Goal: Task Accomplishment & Management: Use online tool/utility

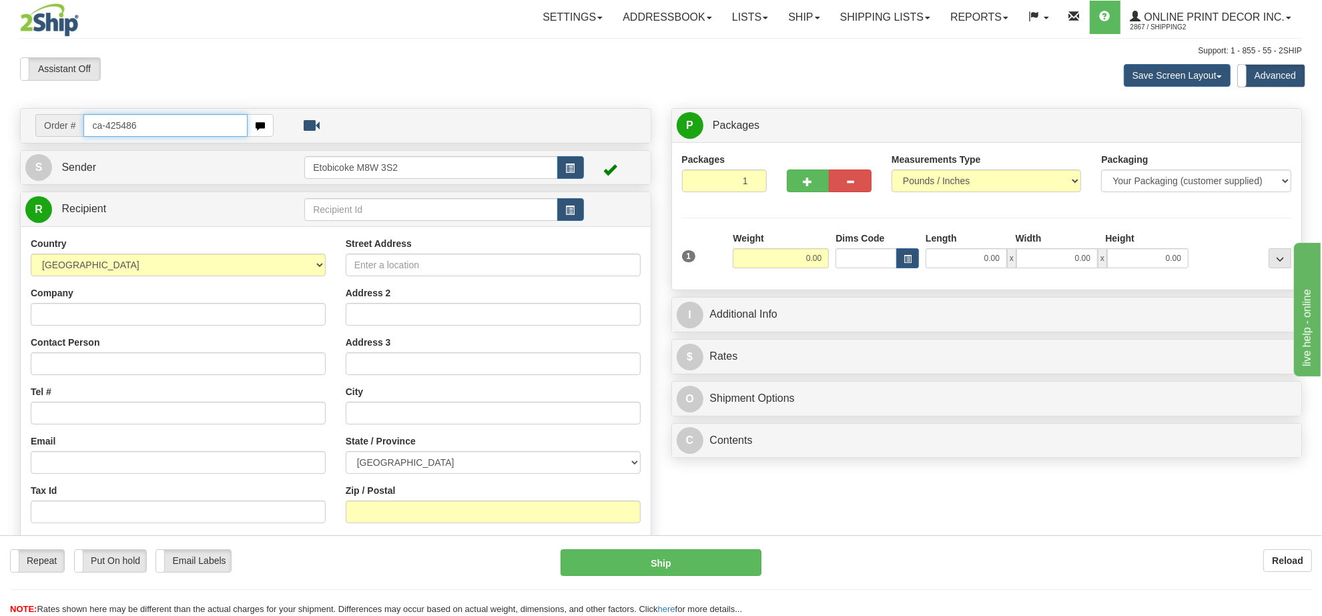
type input "ca-425486"
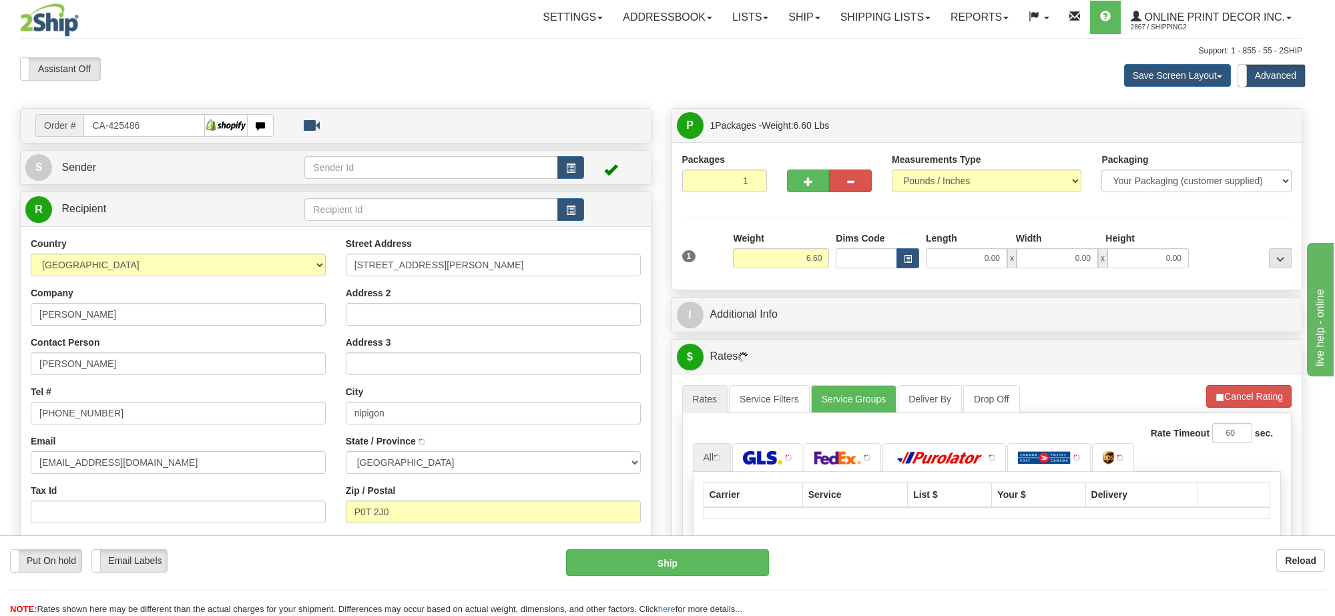
type input "NIPIGON"
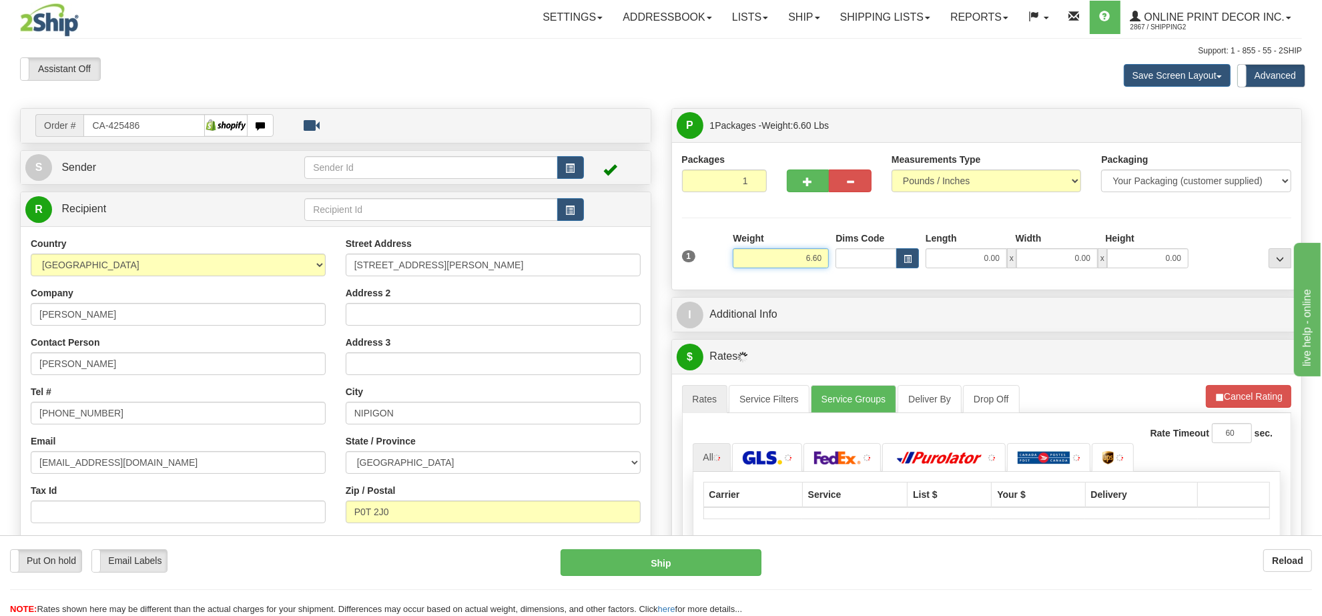
click at [796, 264] on input "6.60" at bounding box center [781, 258] width 96 height 20
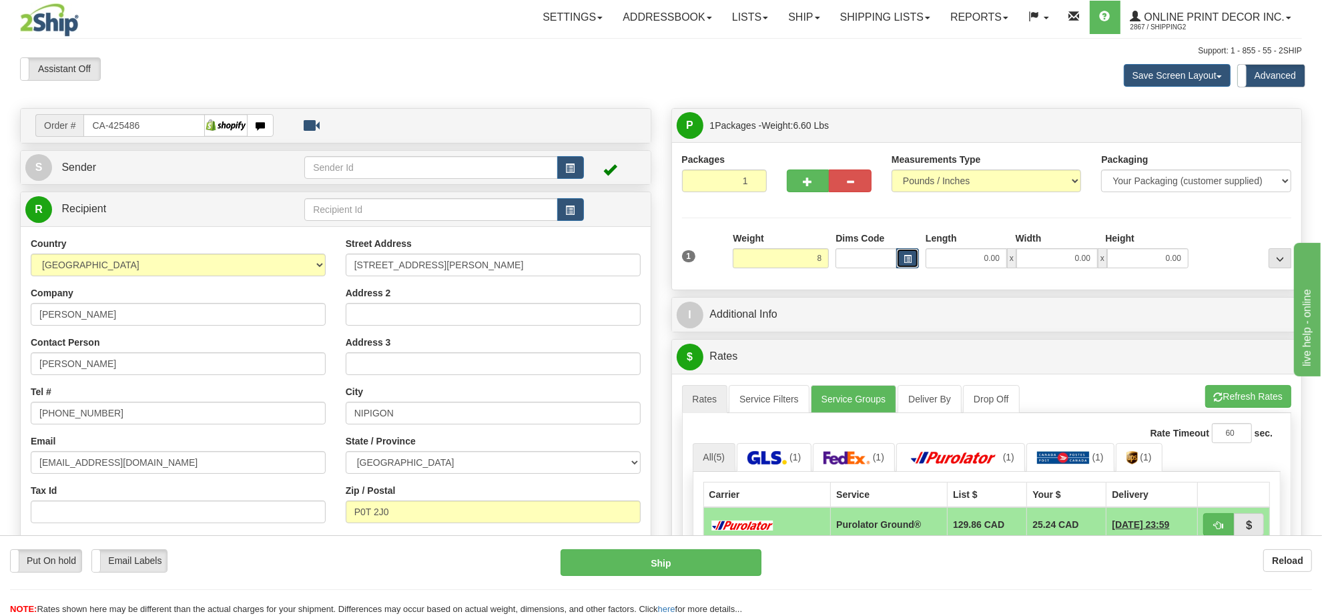
type input "8.00"
click at [908, 252] on button "button" at bounding box center [907, 258] width 23 height 20
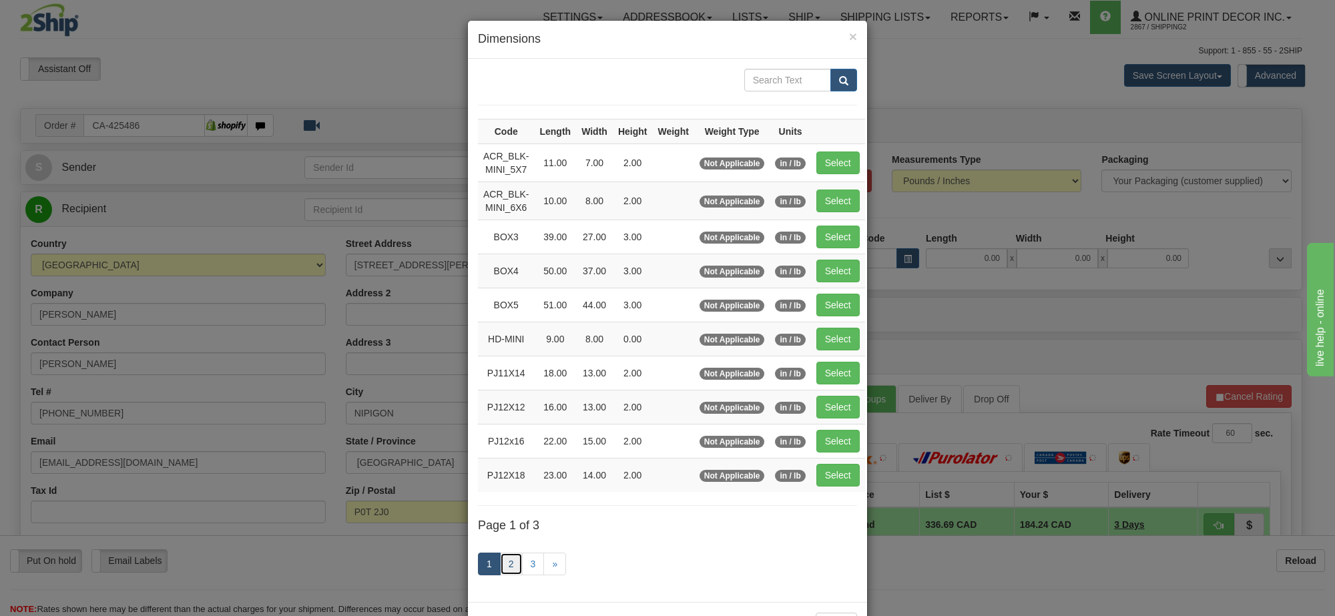
click at [501, 565] on link "2" at bounding box center [511, 564] width 23 height 23
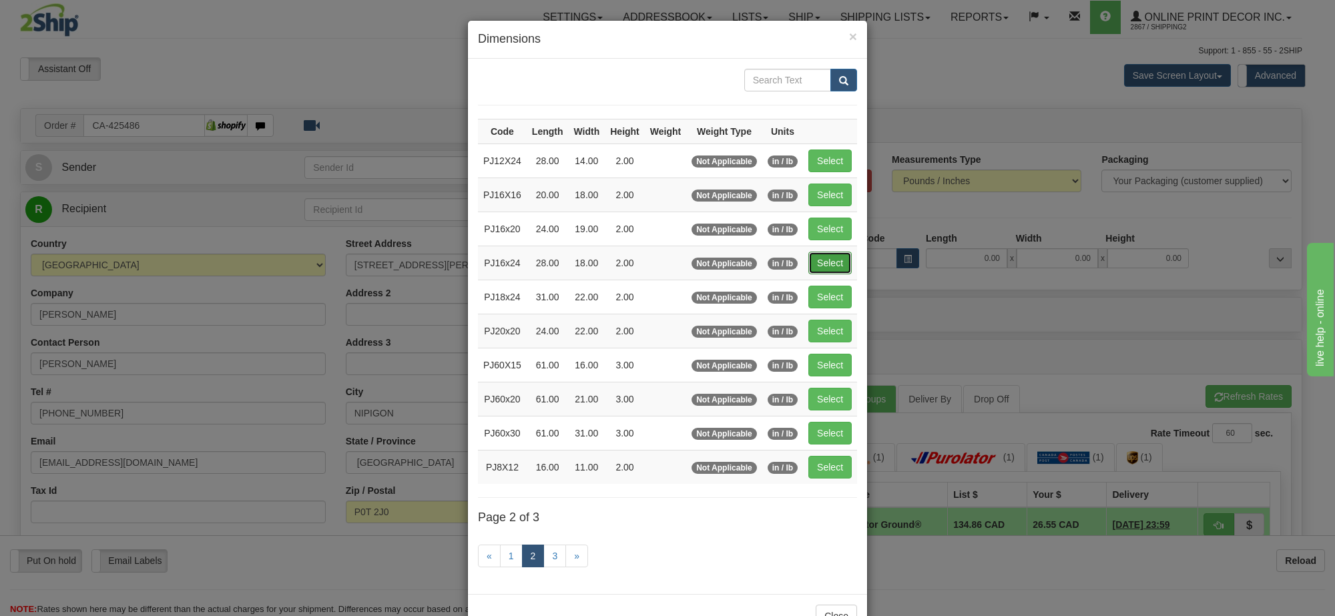
drag, startPoint x: 838, startPoint y: 262, endPoint x: 1050, endPoint y: 264, distance: 212.3
click at [838, 261] on button "Select" at bounding box center [829, 263] width 43 height 23
type input "PJ16x24"
type input "28.00"
type input "18.00"
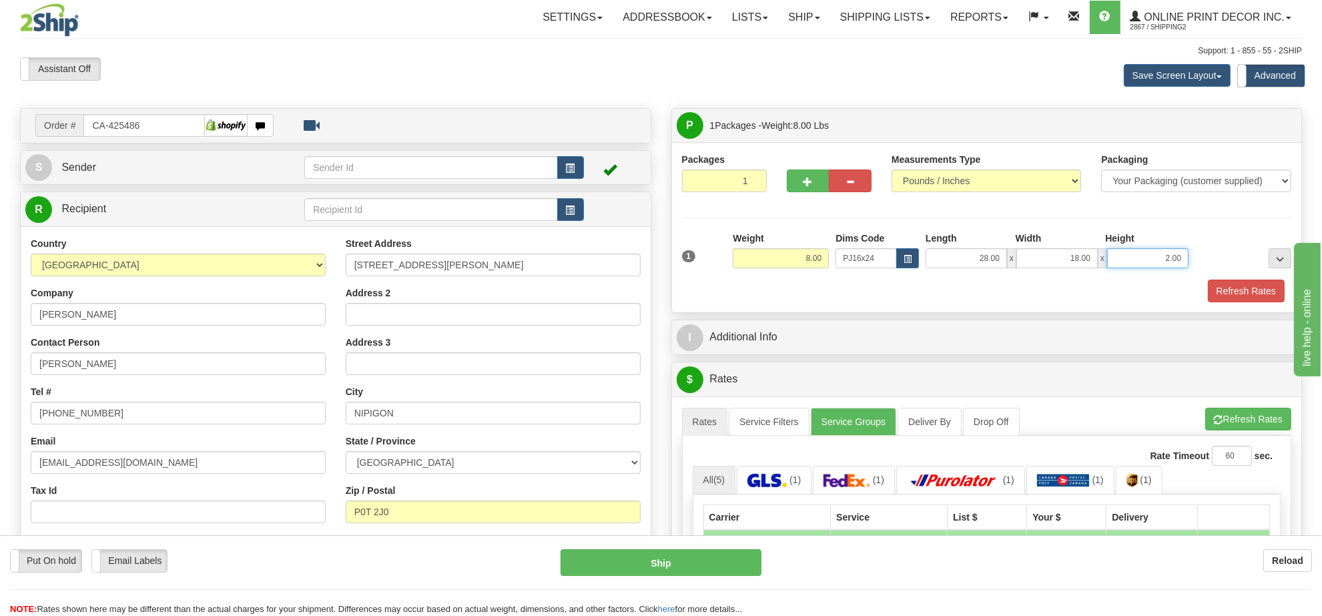
click at [1123, 255] on input "2.00" at bounding box center [1147, 258] width 81 height 20
type input "6.00"
drag, startPoint x: 1276, startPoint y: 421, endPoint x: 1273, endPoint y: 412, distance: 9.7
click at [1276, 421] on button "Refresh Rates" at bounding box center [1249, 419] width 86 height 23
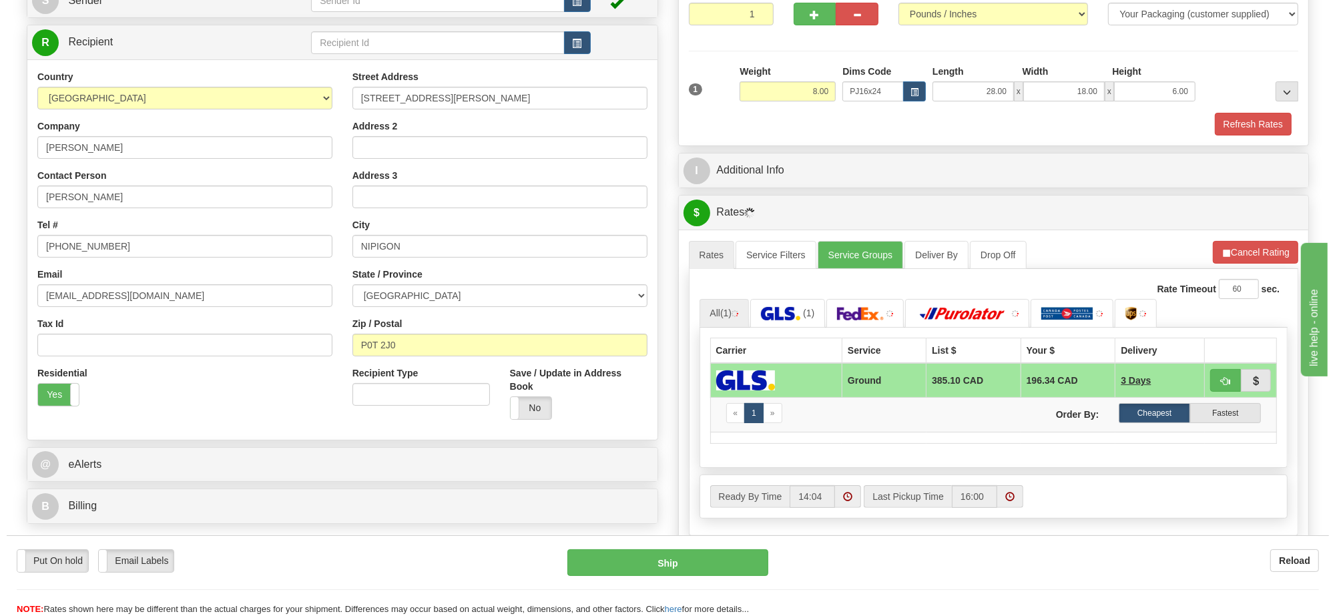
scroll to position [250, 0]
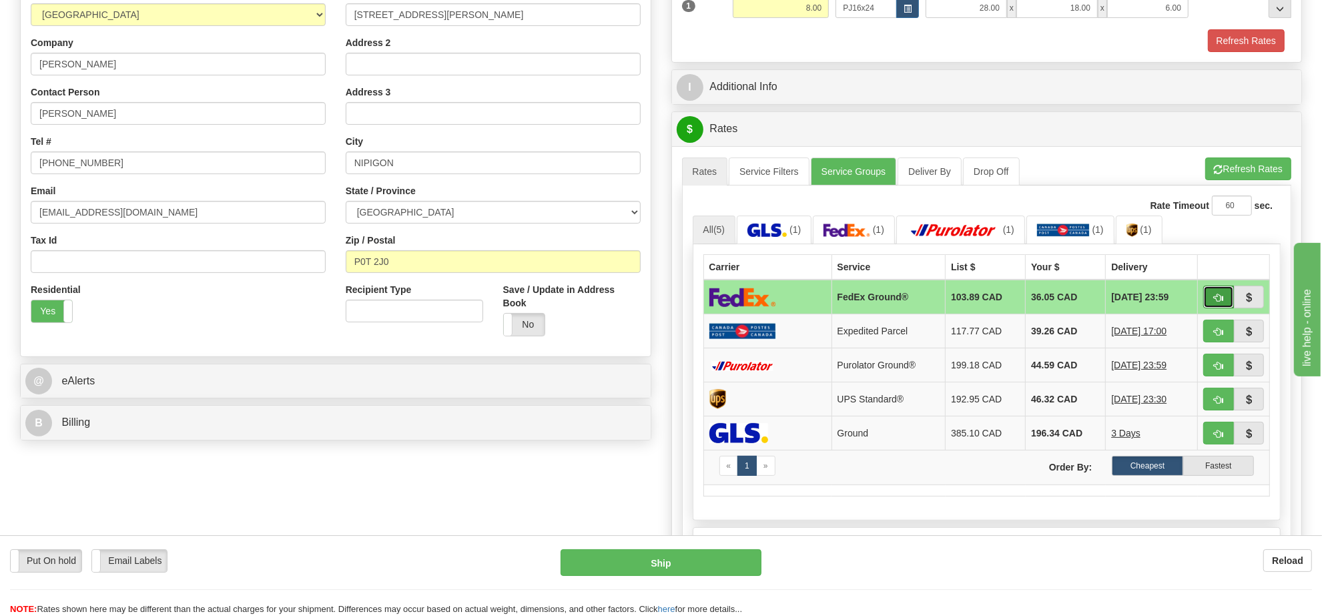
click at [1219, 302] on span "button" at bounding box center [1218, 298] width 9 height 9
type input "92"
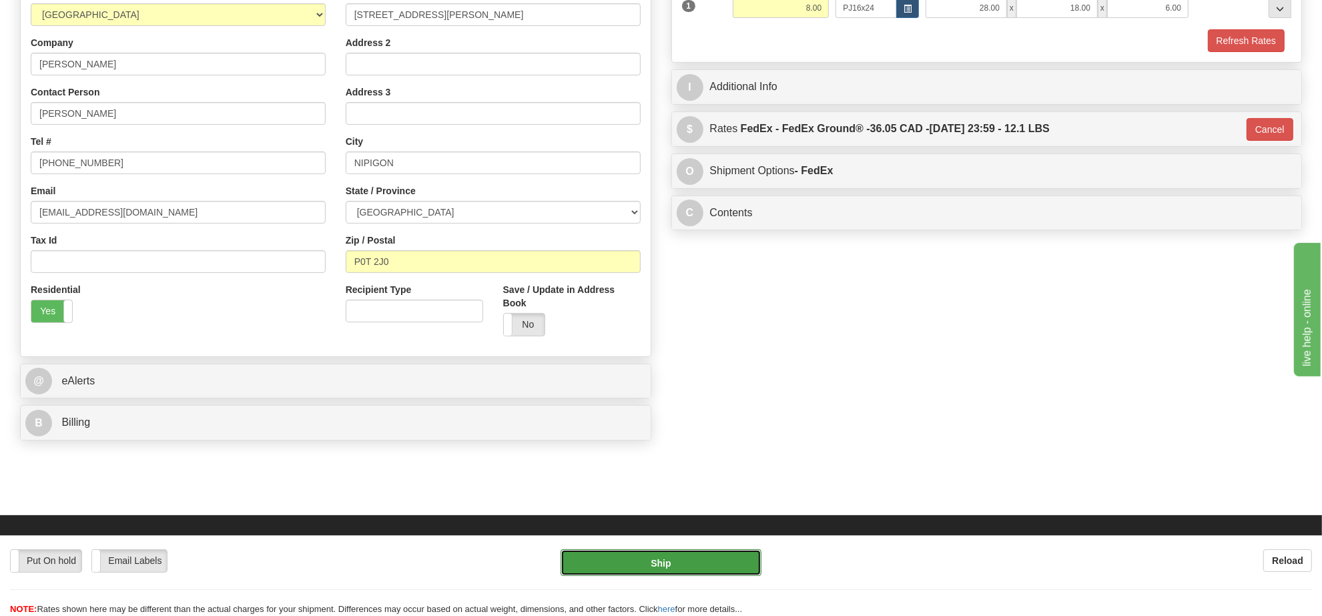
click at [724, 561] on button "Ship" at bounding box center [661, 562] width 200 height 27
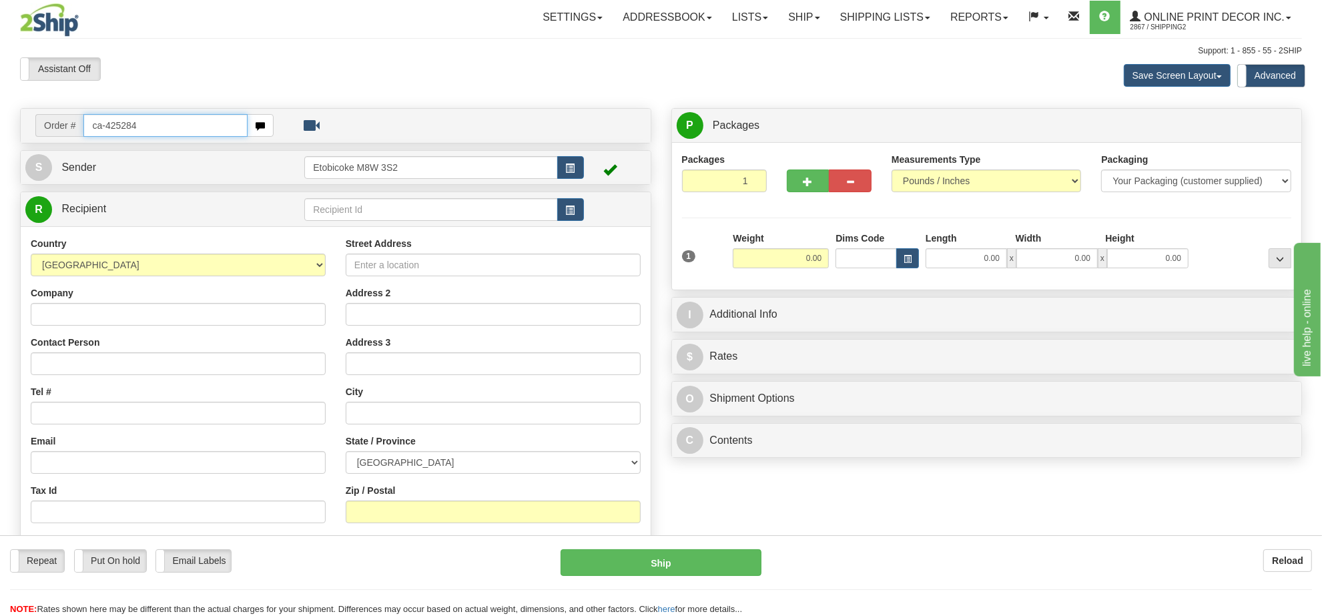
type input "ca-425284"
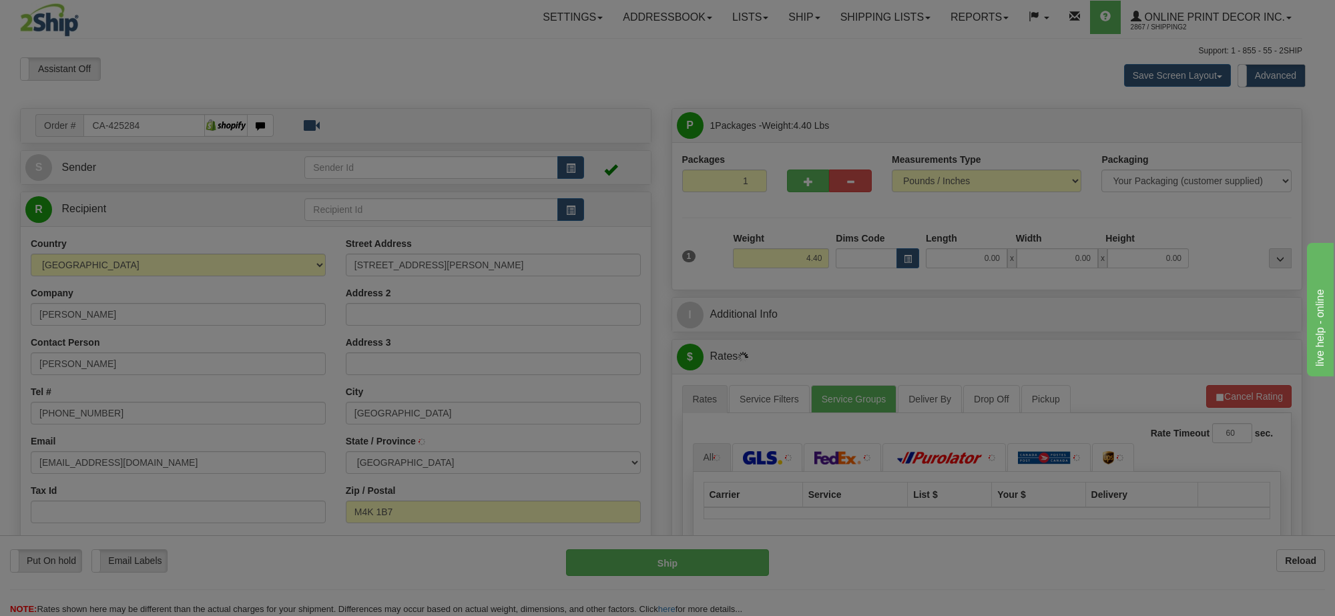
type input "TORONTO"
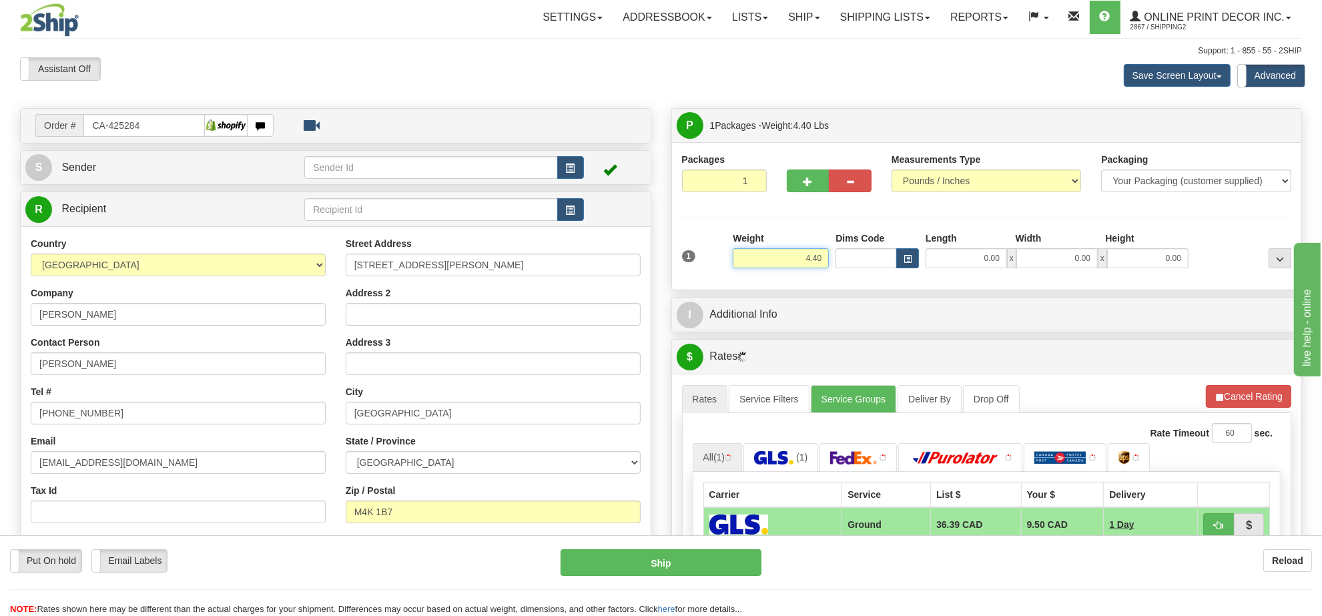
click at [791, 266] on input "4.40" at bounding box center [781, 258] width 96 height 20
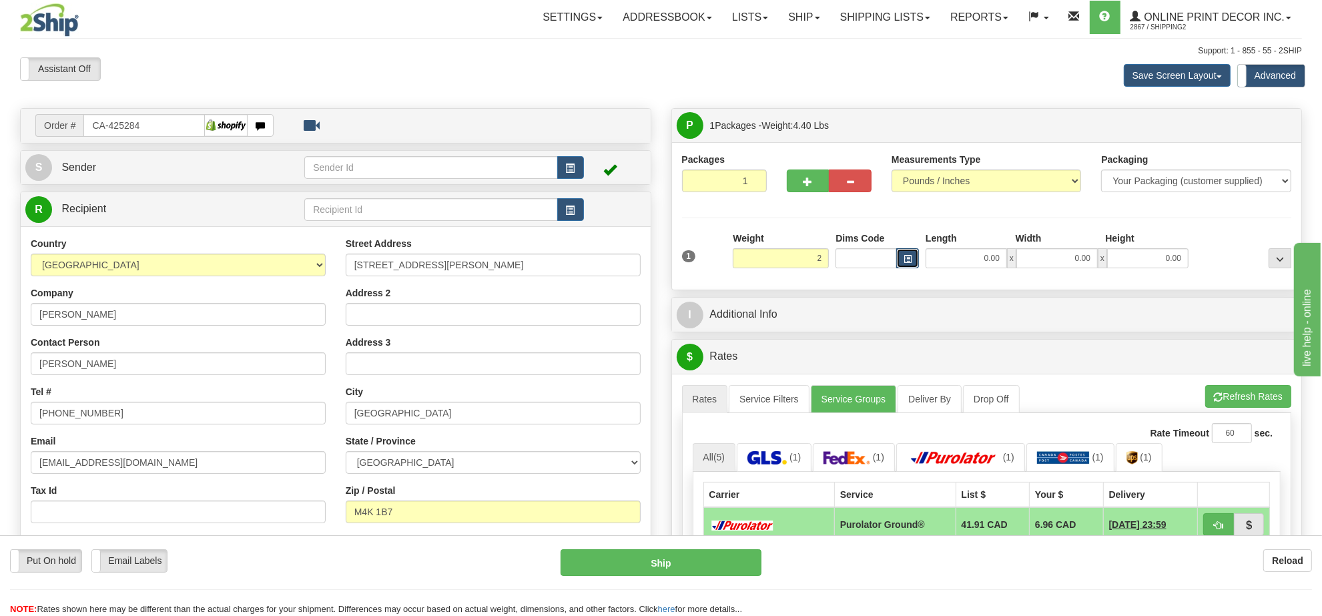
click at [906, 259] on span "button" at bounding box center [908, 259] width 8 height 7
type input "2.00"
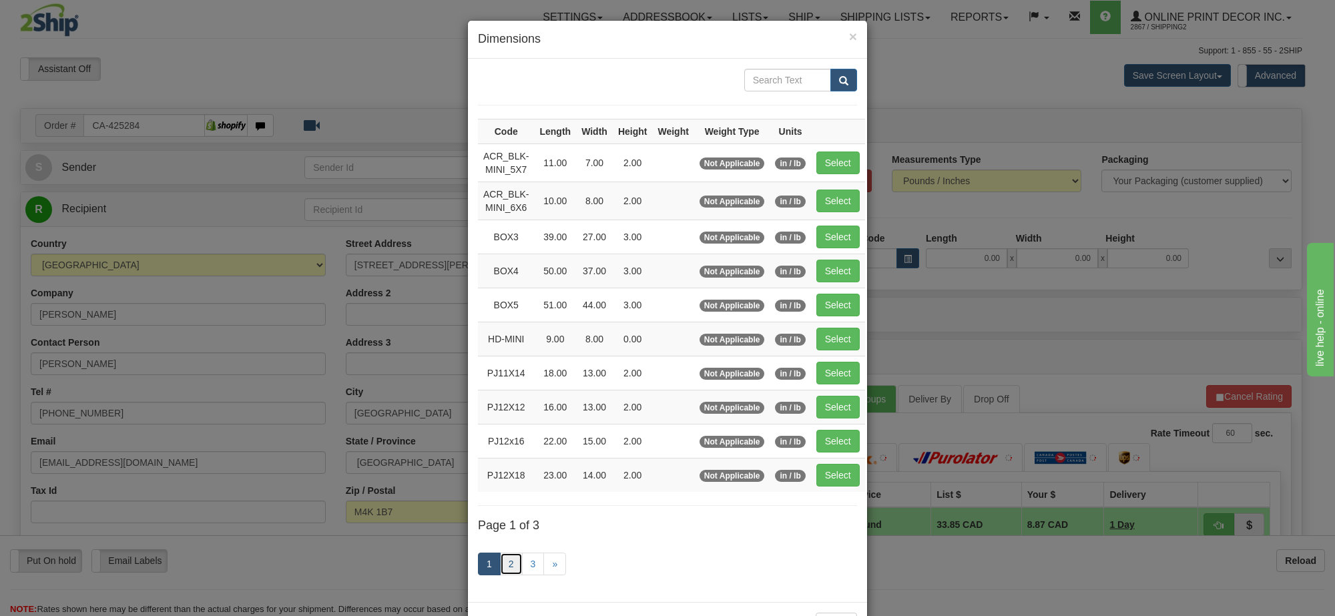
click at [505, 572] on link "2" at bounding box center [511, 564] width 23 height 23
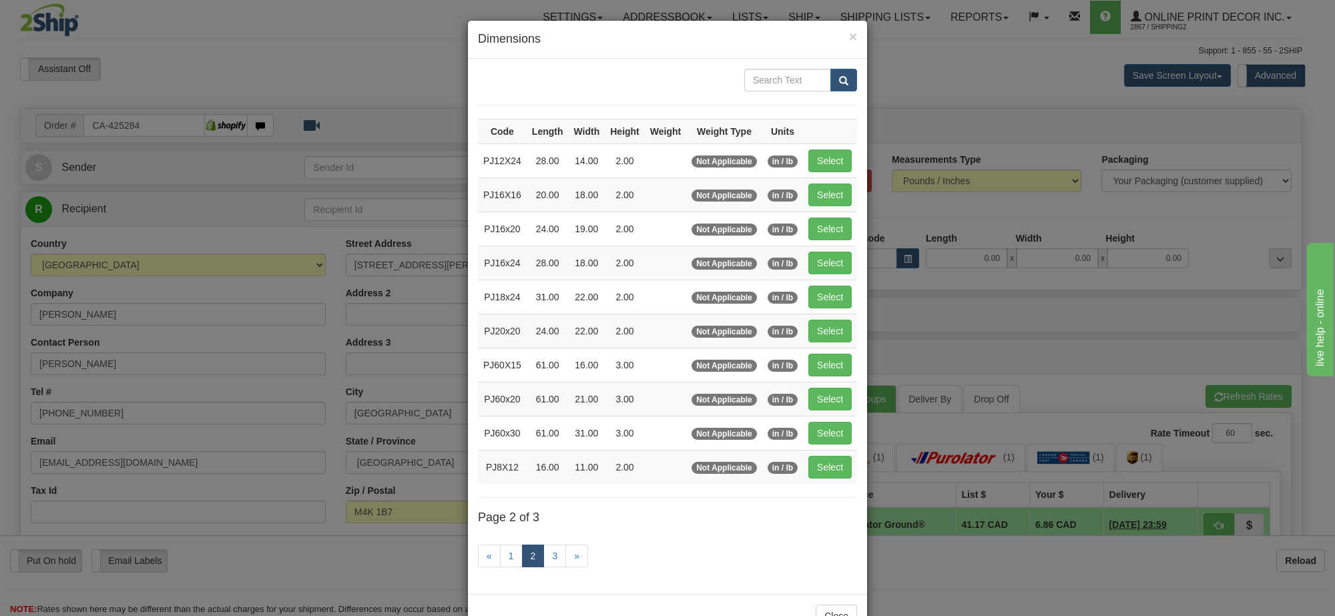
click at [842, 218] on td "Select" at bounding box center [830, 229] width 54 height 34
click at [836, 230] on button "Select" at bounding box center [829, 229] width 43 height 23
type input "PJ16x20"
type input "24.00"
type input "19.00"
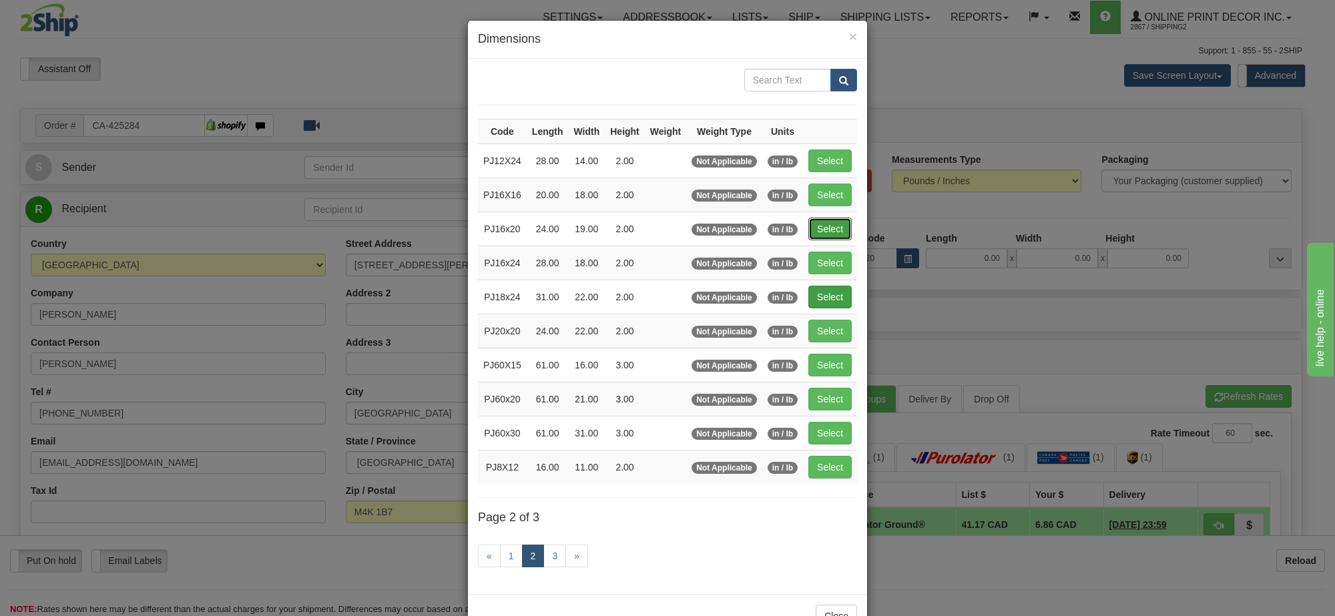
type input "2.00"
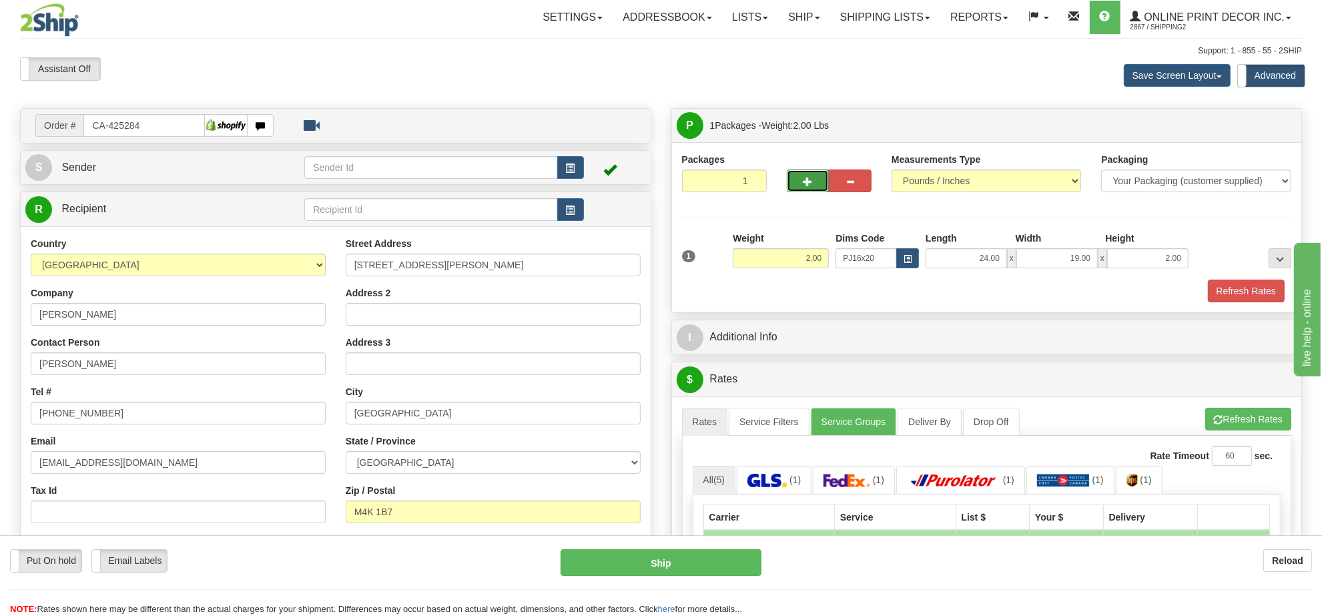
click at [812, 186] on span "button" at bounding box center [808, 182] width 9 height 9
radio input "true"
type input "2"
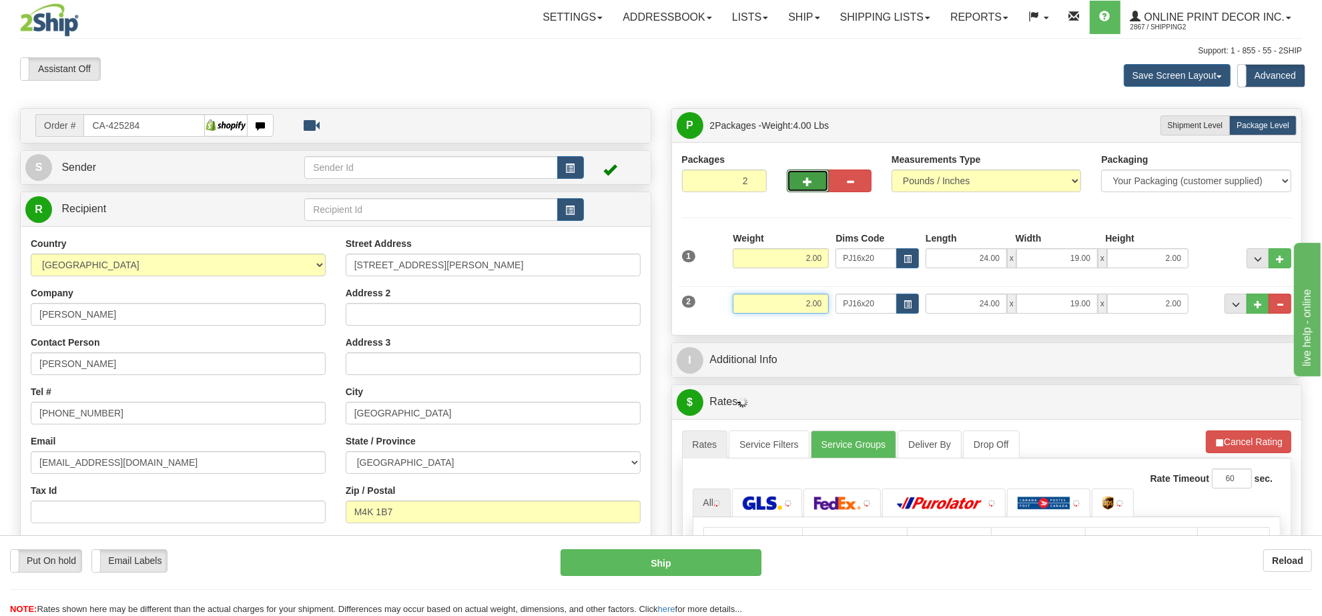
click at [805, 302] on input "2.00" at bounding box center [781, 304] width 96 height 20
click at [806, 304] on input "2.00" at bounding box center [781, 304] width 96 height 20
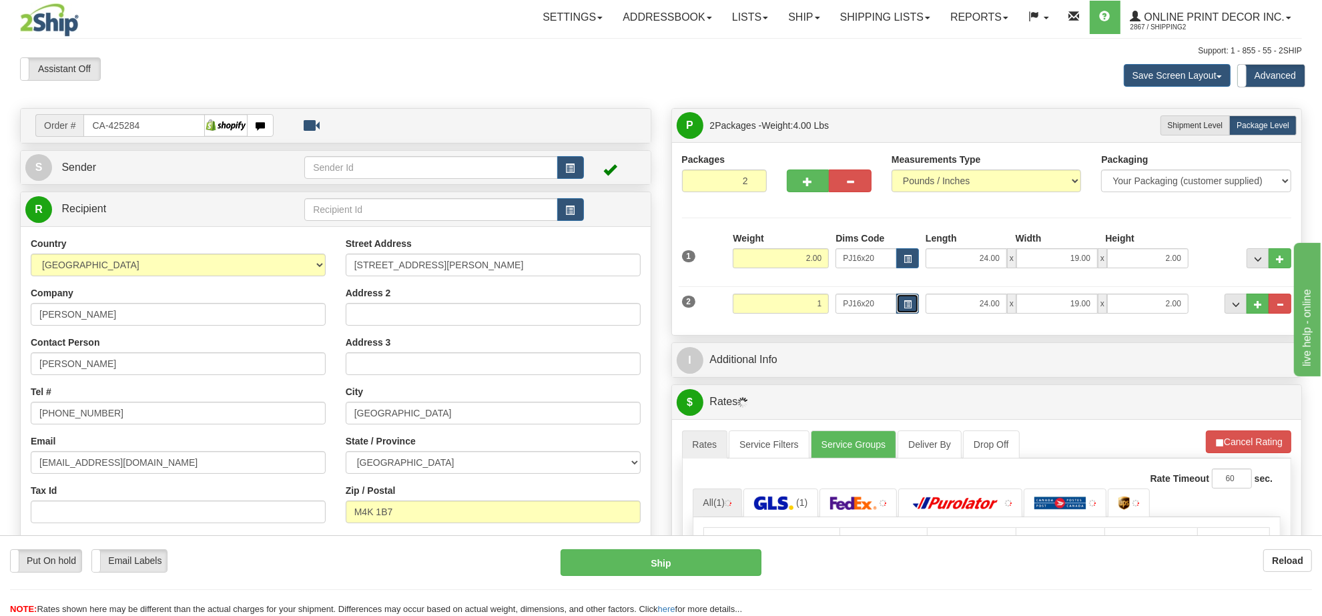
type input "1.00"
click at [904, 304] on span "button" at bounding box center [908, 304] width 8 height 7
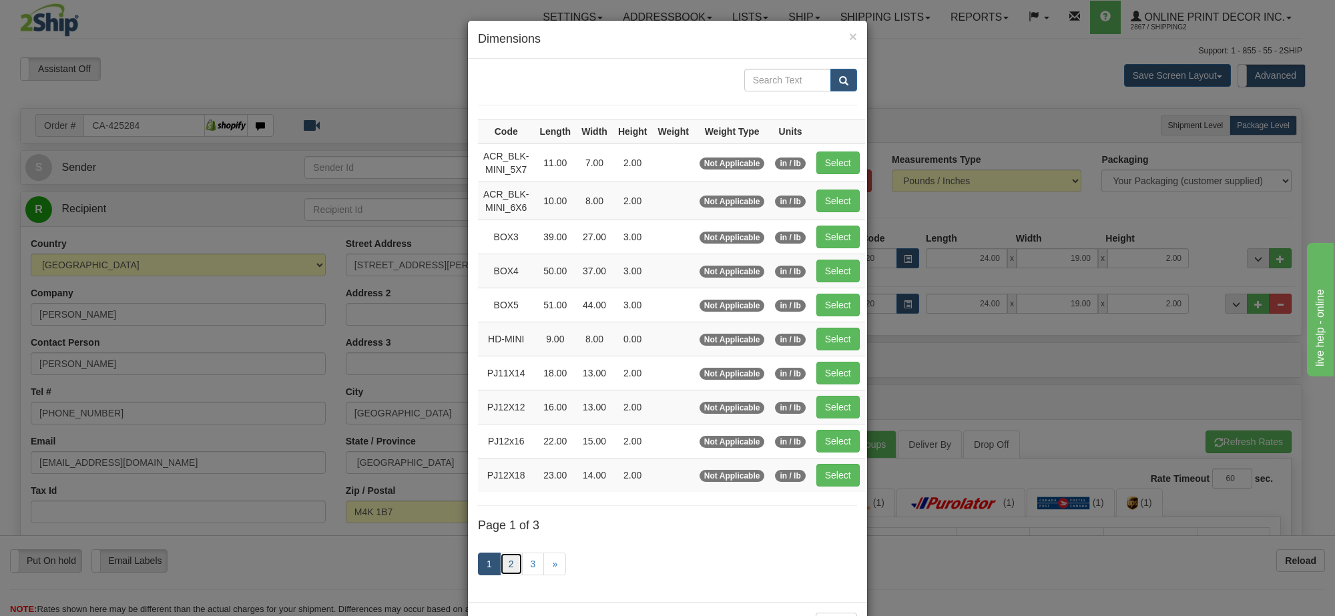
click at [512, 566] on link "2" at bounding box center [511, 564] width 23 height 23
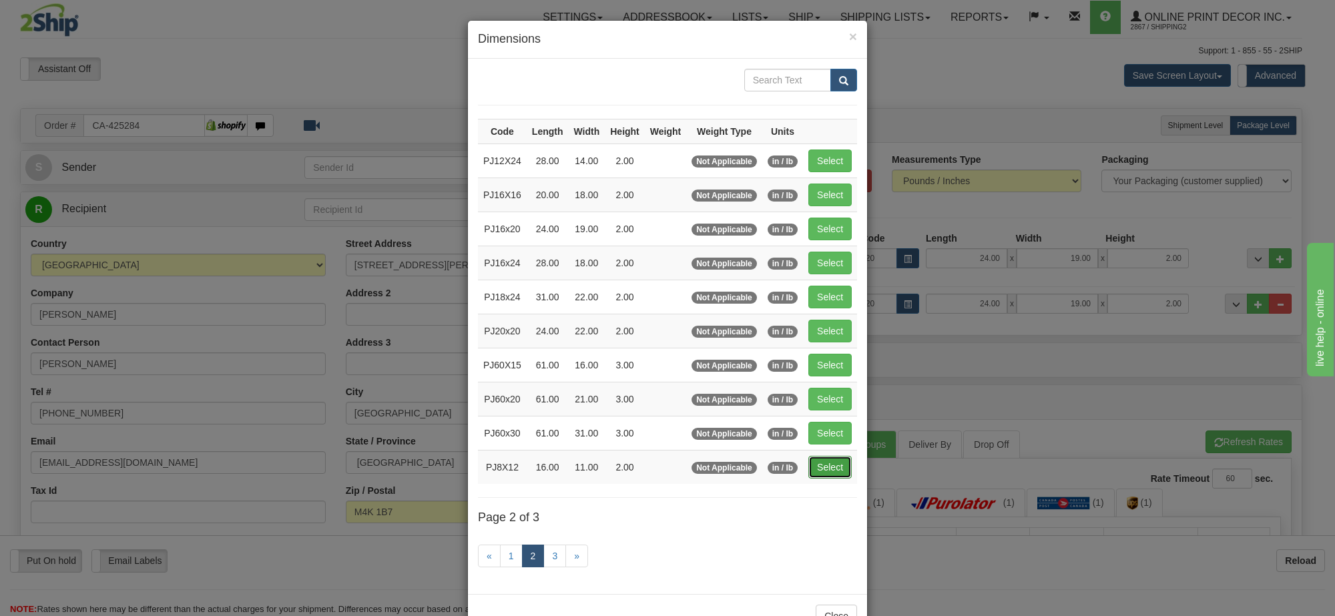
click at [842, 472] on button "Select" at bounding box center [829, 467] width 43 height 23
type input "PJ8X12"
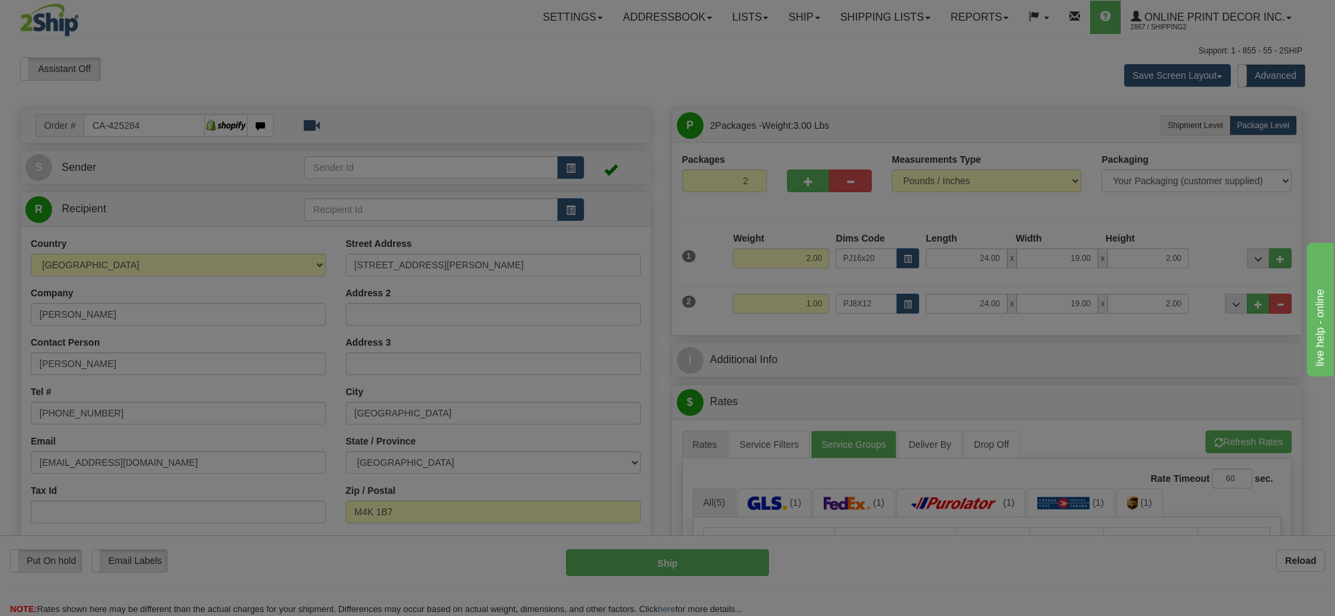
type input "16.00"
type input "11.00"
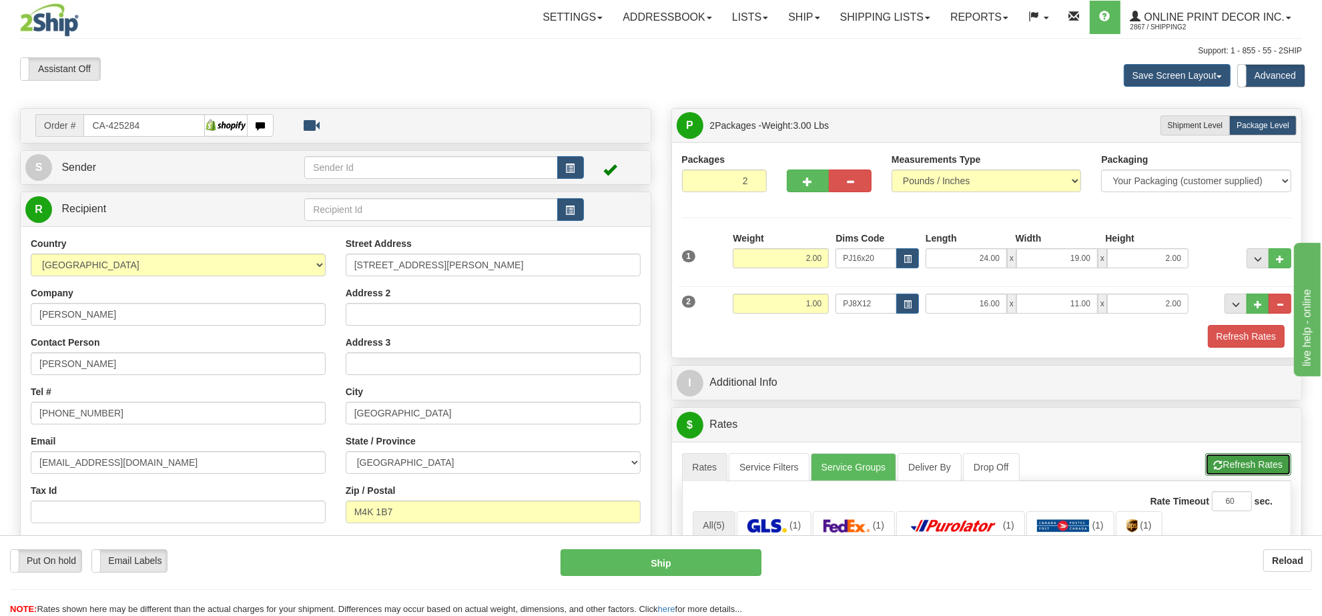
click at [1236, 474] on button "Refresh Rates" at bounding box center [1249, 464] width 86 height 23
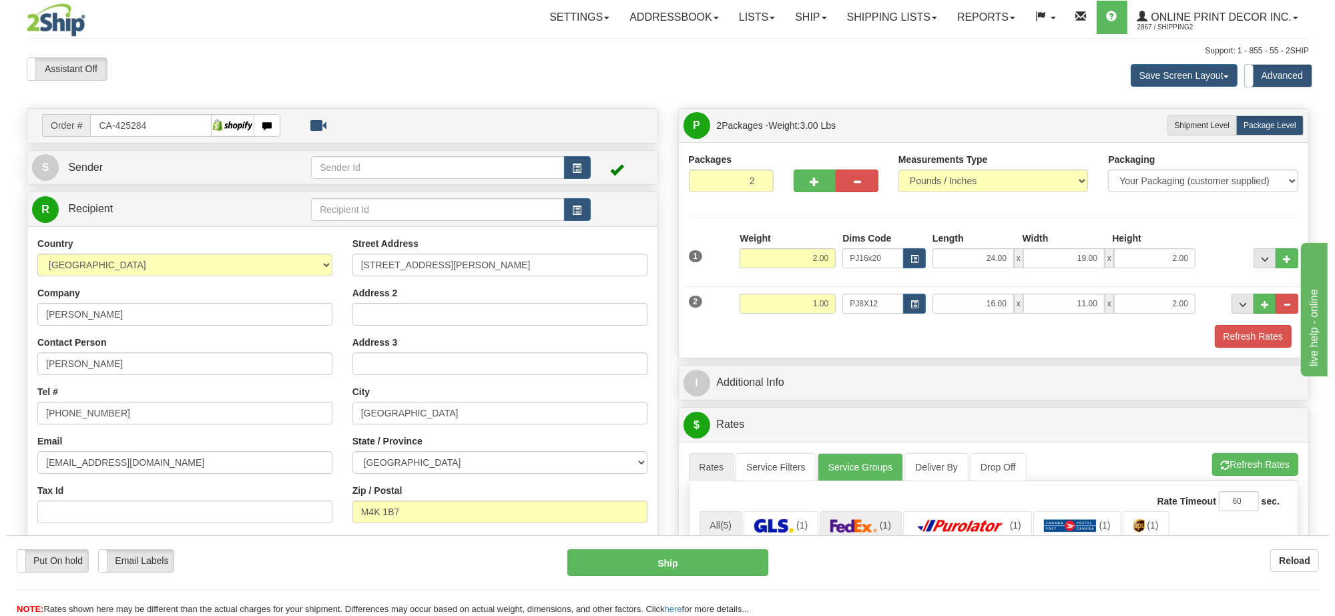
scroll to position [250, 0]
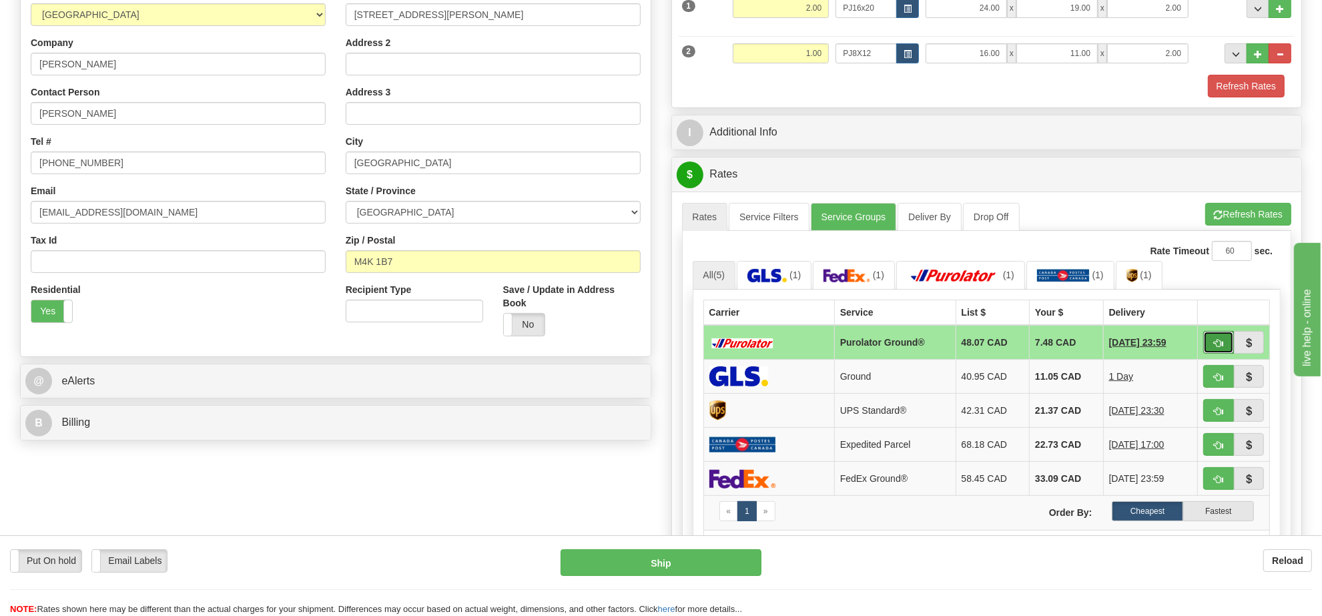
click at [1219, 348] on span "button" at bounding box center [1218, 343] width 9 height 9
type input "260"
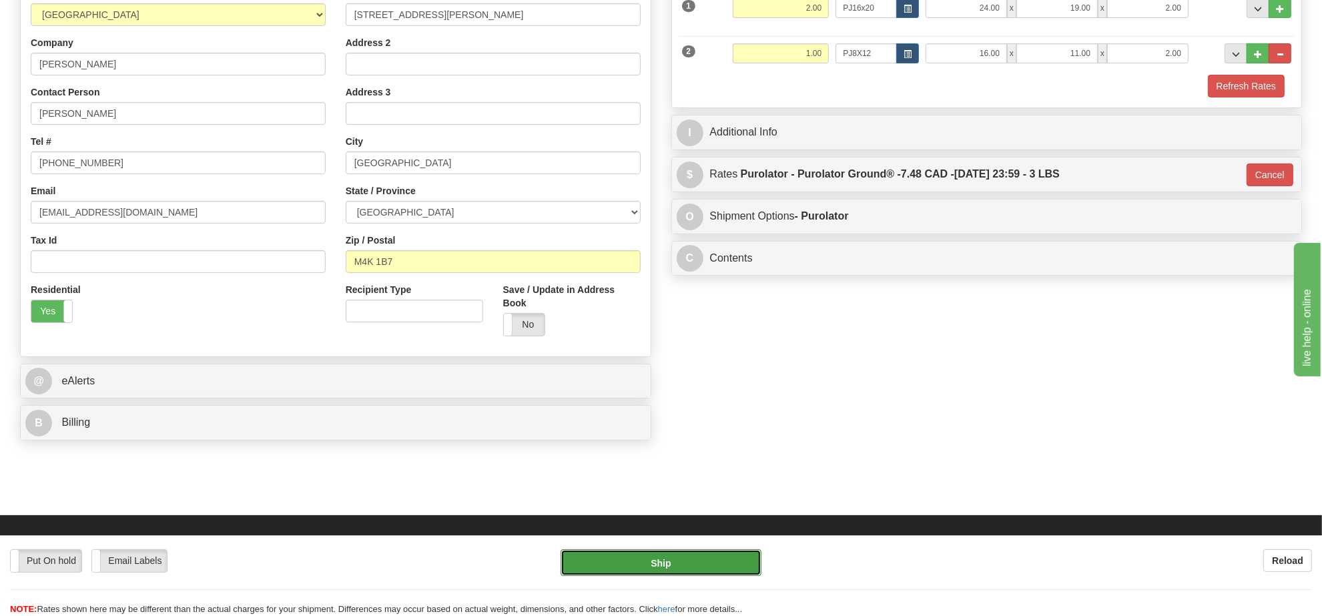
click at [718, 564] on button "Ship" at bounding box center [661, 562] width 200 height 27
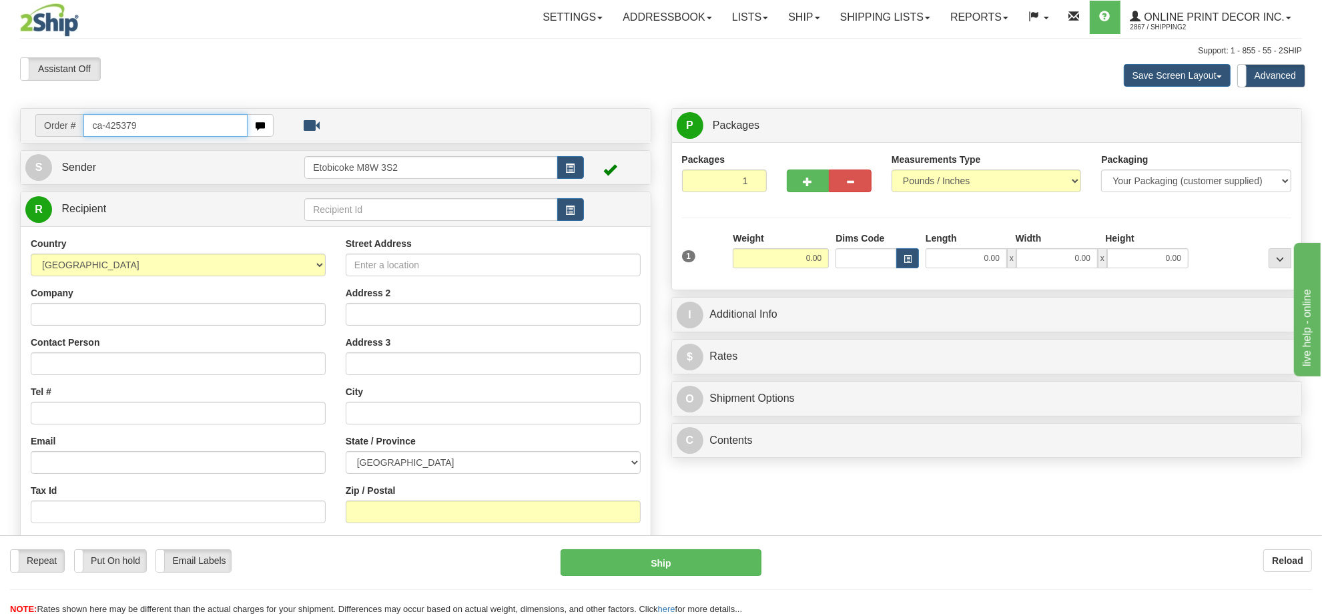
type input "ca-425379"
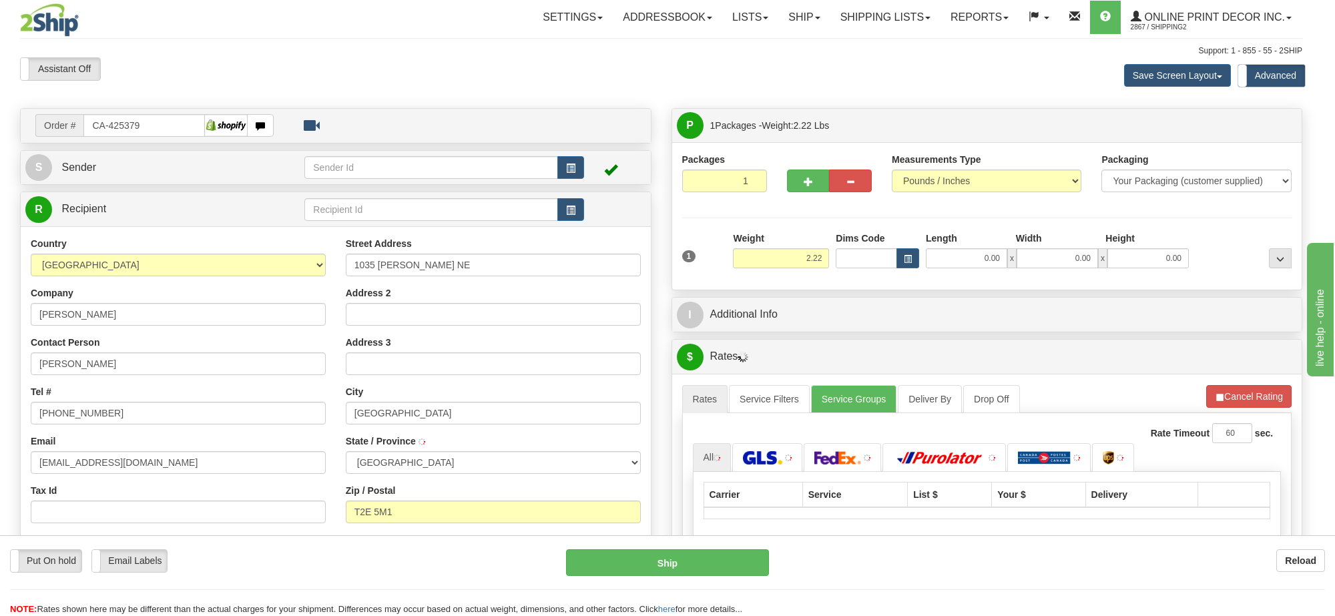
type input "[GEOGRAPHIC_DATA]"
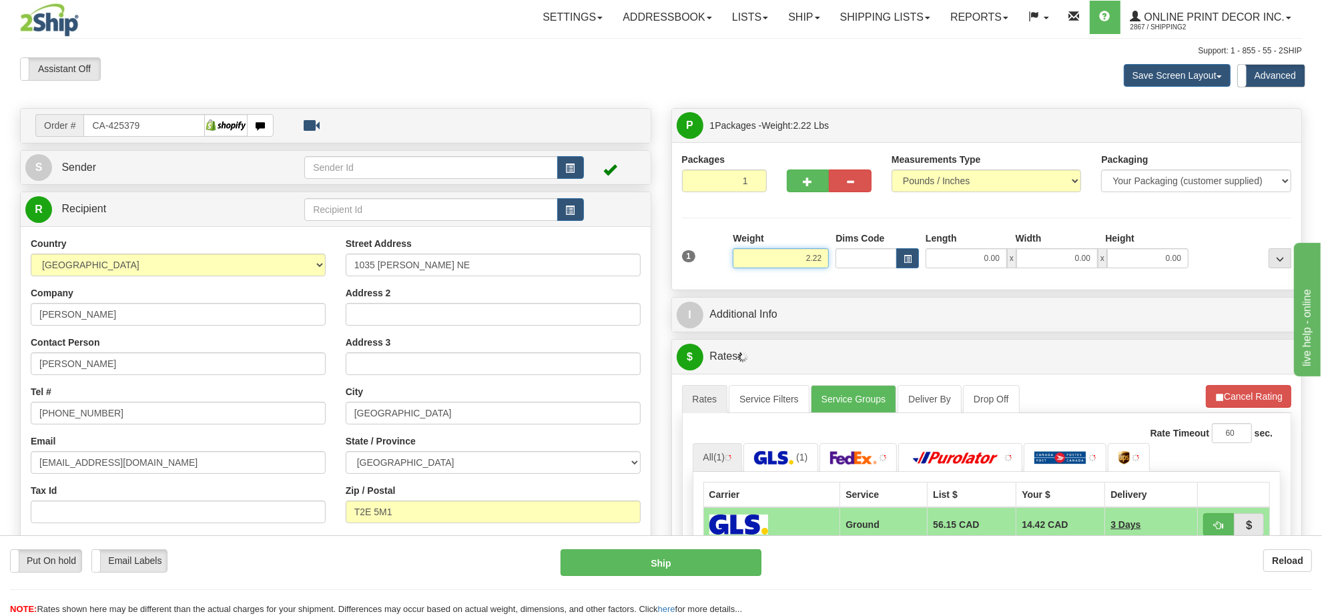
click at [808, 262] on input "2.22" at bounding box center [781, 258] width 96 height 20
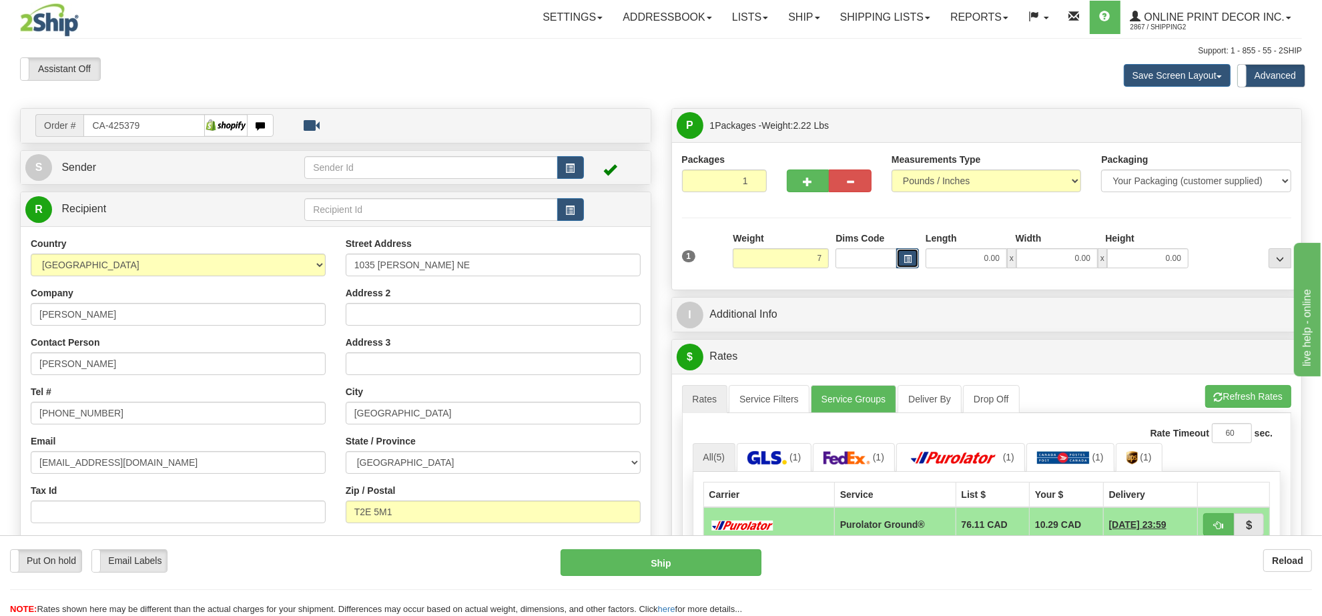
type input "7.00"
click at [908, 258] on span "button" at bounding box center [908, 259] width 8 height 7
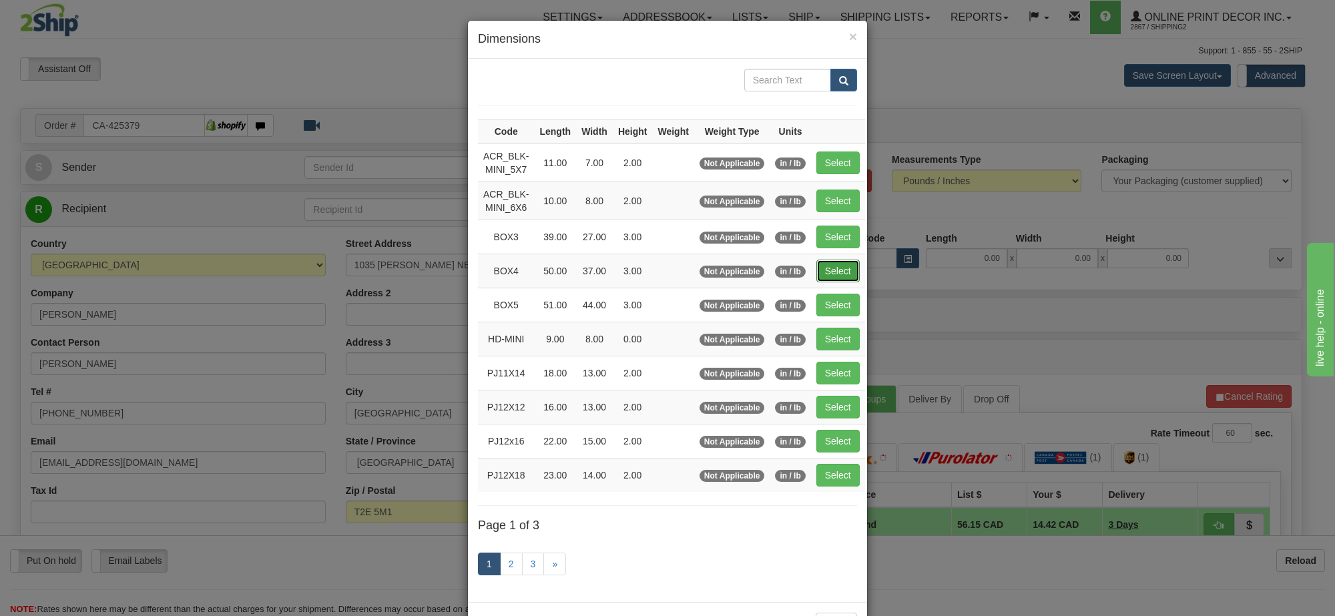
click at [834, 270] on button "Select" at bounding box center [837, 271] width 43 height 23
type input "BOX4"
type input "50.00"
type input "37.00"
type input "3.00"
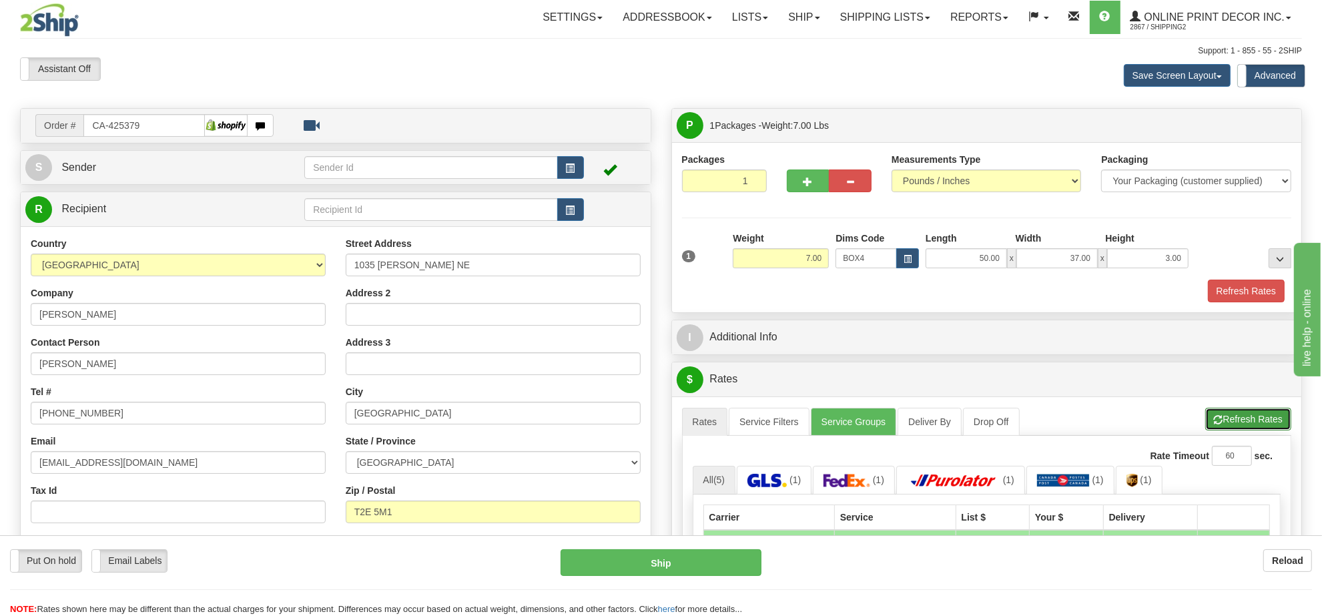
click at [1243, 417] on button "Refresh Rates" at bounding box center [1249, 419] width 86 height 23
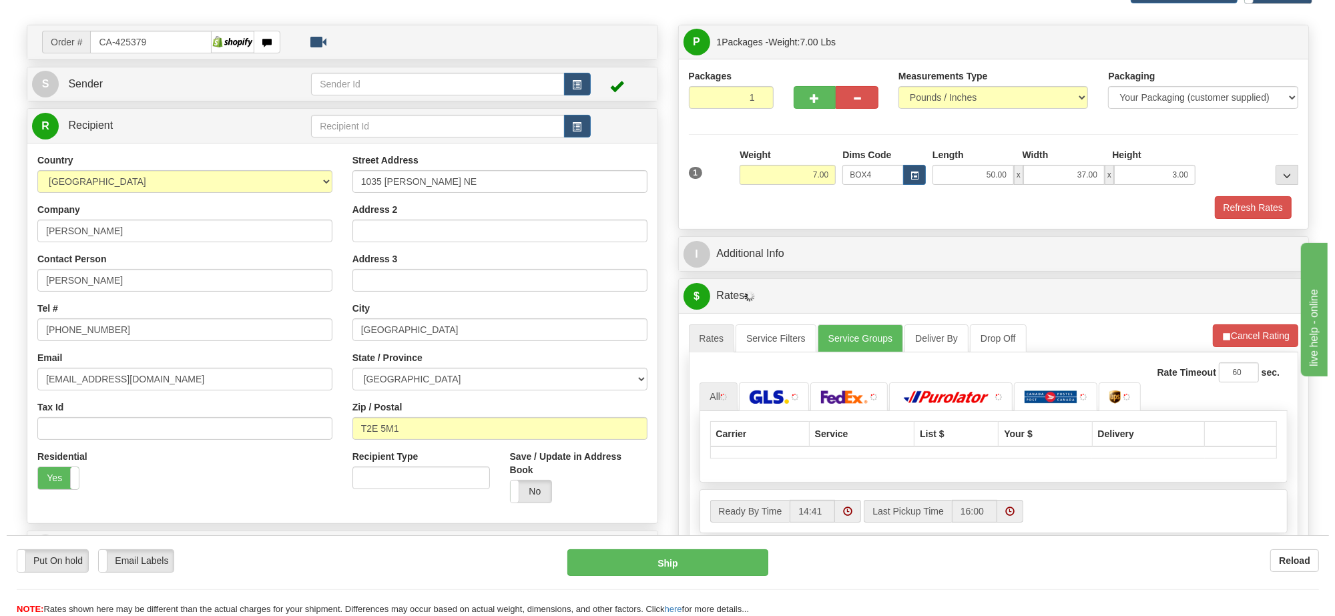
scroll to position [167, 0]
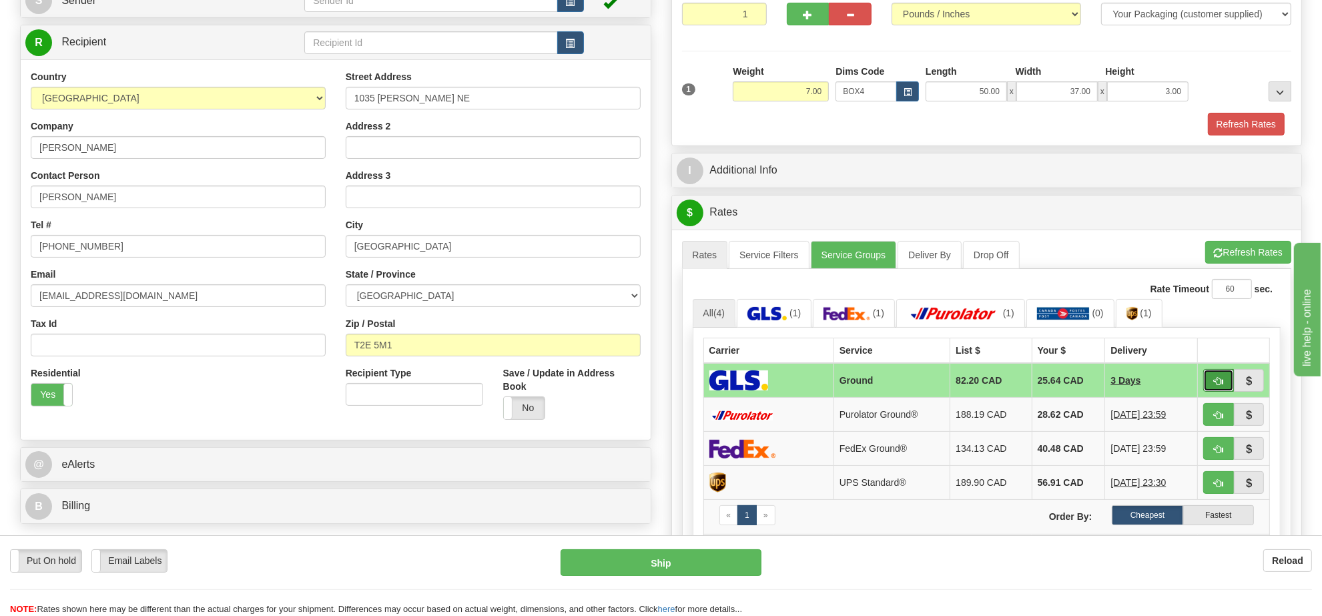
click at [1217, 386] on span "button" at bounding box center [1218, 381] width 9 height 9
type input "1"
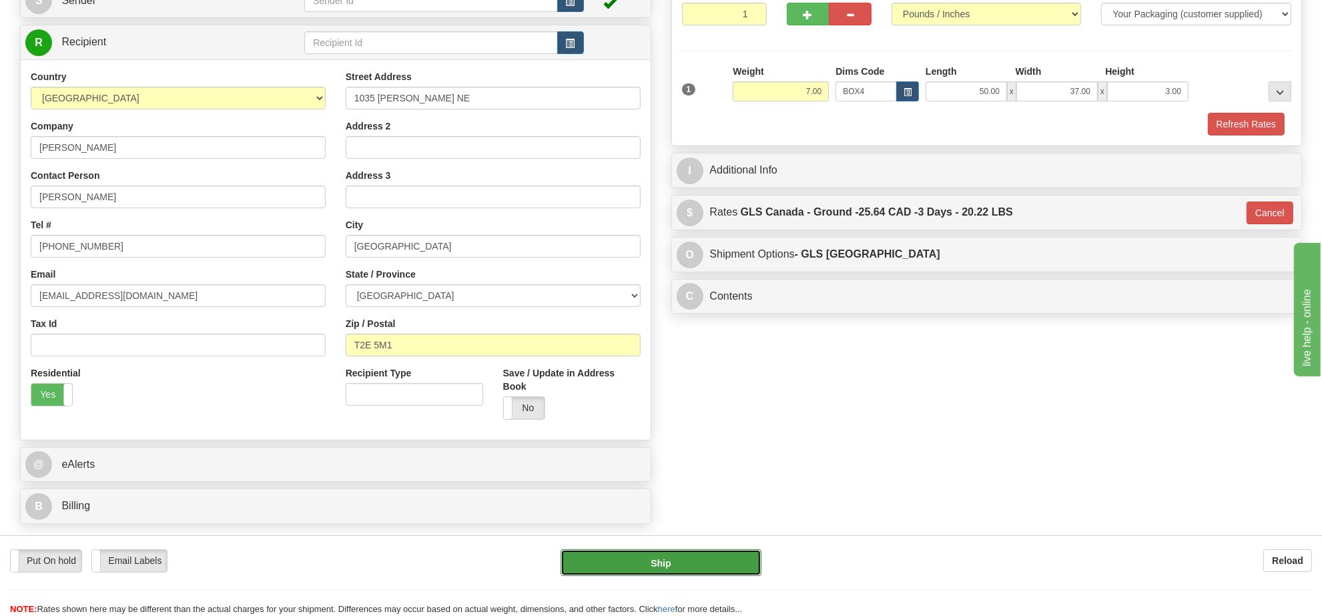
click at [696, 558] on button "Ship" at bounding box center [661, 562] width 200 height 27
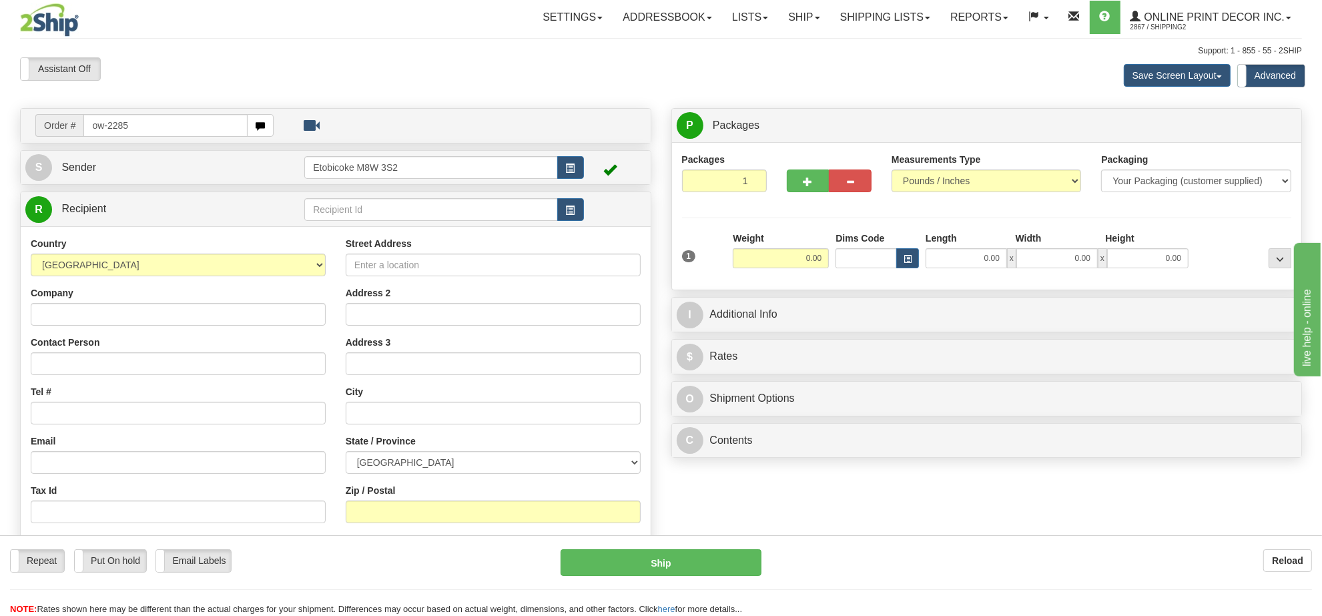
type input "ow-2285"
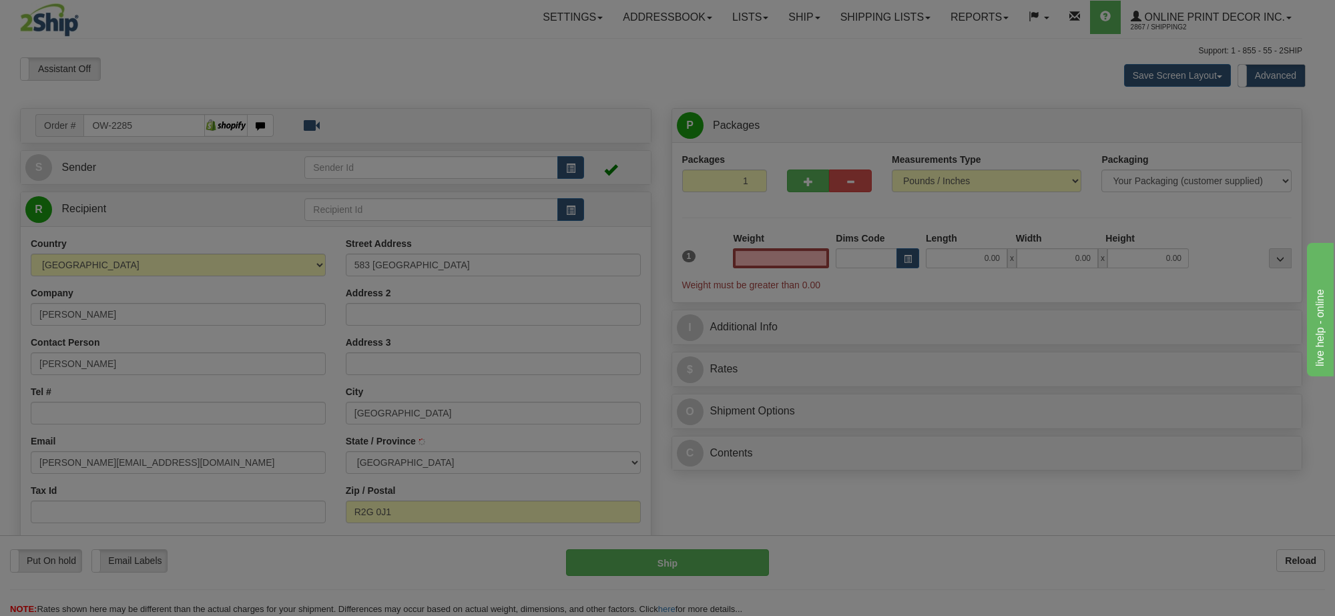
type input "WINNIPEG"
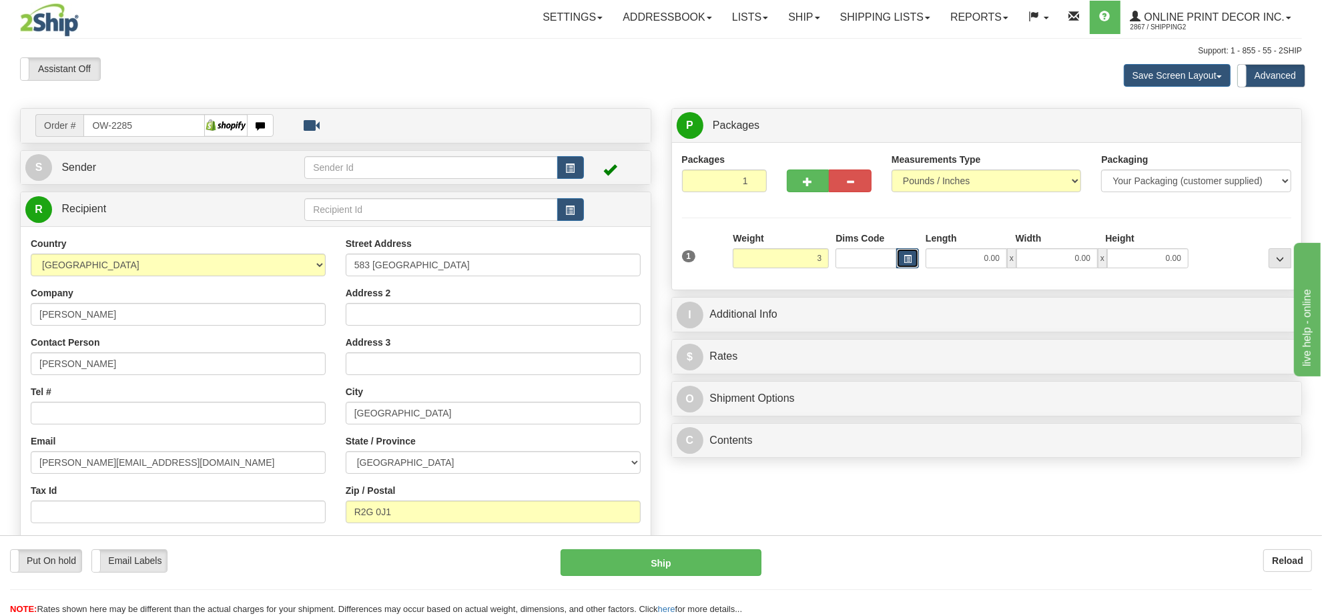
type input "3.00"
click at [906, 259] on span "button" at bounding box center [908, 259] width 8 height 7
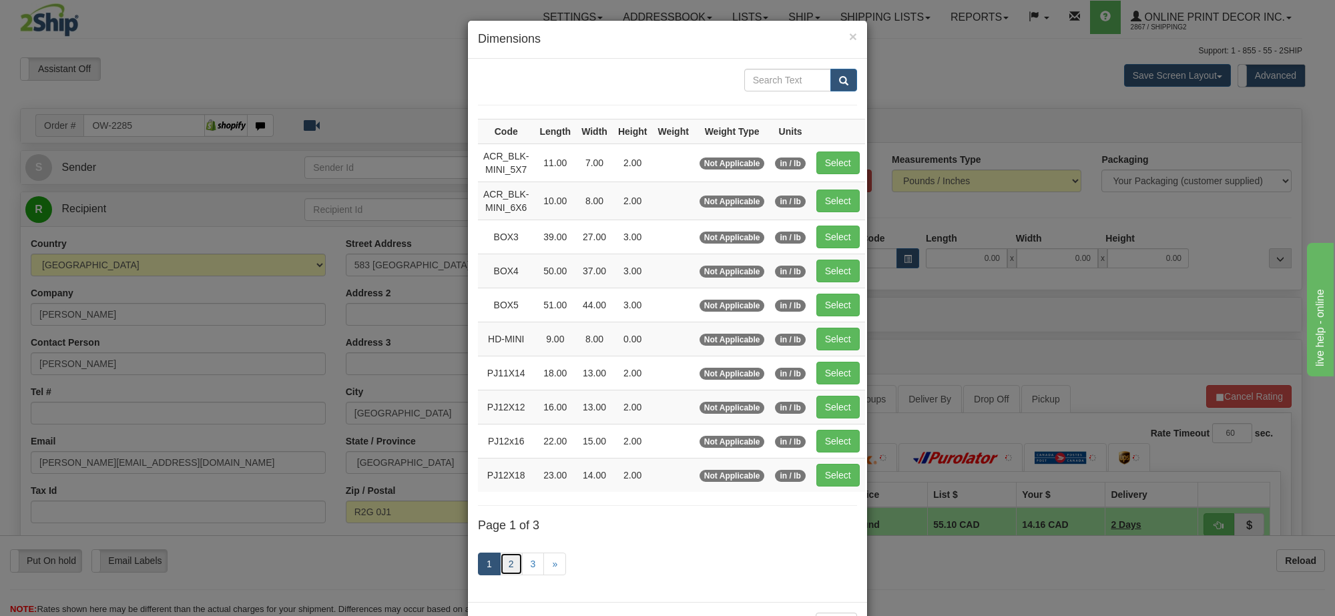
click at [507, 568] on link "2" at bounding box center [511, 564] width 23 height 23
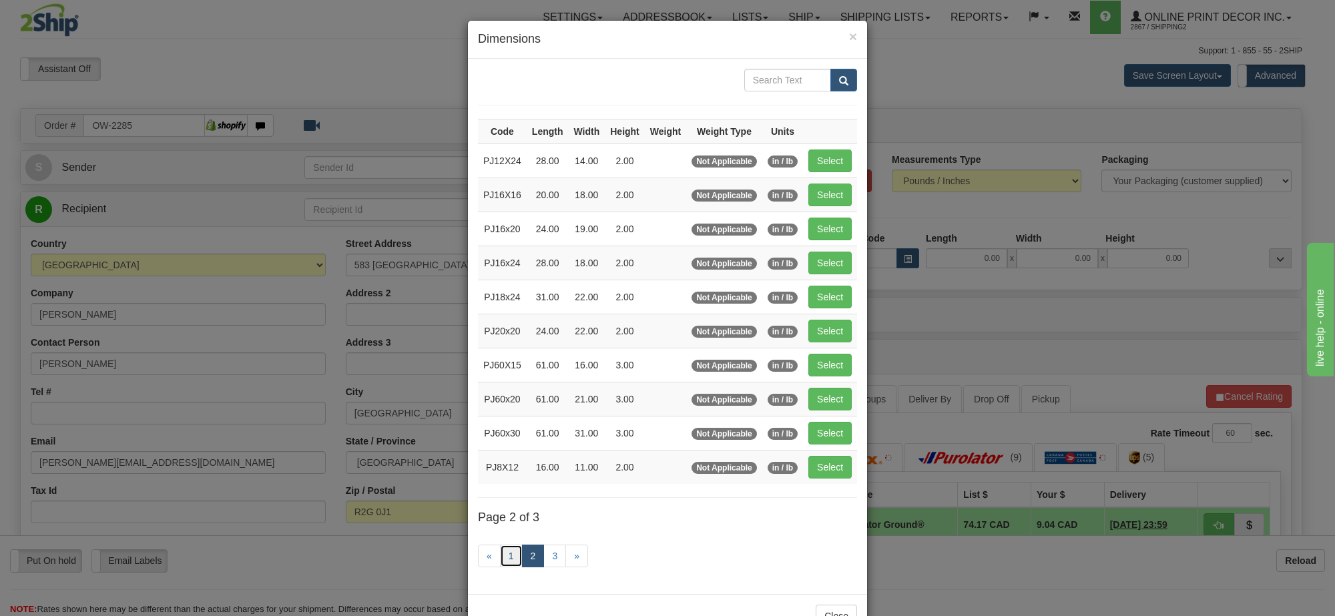
click at [512, 565] on link "1" at bounding box center [511, 556] width 23 height 23
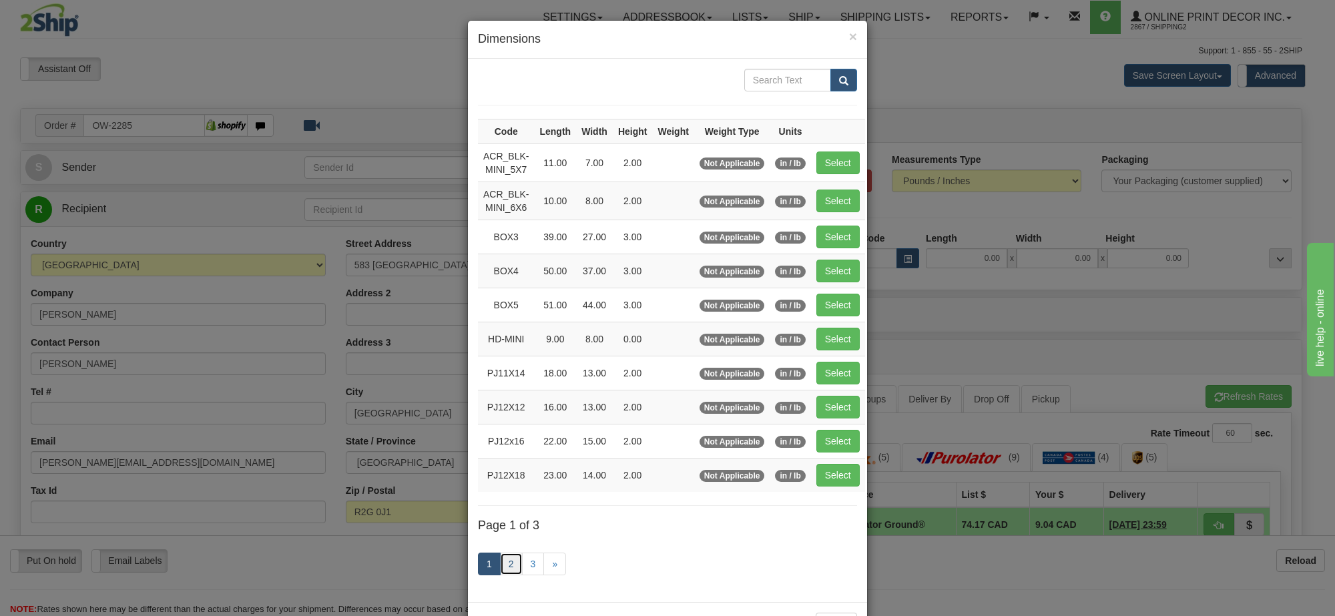
click at [503, 571] on link "2" at bounding box center [511, 564] width 23 height 23
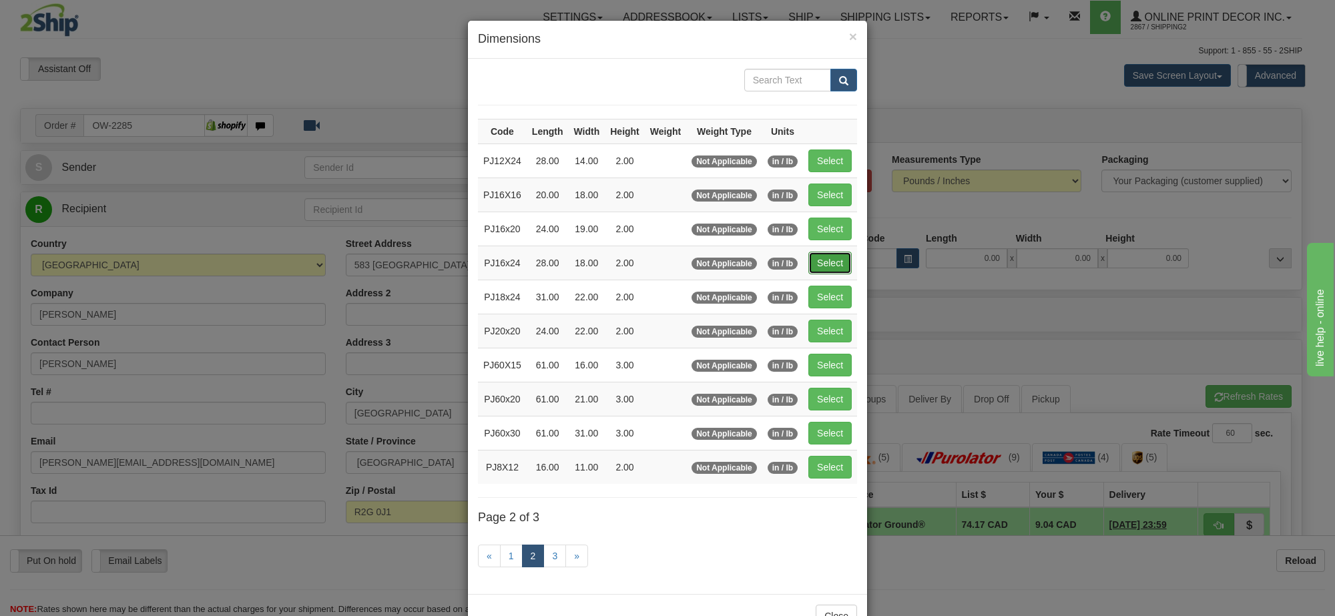
click at [832, 262] on button "Select" at bounding box center [829, 263] width 43 height 23
type input "PJ16x24"
type input "28.00"
type input "18.00"
type input "2.00"
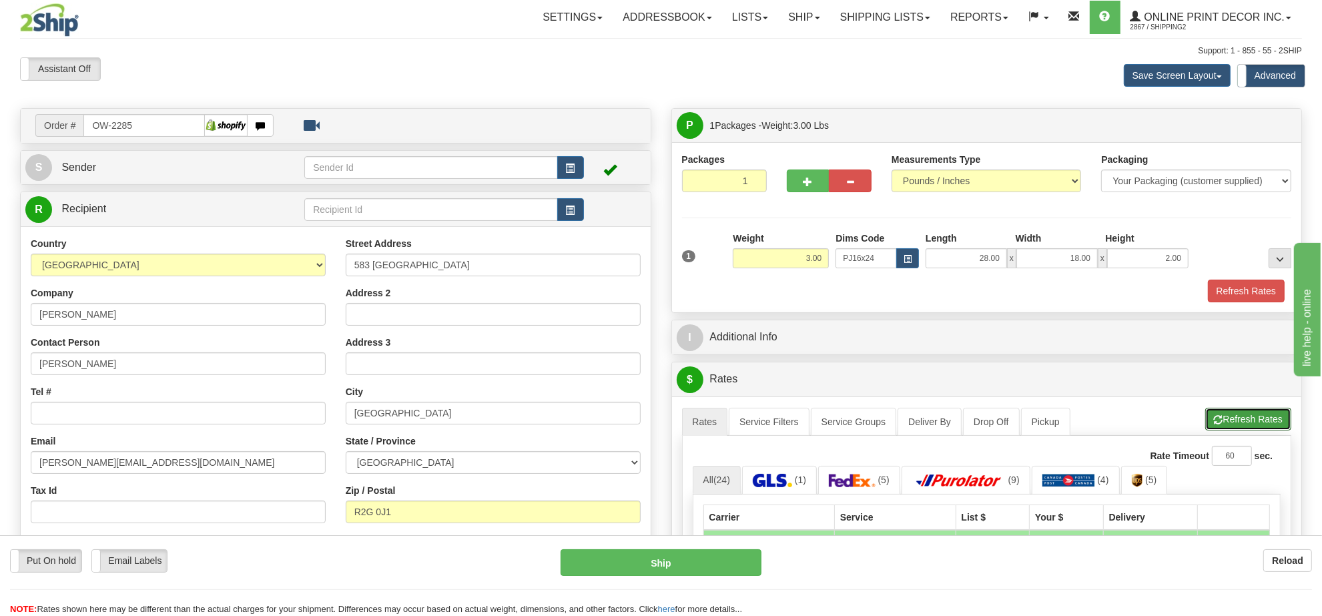
drag, startPoint x: 1240, startPoint y: 424, endPoint x: 1193, endPoint y: 350, distance: 87.0
click at [1239, 421] on button "Refresh Rates" at bounding box center [1249, 419] width 86 height 23
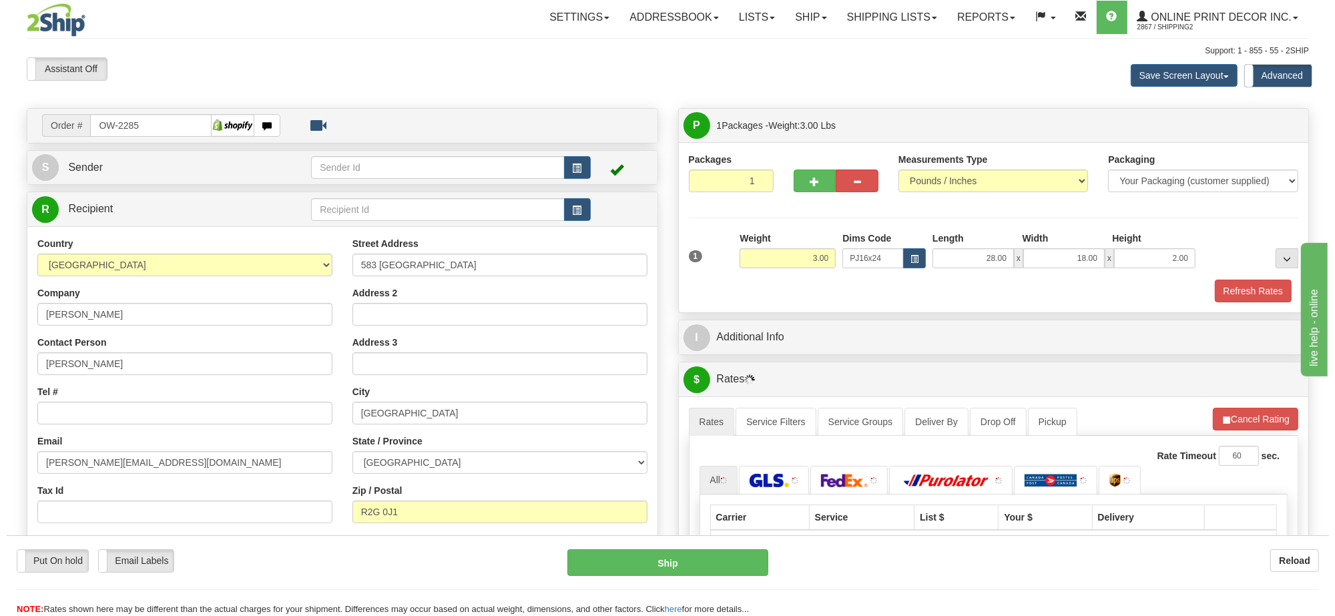
scroll to position [167, 0]
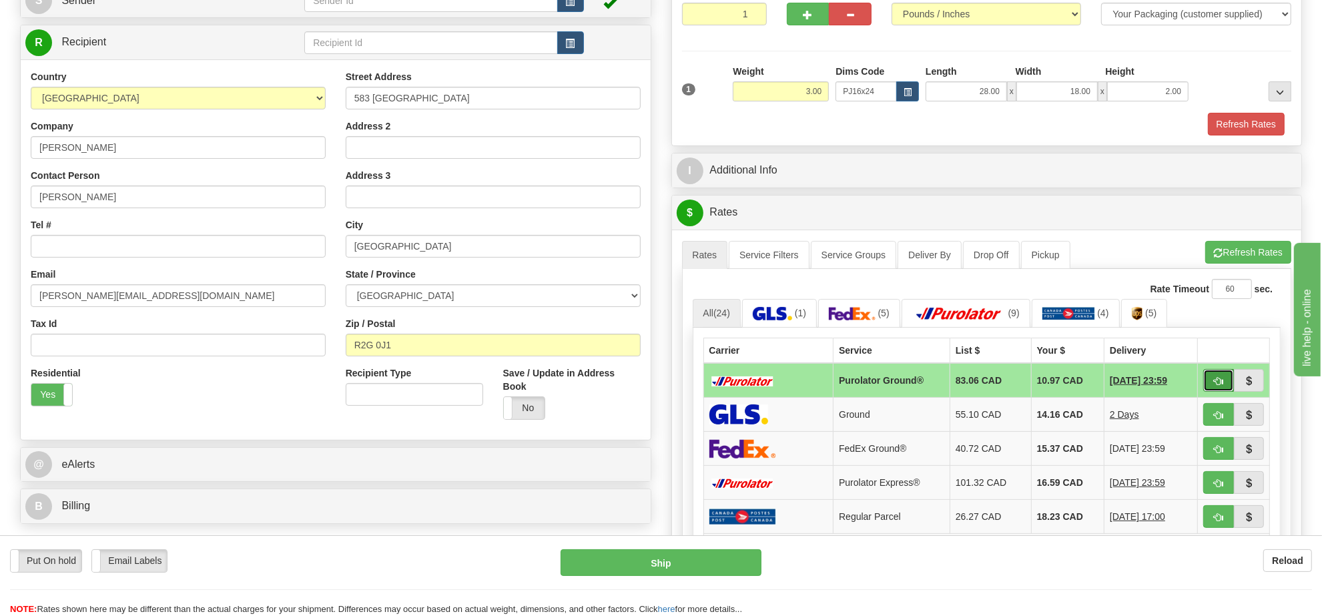
click at [1214, 380] on button "button" at bounding box center [1219, 380] width 31 height 23
type input "260"
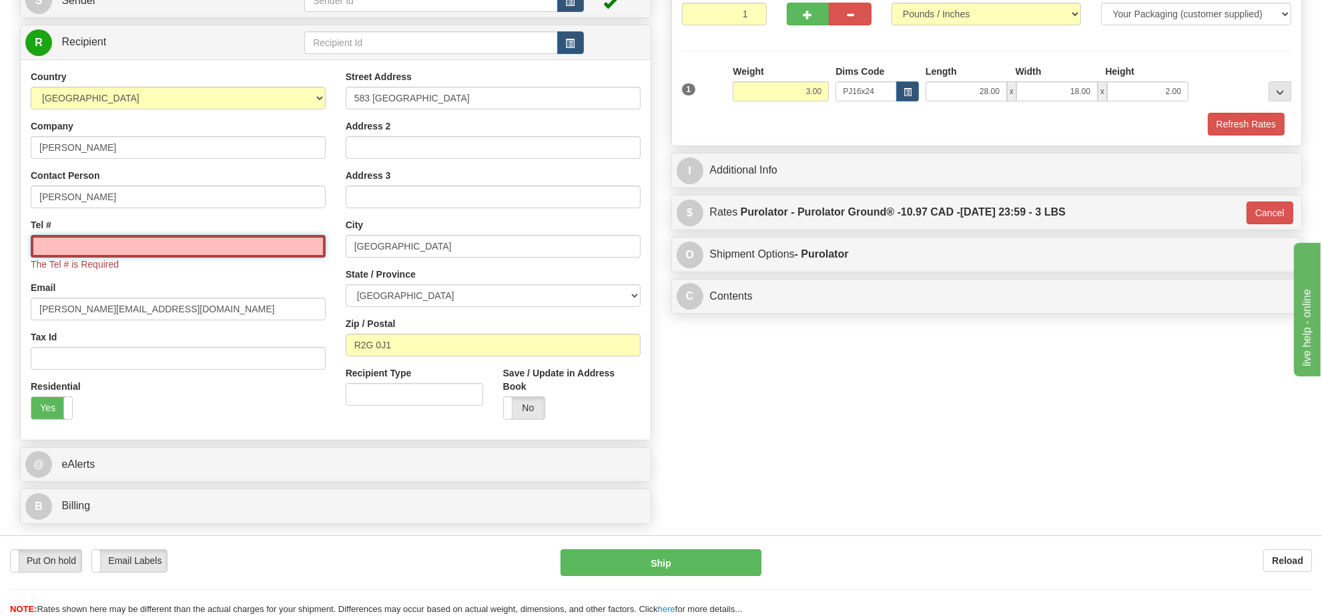
click at [264, 248] on input "Tel #" at bounding box center [178, 246] width 295 height 23
type input "416-406-6900"
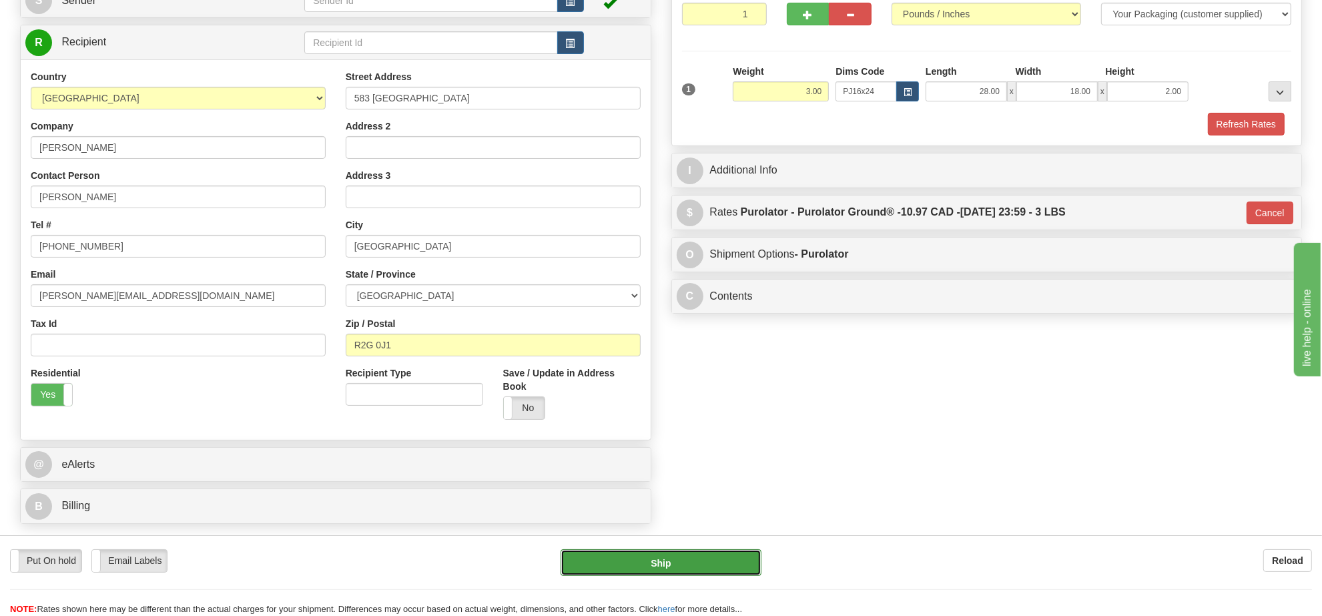
click at [665, 558] on button "Ship" at bounding box center [661, 562] width 200 height 27
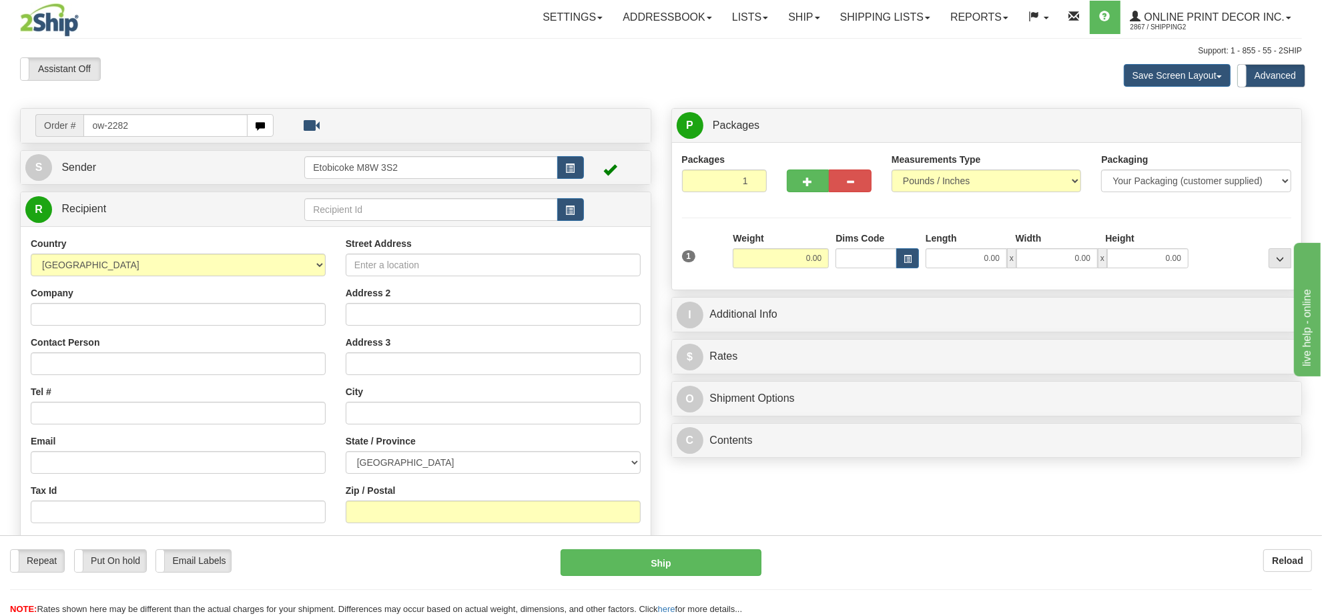
type input "ow-2282"
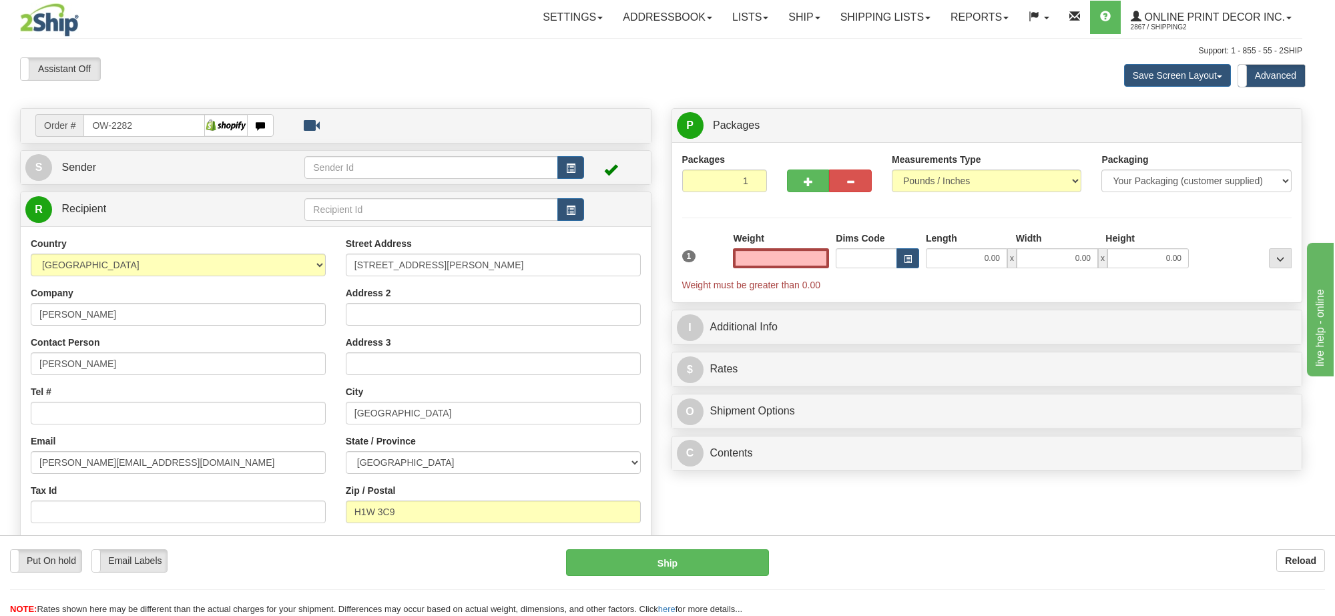
type input "[GEOGRAPHIC_DATA]"
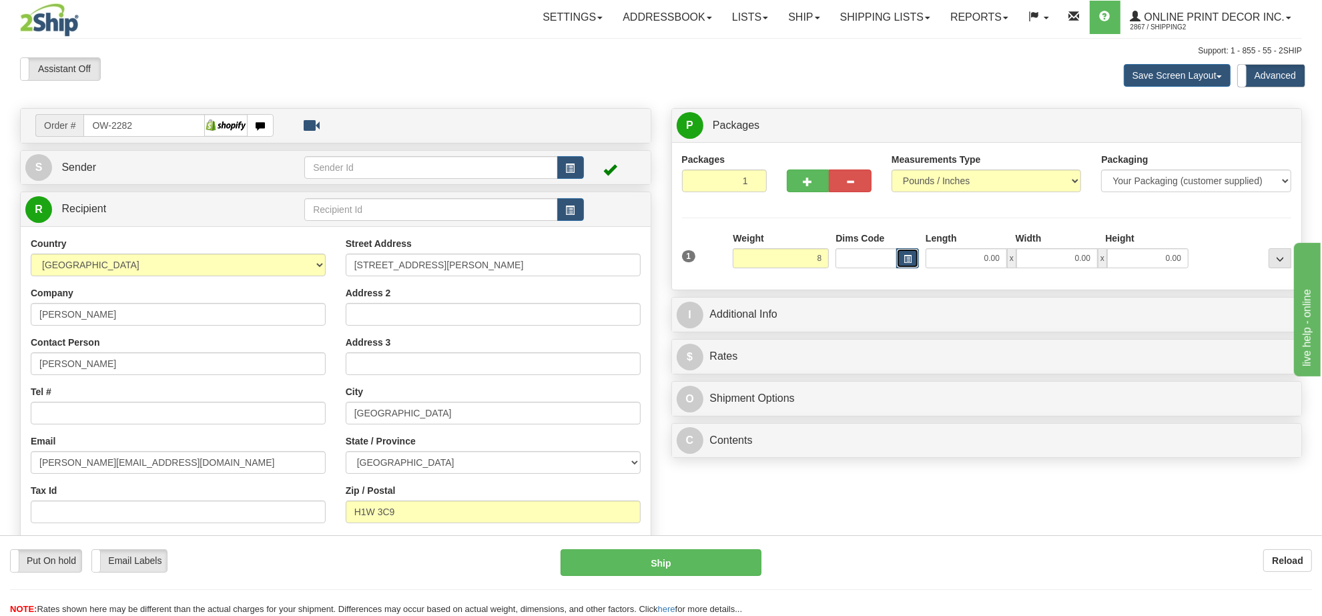
type input "8.00"
click at [905, 255] on button "button" at bounding box center [907, 258] width 23 height 20
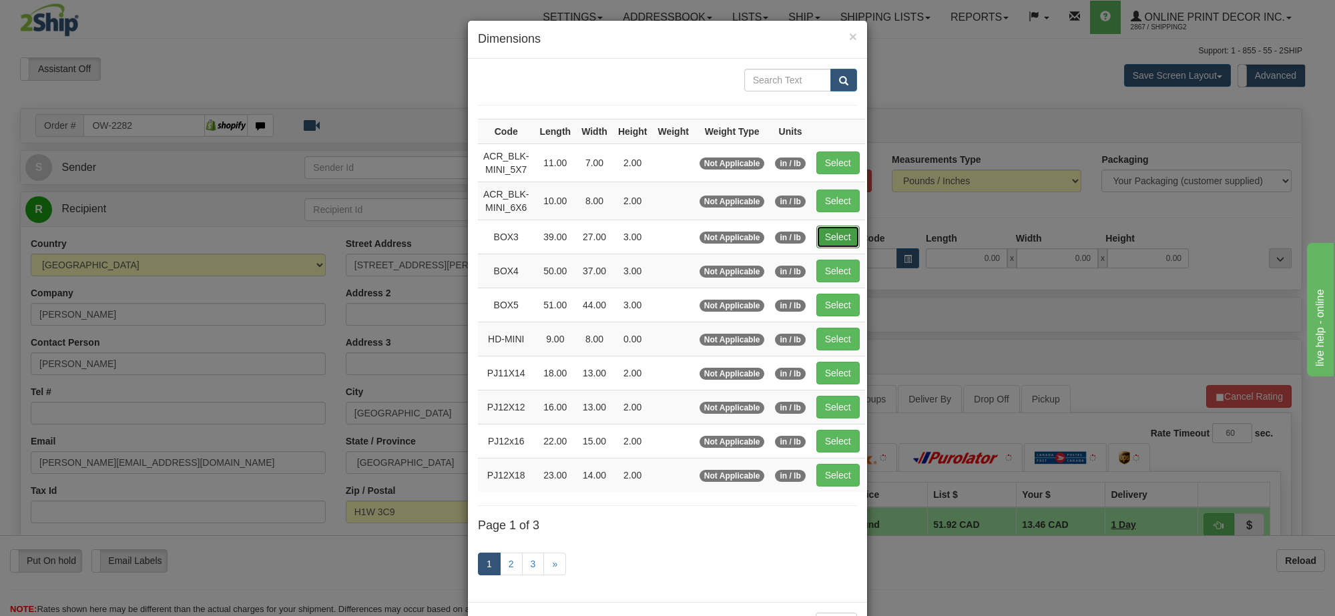
click at [825, 238] on button "Select" at bounding box center [837, 237] width 43 height 23
type input "BOX3"
type input "39.00"
type input "27.00"
type input "3.00"
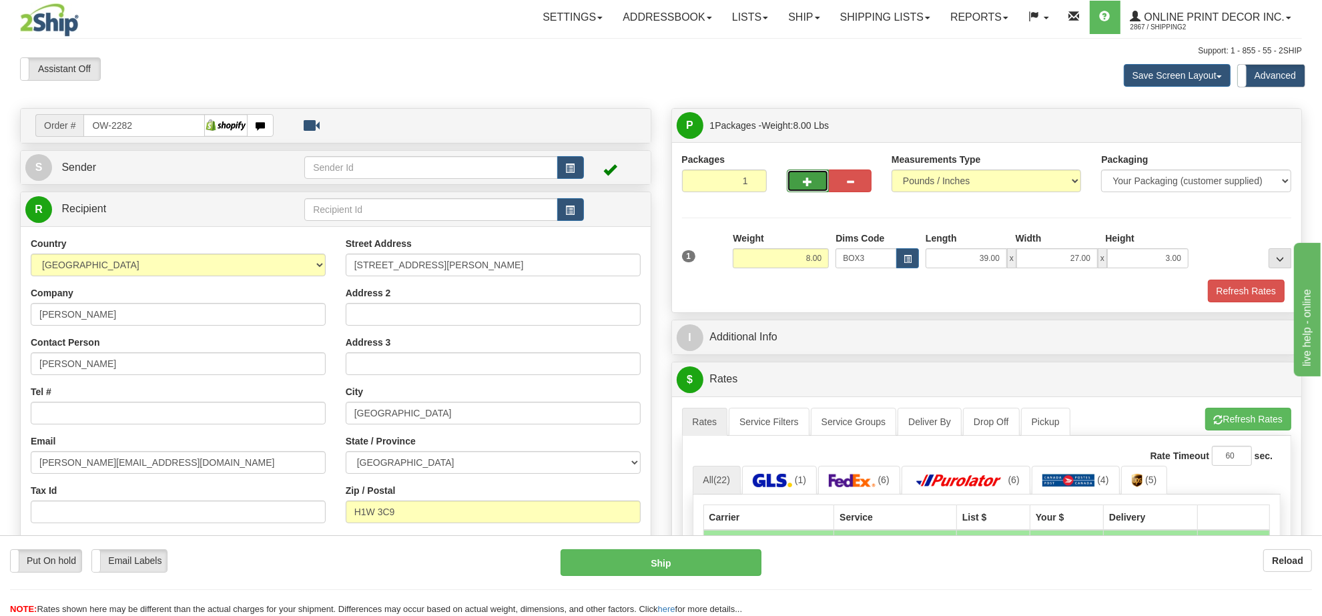
click at [809, 179] on span "button" at bounding box center [808, 182] width 9 height 9
radio input "true"
type input "2"
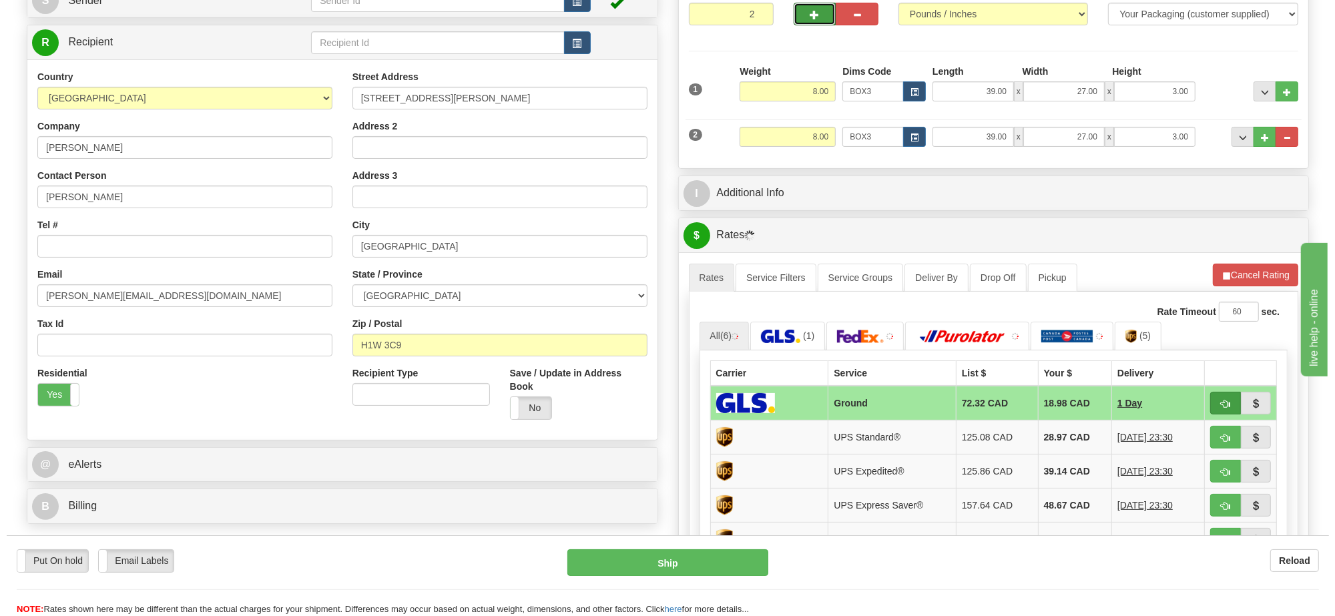
scroll to position [250, 0]
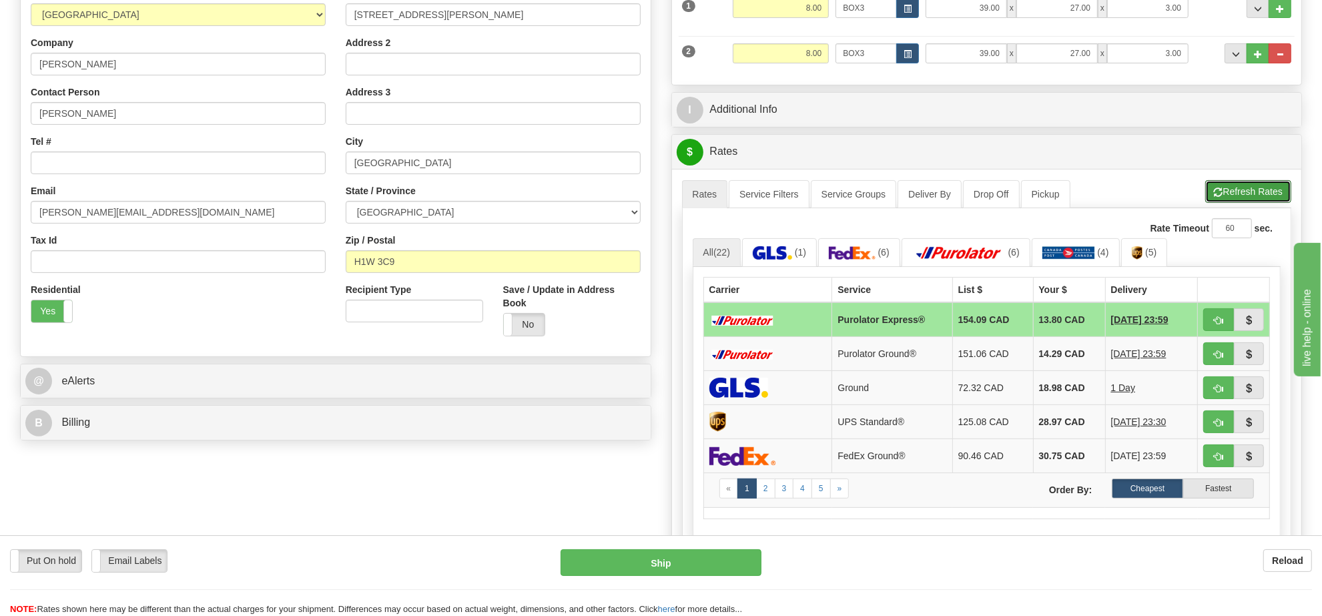
click at [1246, 203] on button "Refresh Rates" at bounding box center [1249, 191] width 86 height 23
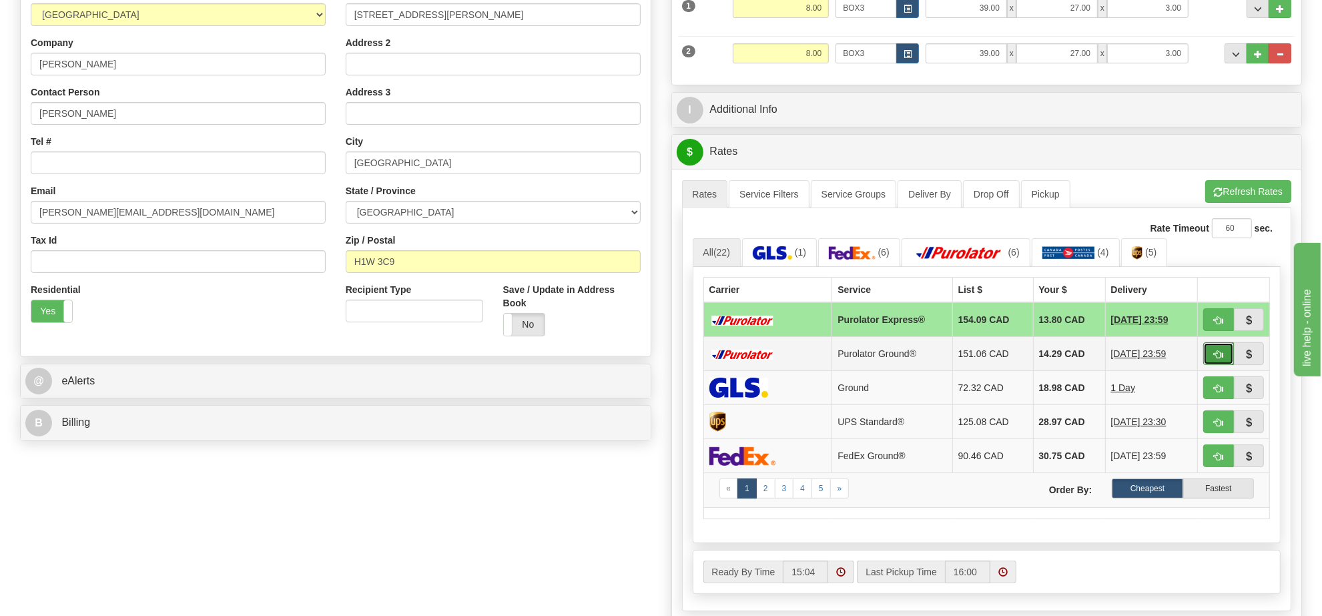
click at [1208, 357] on button "button" at bounding box center [1219, 353] width 31 height 23
type input "260"
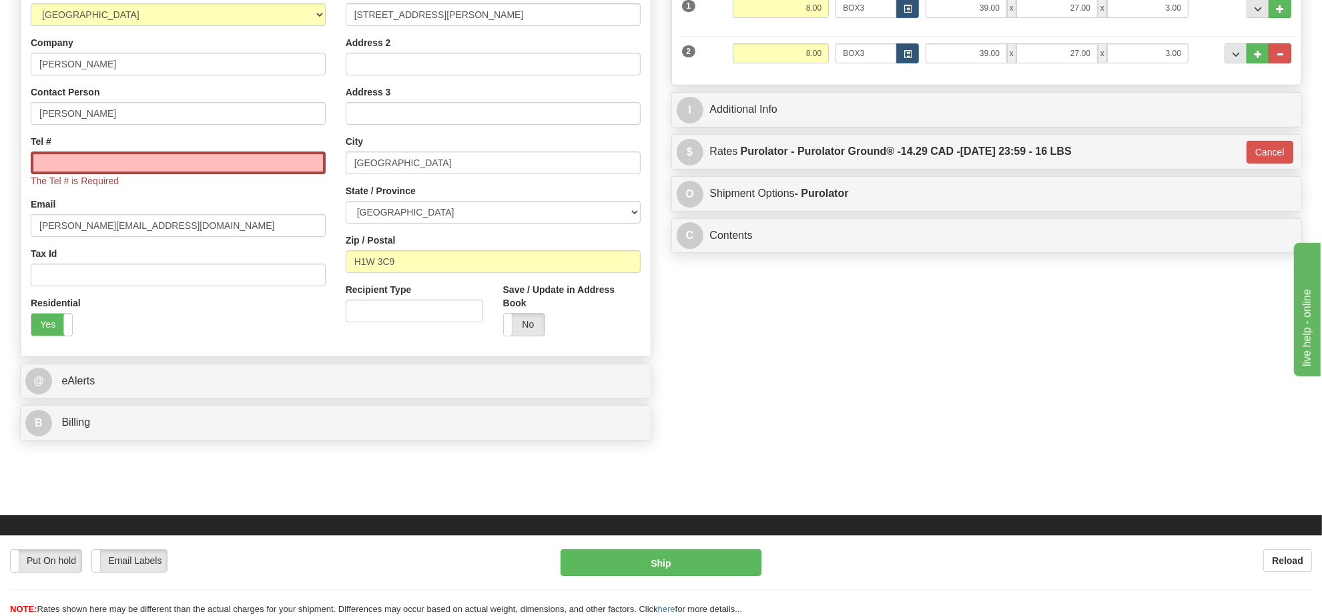
click at [237, 179] on div "The Tel # is Required" at bounding box center [178, 170] width 295 height 36
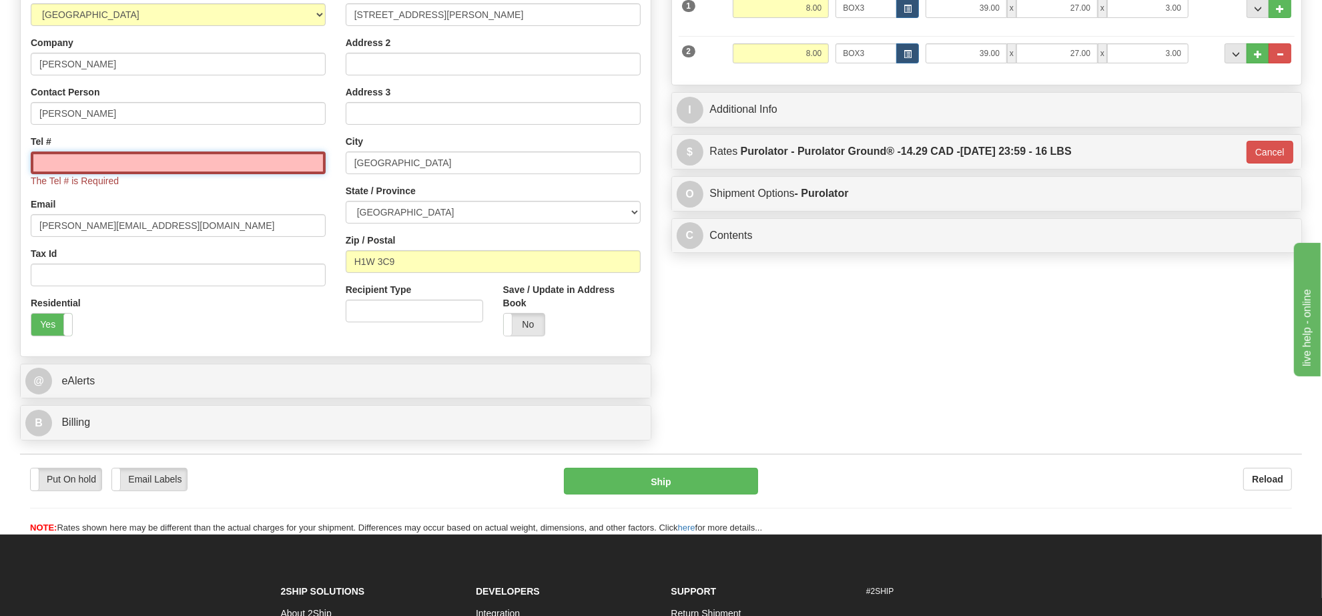
click at [242, 162] on input "Tel #" at bounding box center [178, 163] width 295 height 23
type input "[PHONE_NUMBER]"
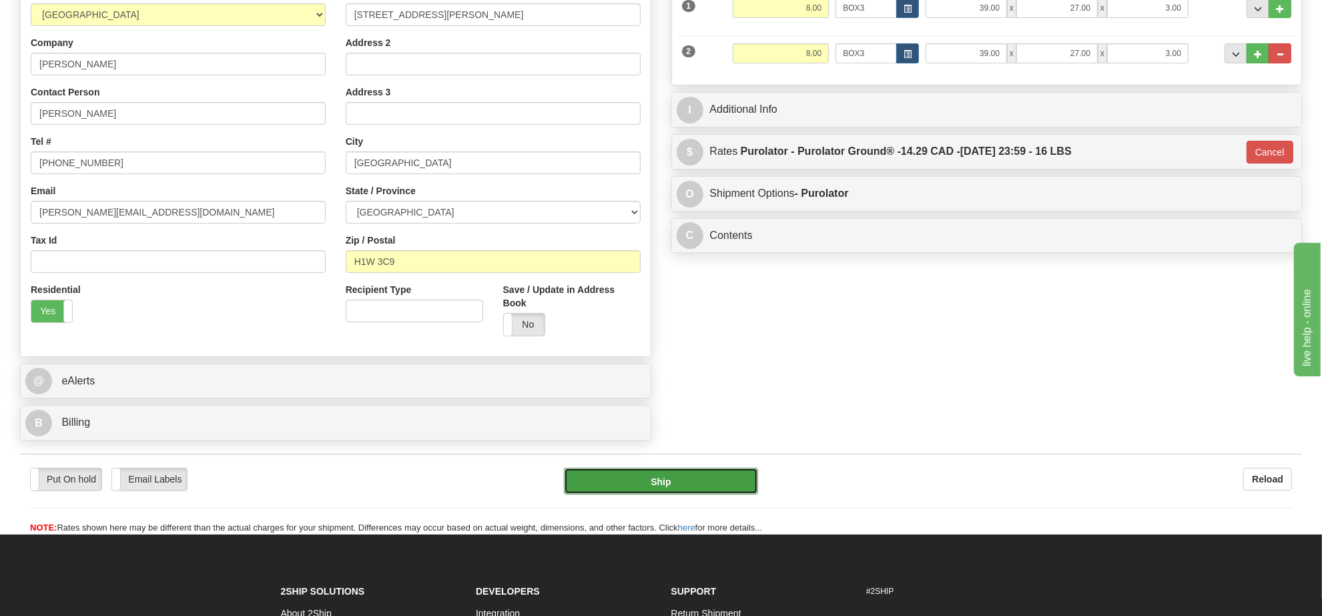
click at [658, 481] on button "Ship" at bounding box center [661, 481] width 194 height 27
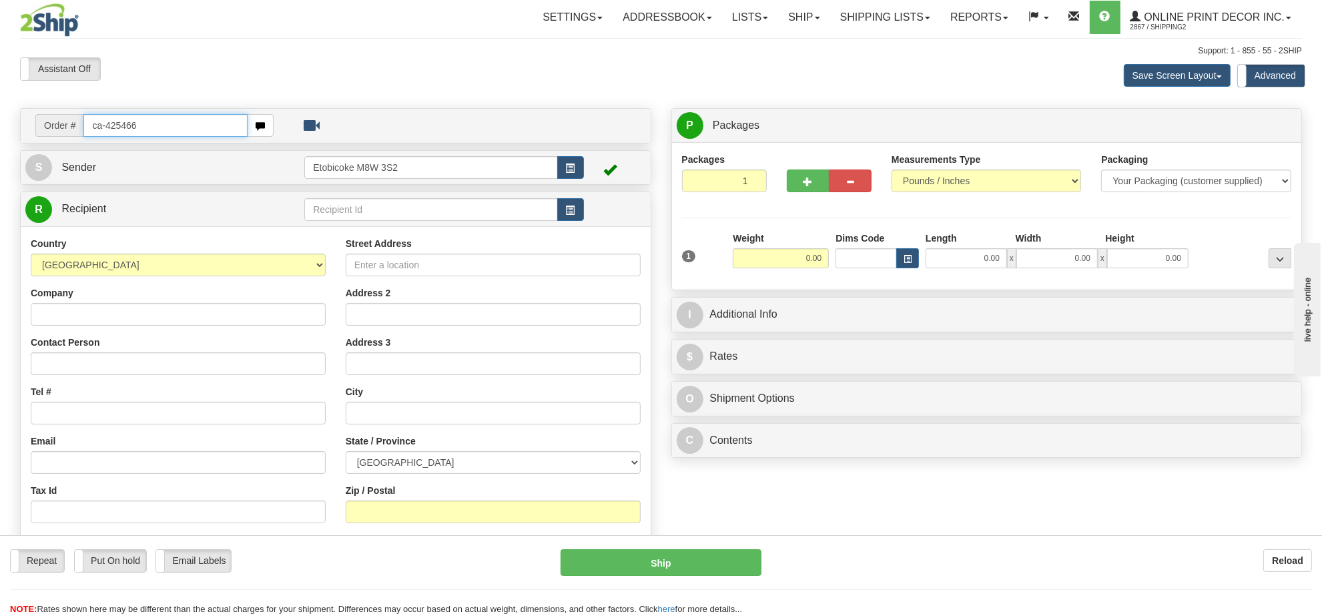
type input "ca-425466"
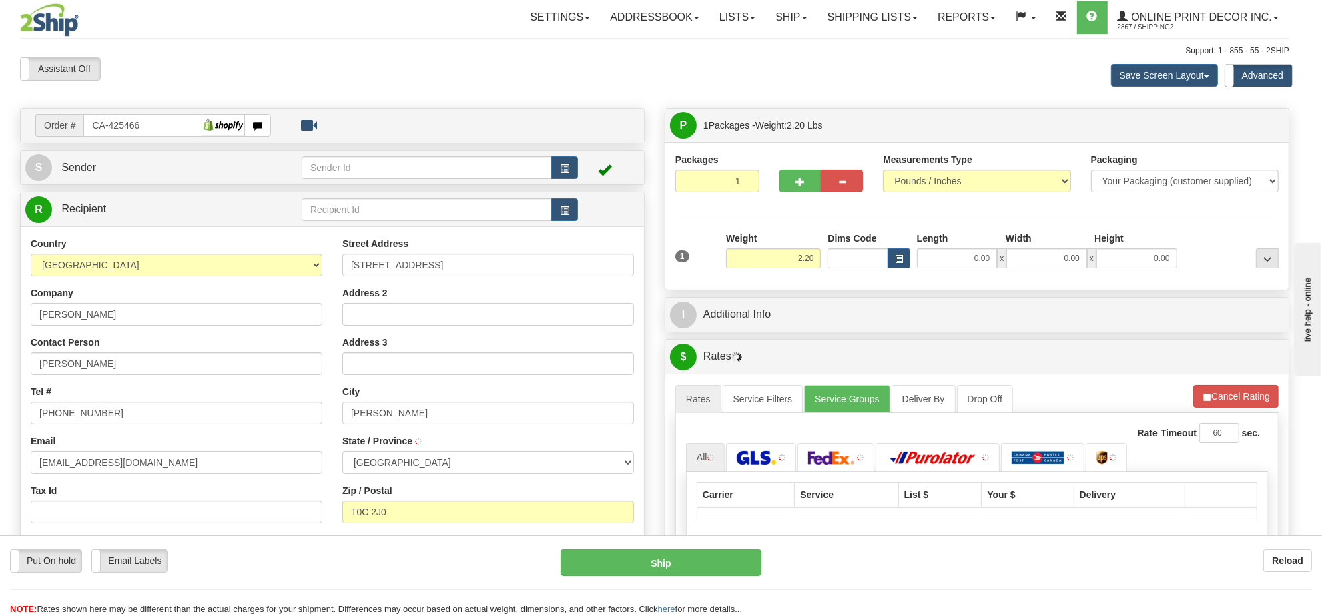
type input "RIMBEY"
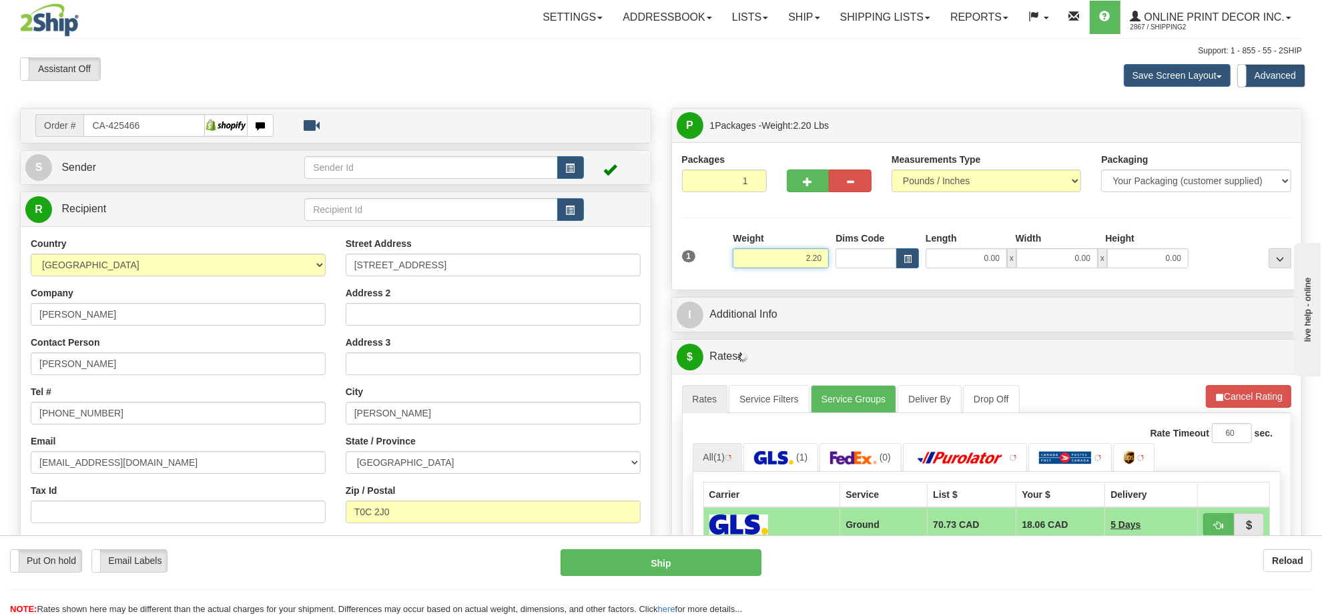
click at [798, 265] on input "2.20" at bounding box center [781, 258] width 96 height 20
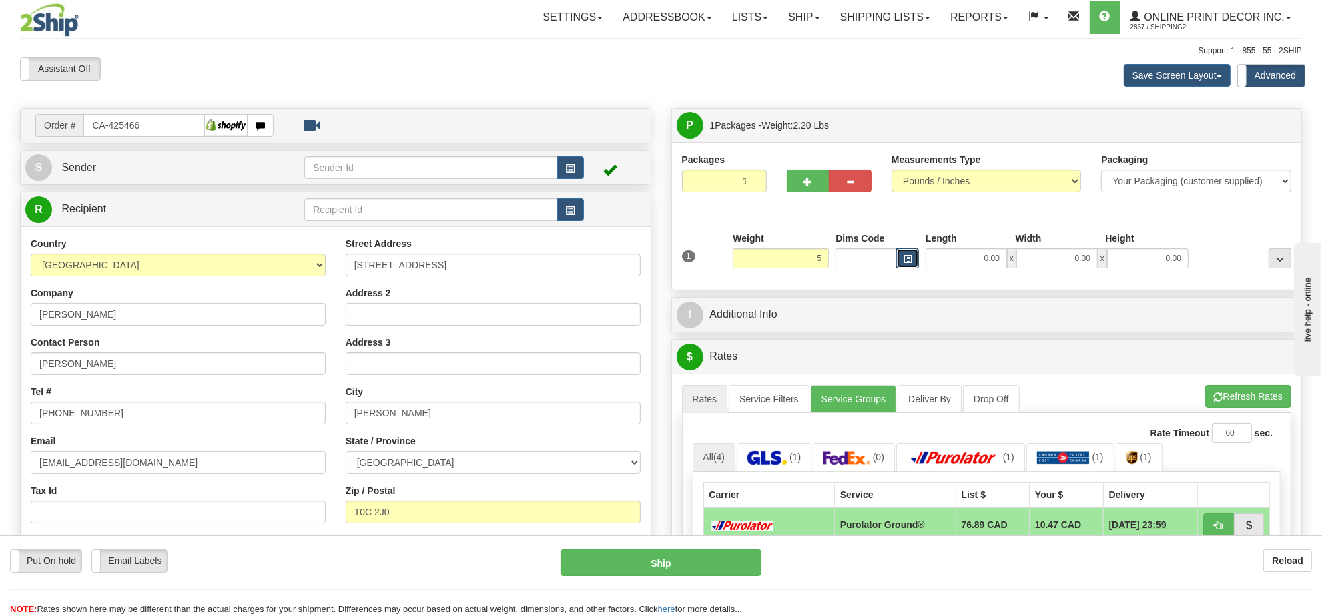
type input "5.00"
click at [900, 264] on button "button" at bounding box center [907, 258] width 23 height 20
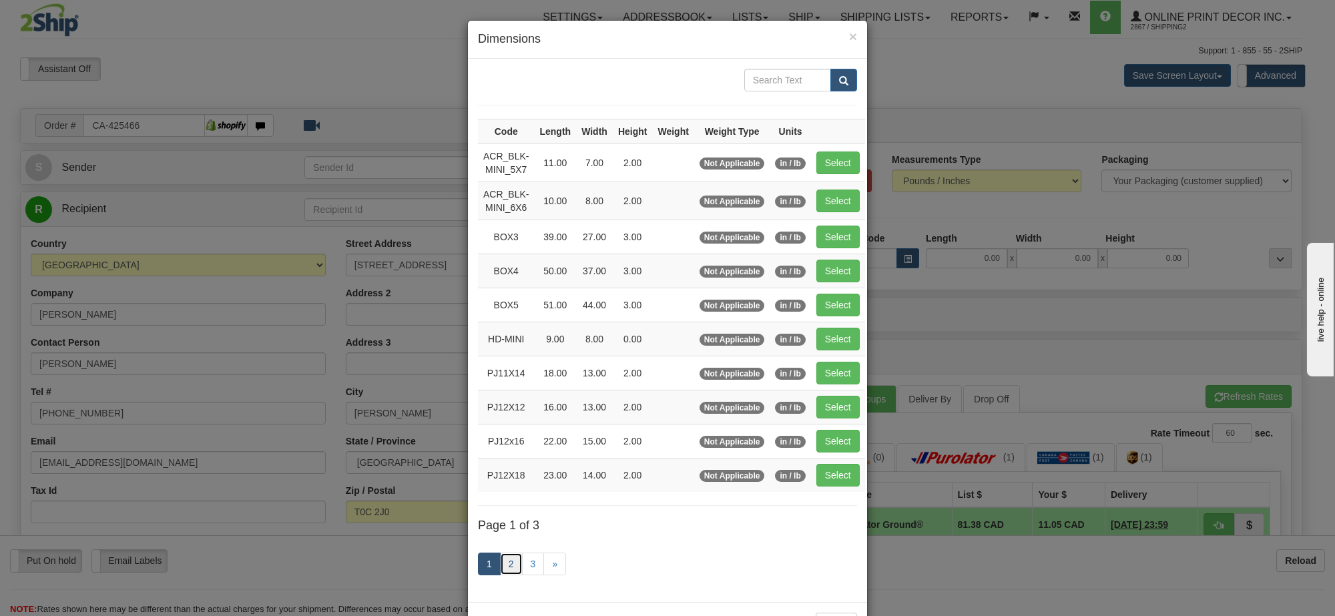
click at [503, 569] on link "2" at bounding box center [511, 564] width 23 height 23
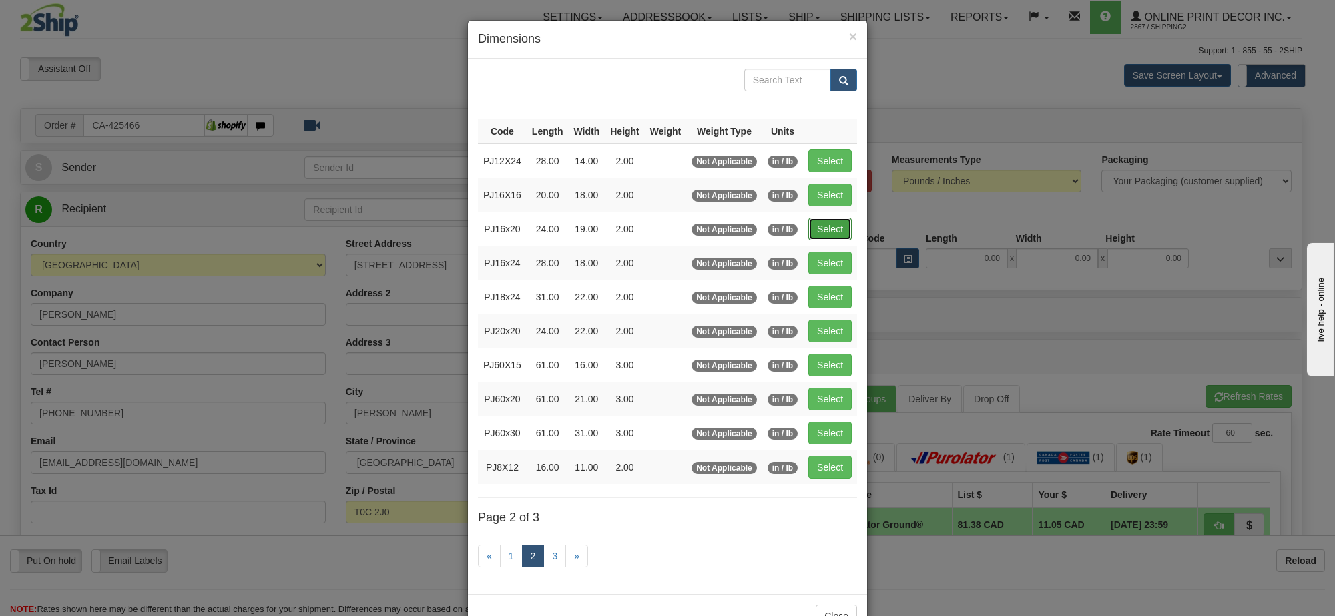
click at [833, 238] on button "Select" at bounding box center [829, 229] width 43 height 23
type input "PJ16x20"
type input "24.00"
type input "19.00"
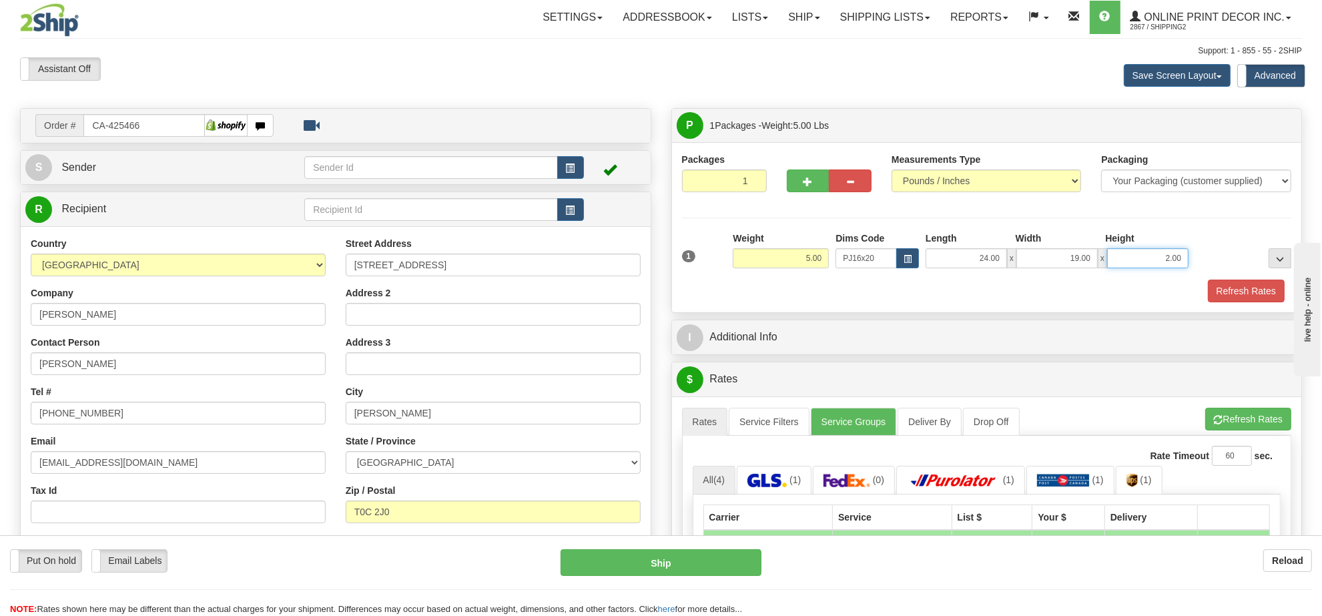
click at [1159, 266] on input "2.00" at bounding box center [1147, 258] width 81 height 20
type input "4.00"
click at [1235, 413] on button "Refresh Rates" at bounding box center [1249, 419] width 86 height 23
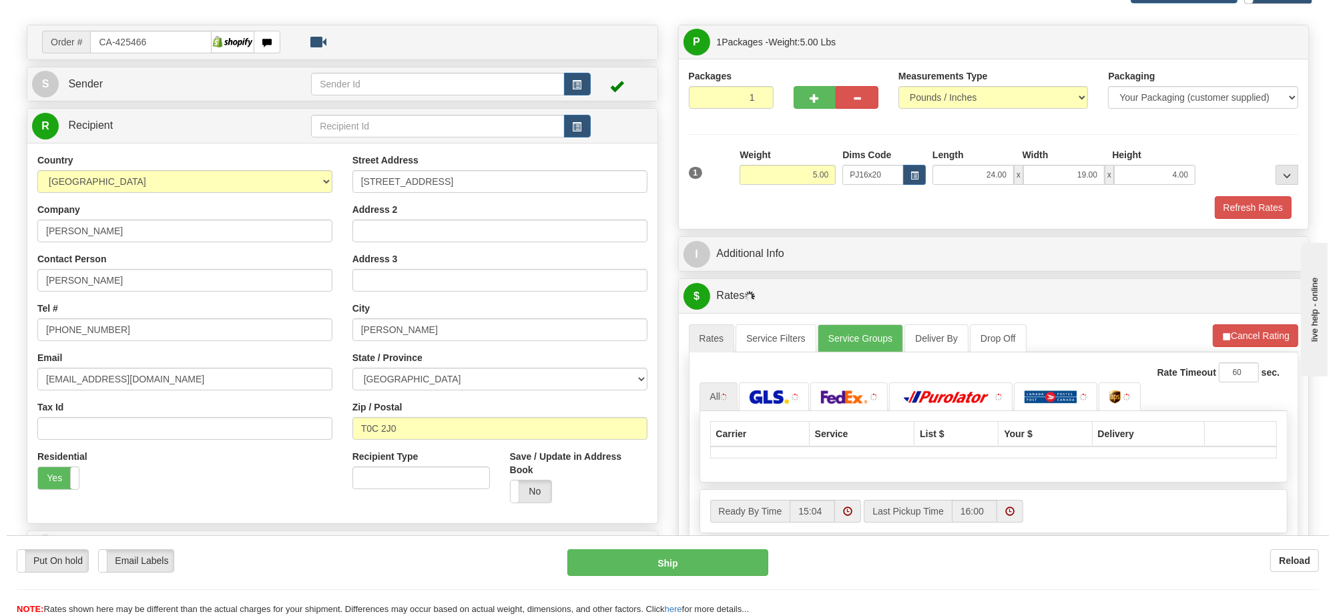
scroll to position [167, 0]
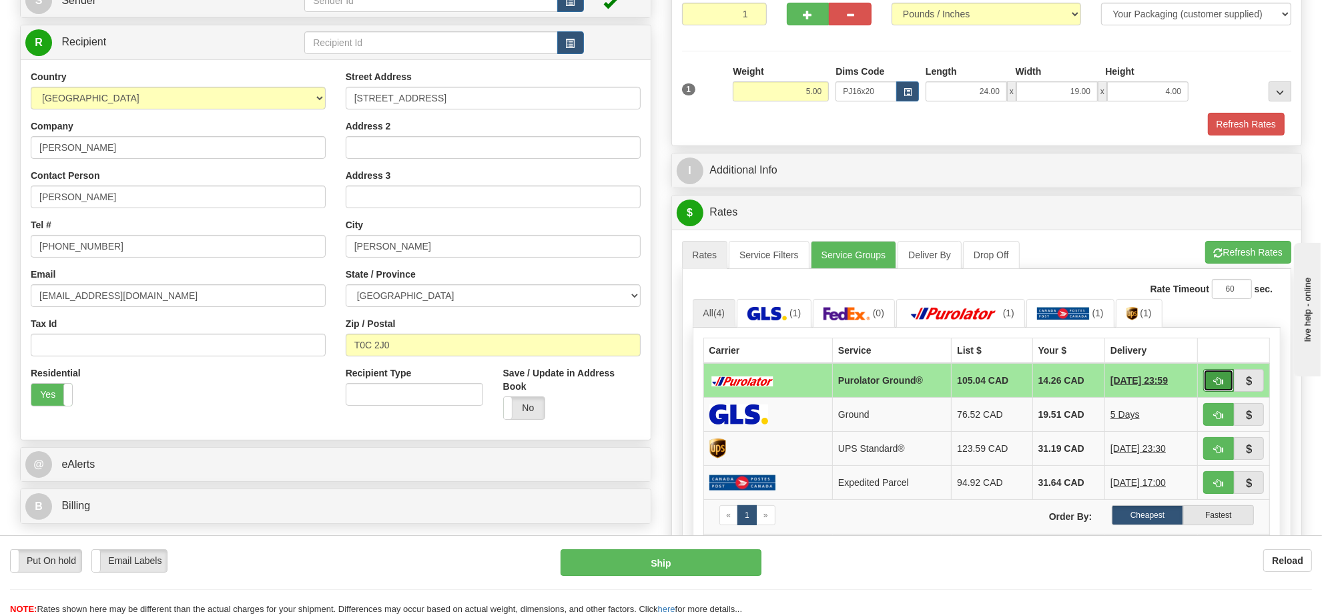
click at [1224, 385] on button "button" at bounding box center [1219, 380] width 31 height 23
type input "260"
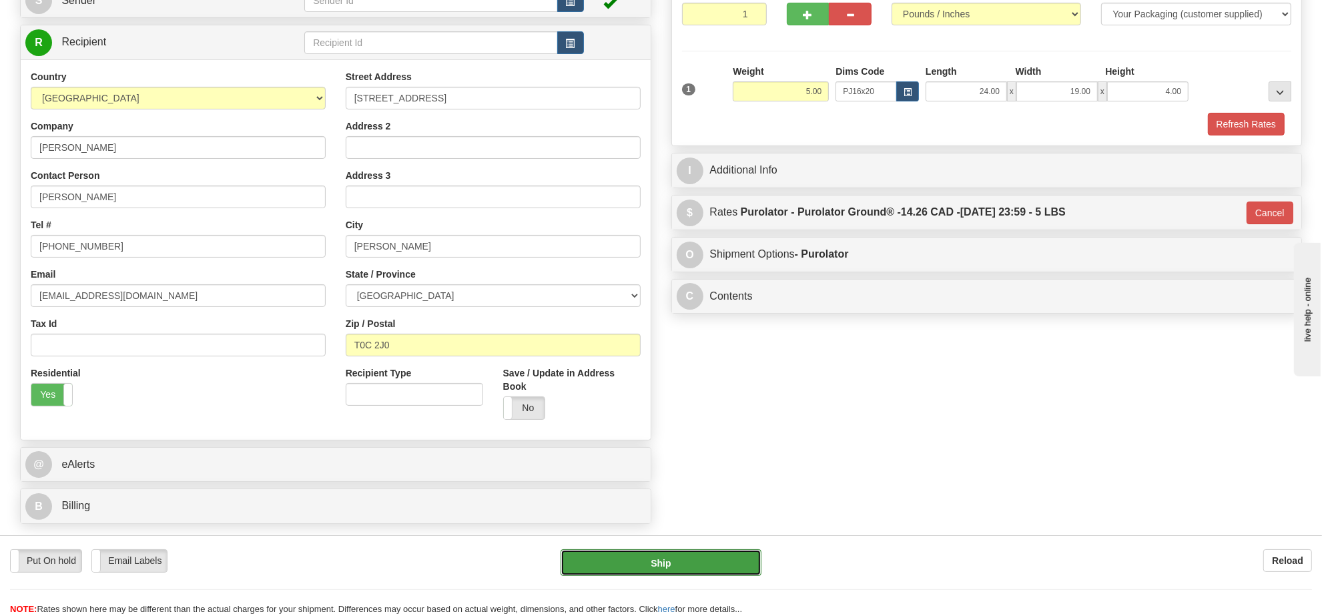
click at [654, 567] on button "Ship" at bounding box center [661, 562] width 200 height 27
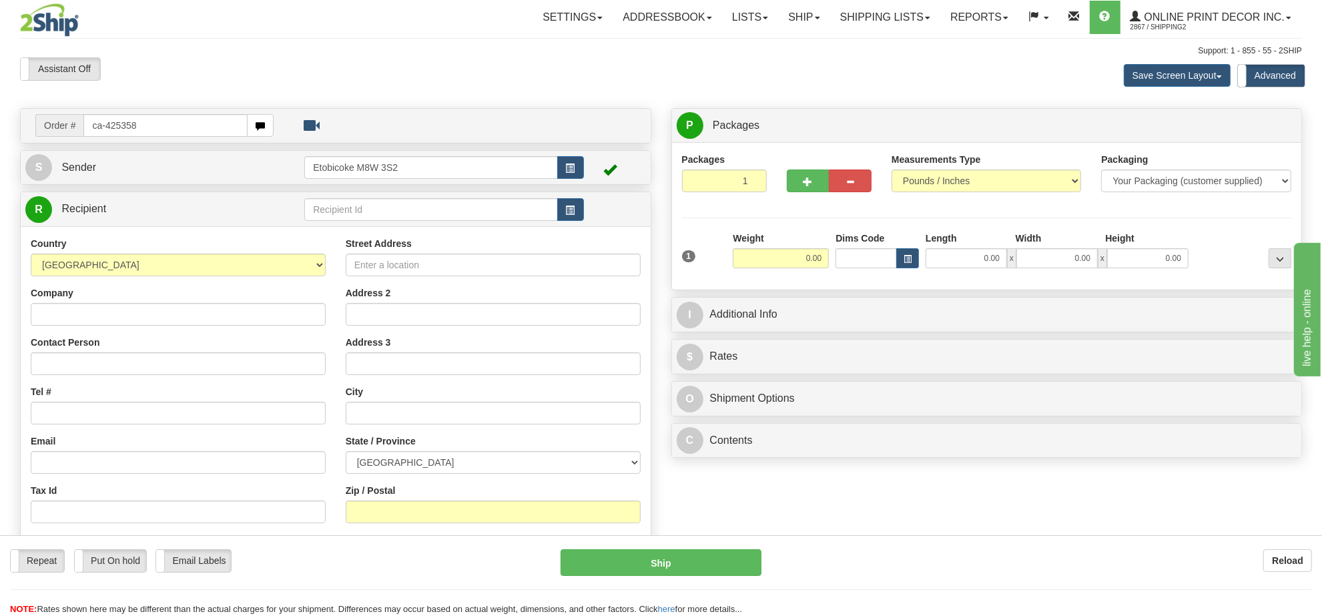
type input "ca-425358"
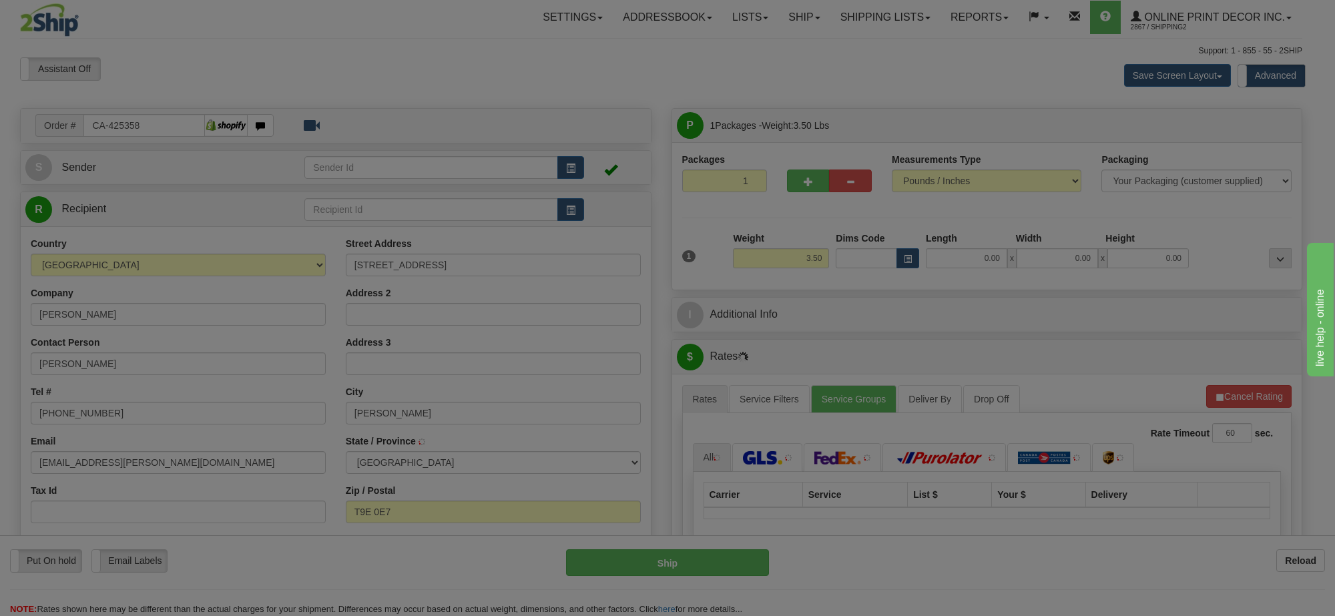
type input "[PERSON_NAME]"
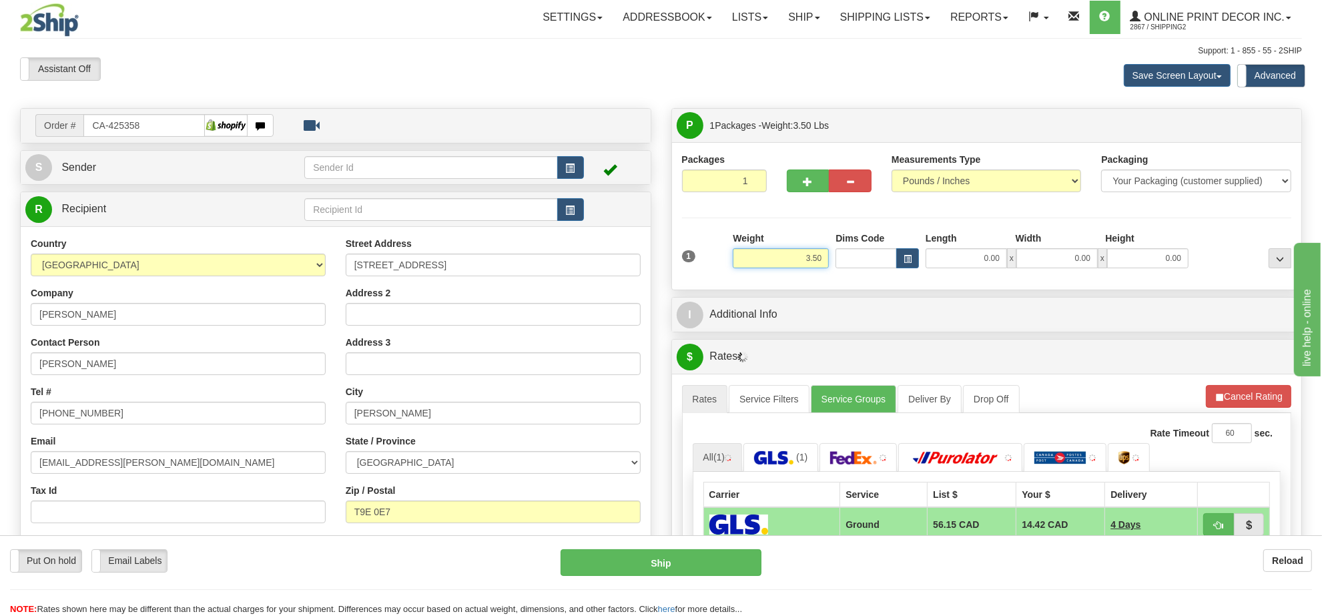
click at [812, 256] on input "3.50" at bounding box center [781, 258] width 96 height 20
drag, startPoint x: 812, startPoint y: 256, endPoint x: 806, endPoint y: 255, distance: 6.7
click at [812, 257] on input "3.50" at bounding box center [781, 258] width 96 height 20
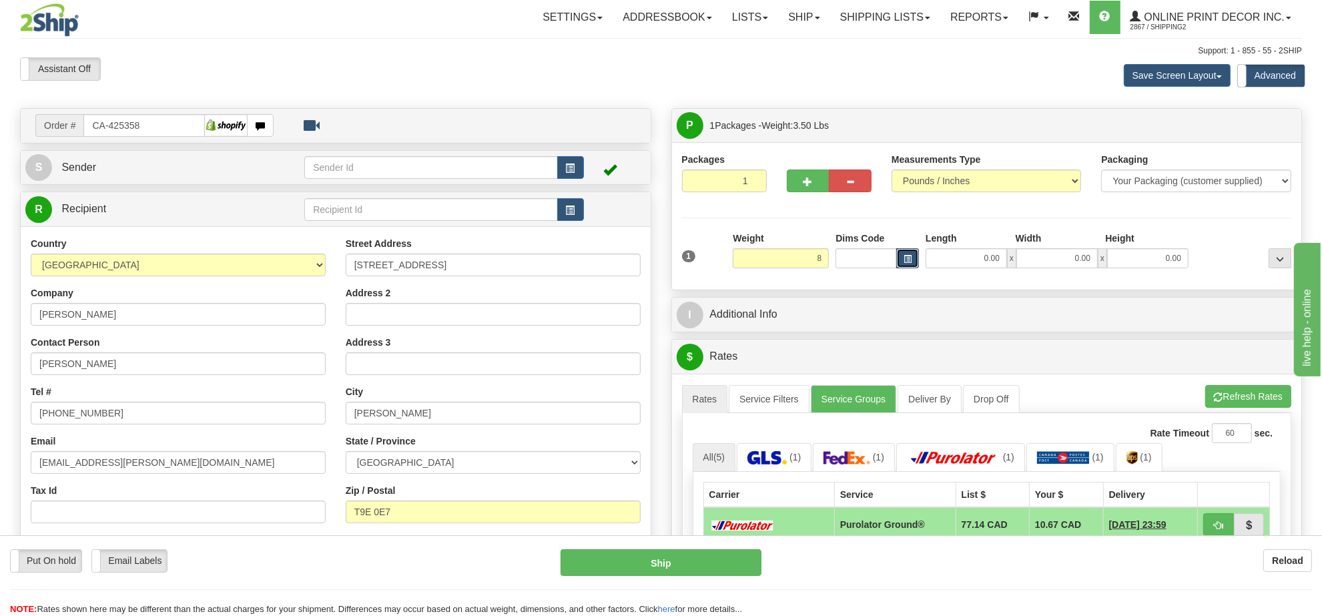
type input "8.00"
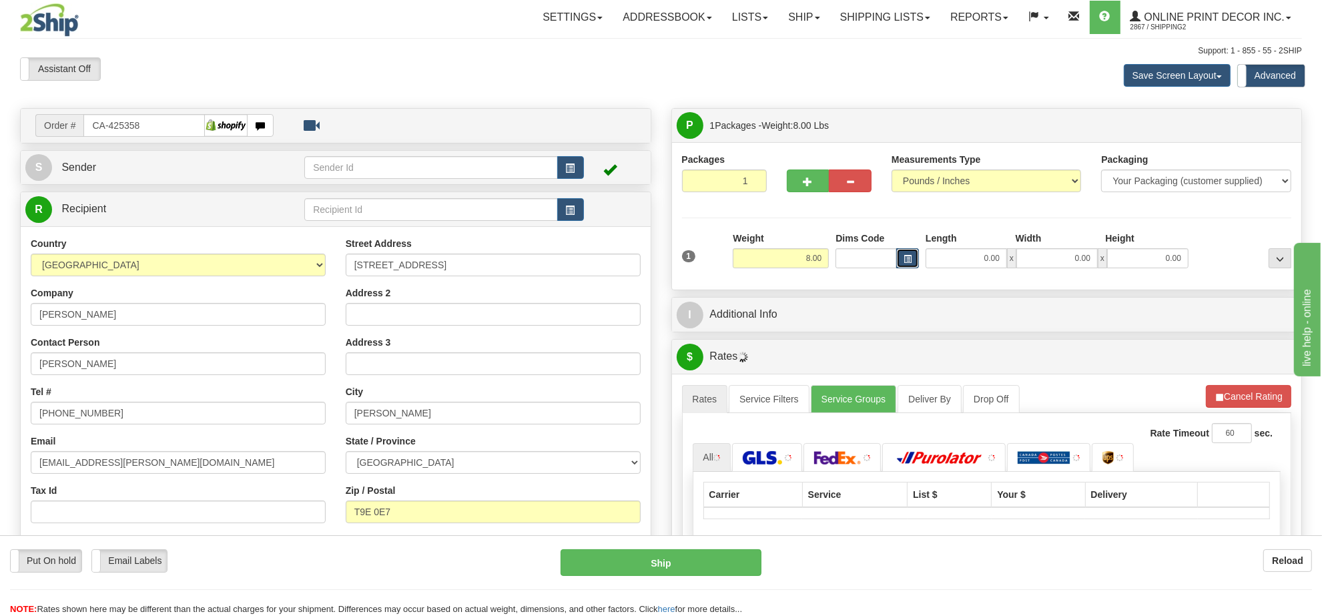
click at [899, 262] on button "button" at bounding box center [907, 258] width 23 height 20
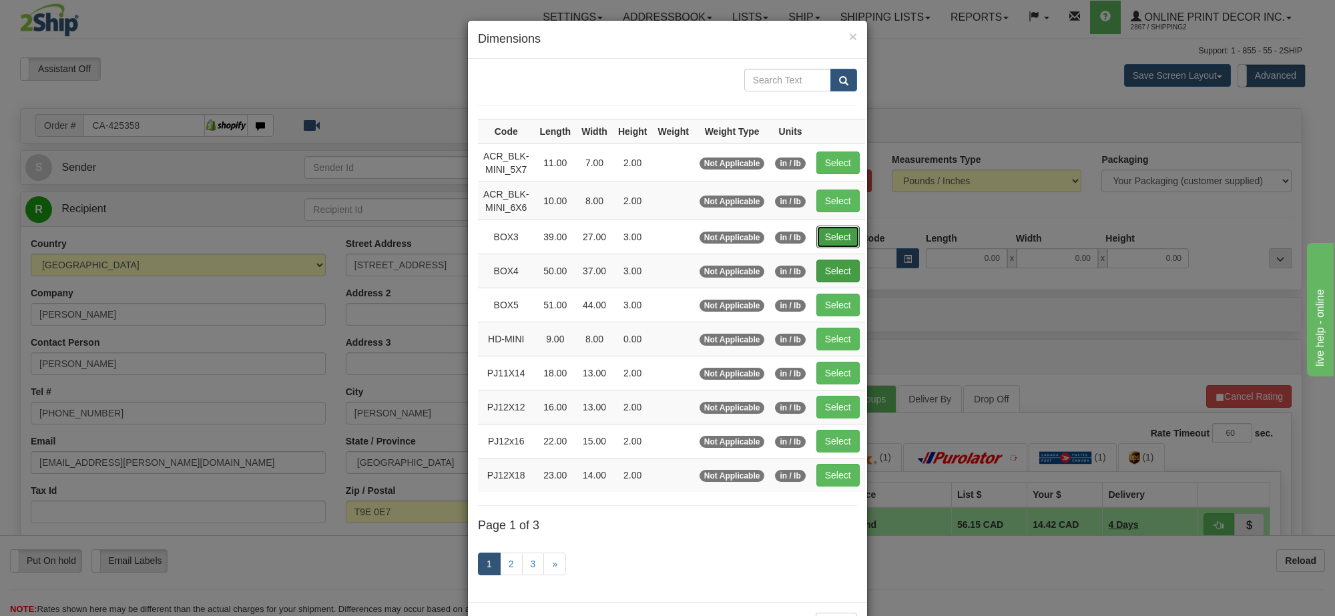
drag, startPoint x: 836, startPoint y: 229, endPoint x: 848, endPoint y: 234, distance: 12.5
click at [838, 228] on button "Select" at bounding box center [837, 237] width 43 height 23
type input "BOX3"
type input "39.00"
type input "27.00"
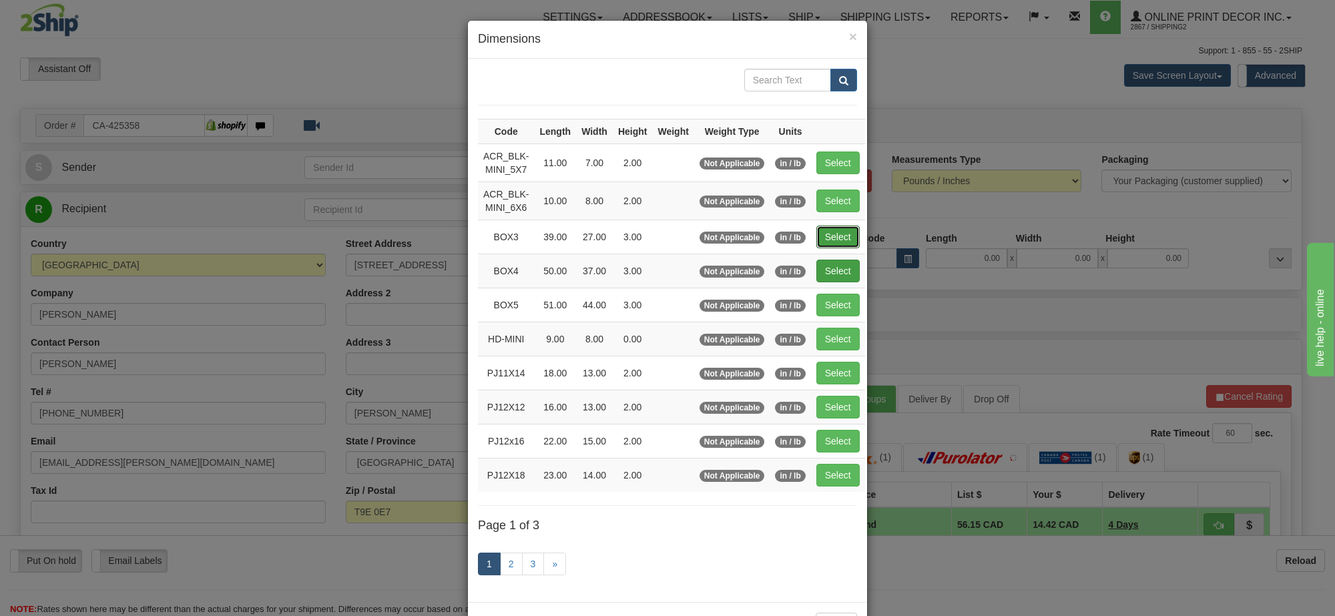
type input "3.00"
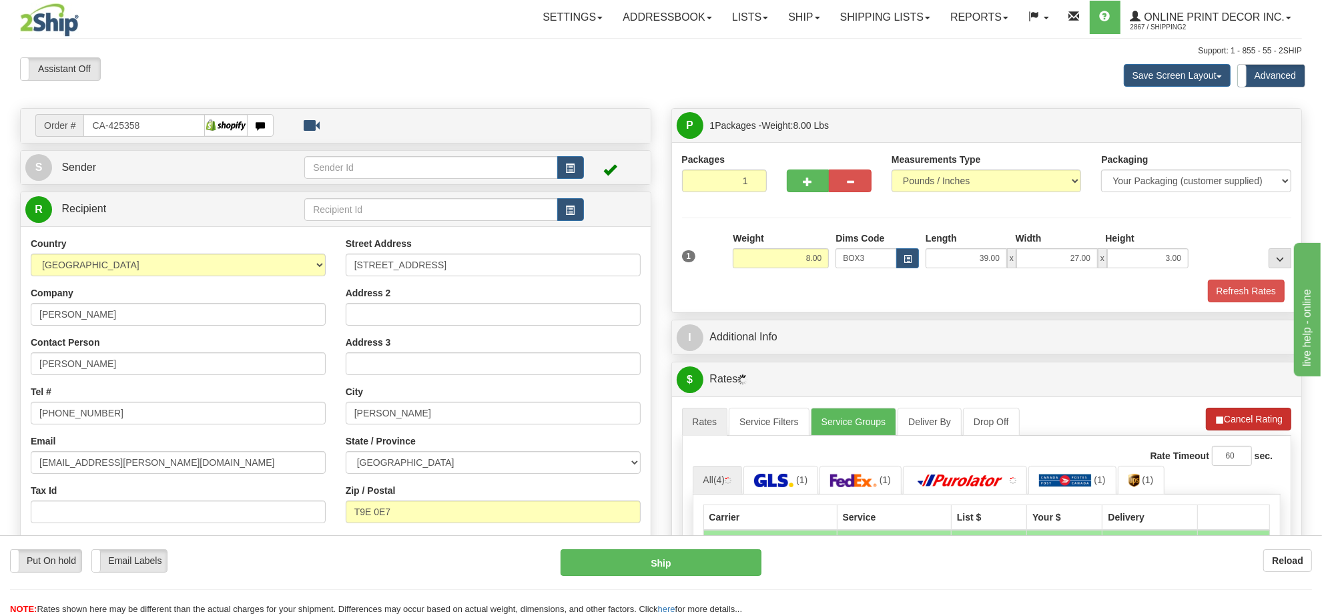
click at [0, 0] on button "Refresh Rates" at bounding box center [0, 0] width 0 height 0
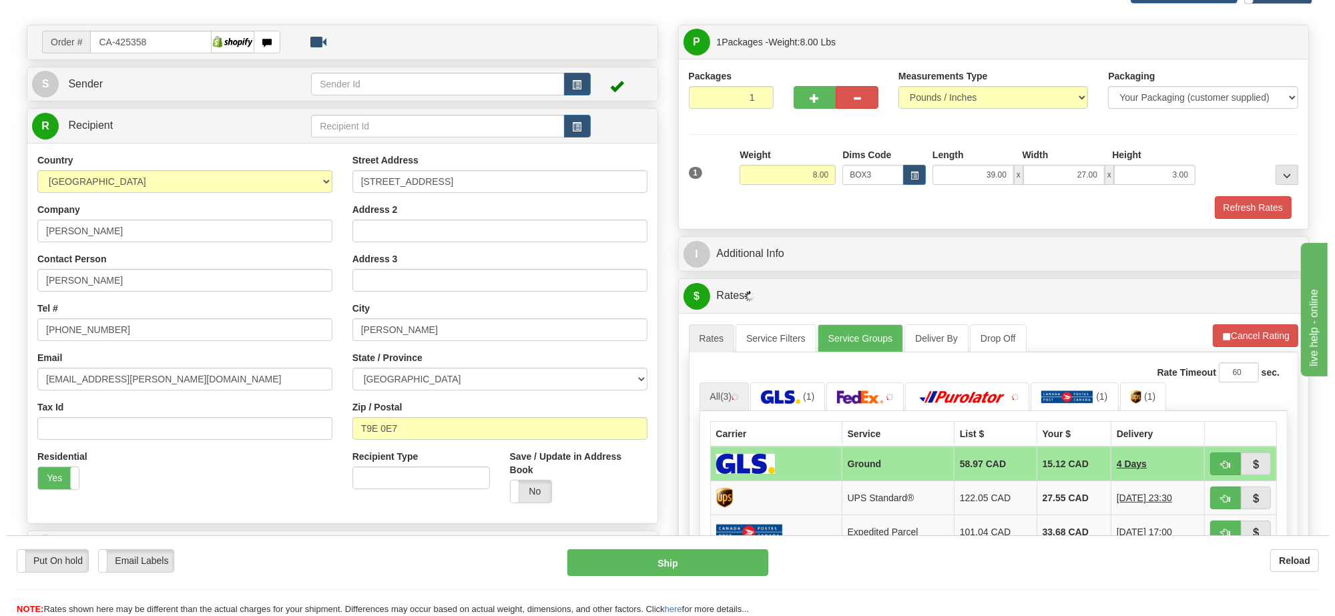
scroll to position [167, 0]
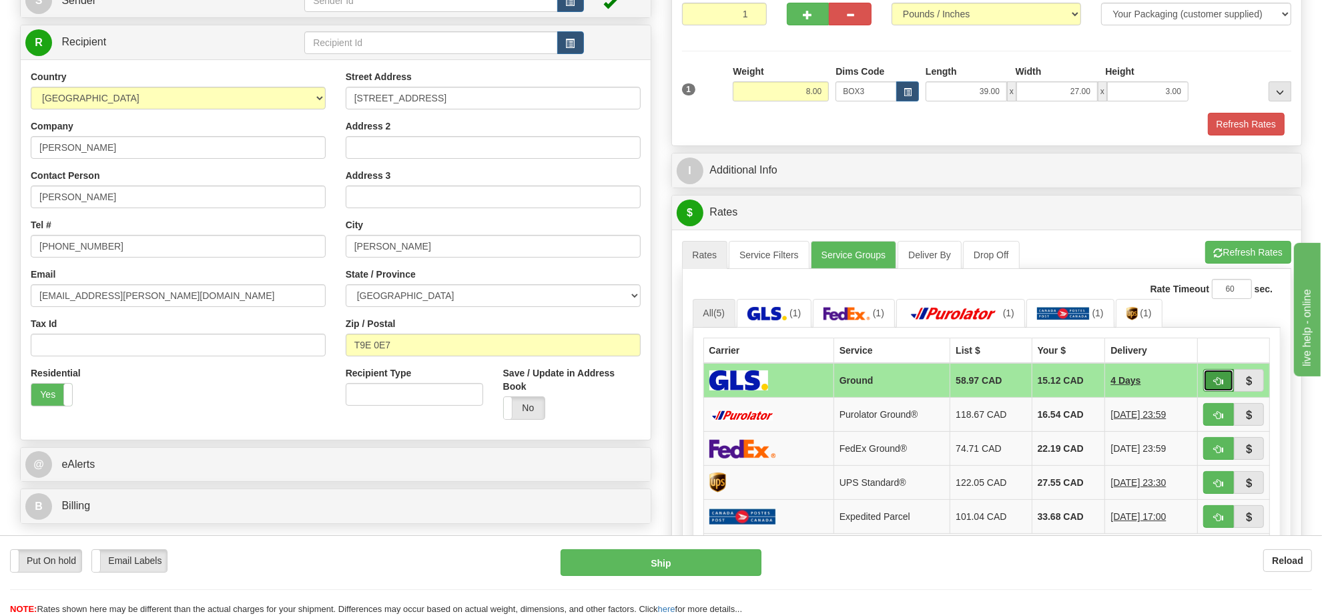
click at [1217, 386] on span "button" at bounding box center [1218, 381] width 9 height 9
type input "1"
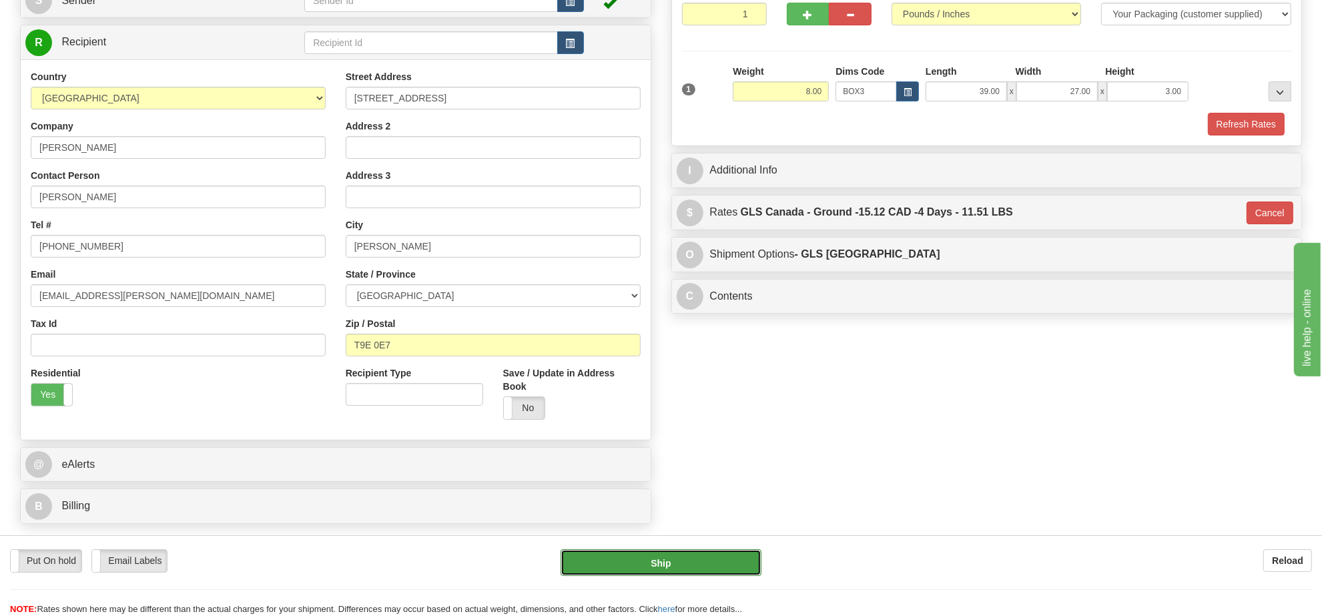
click at [736, 559] on button "Ship" at bounding box center [661, 562] width 200 height 27
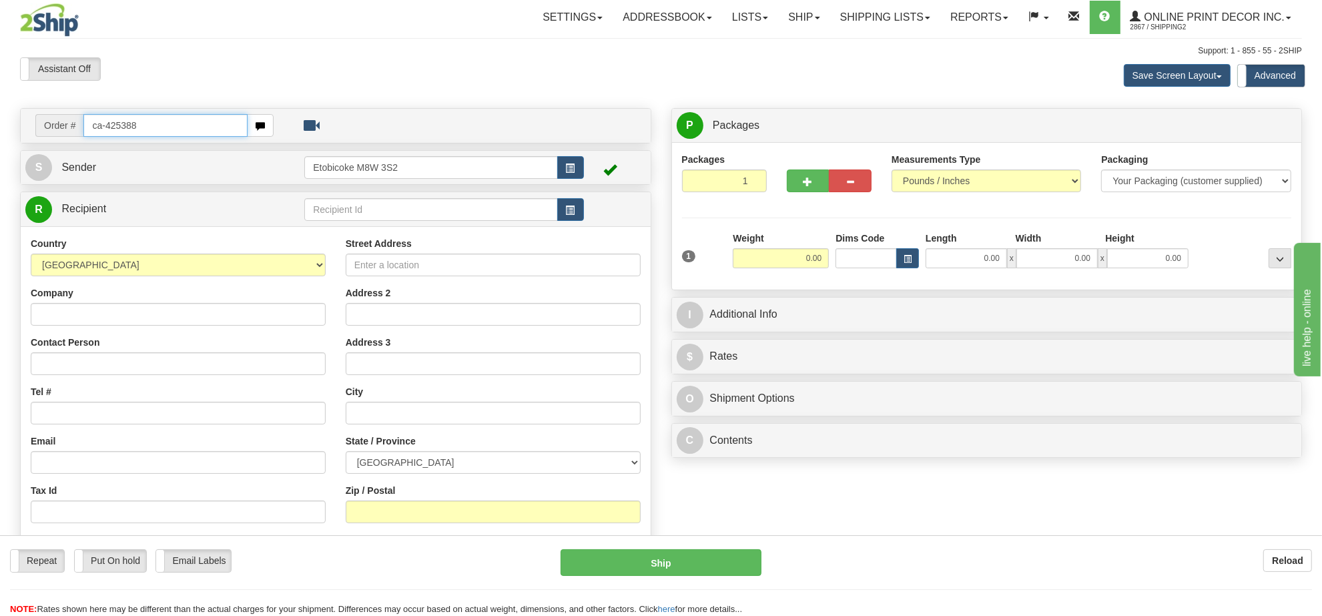
type input "ca-425388"
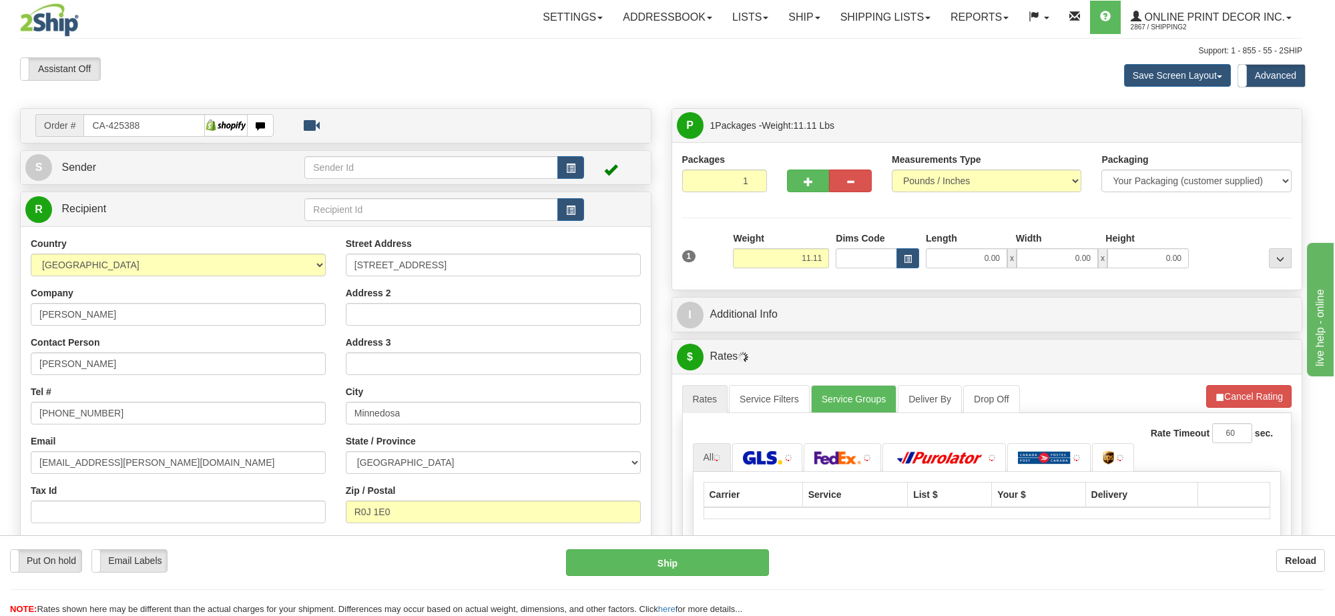
type input "MINNEDOSA"
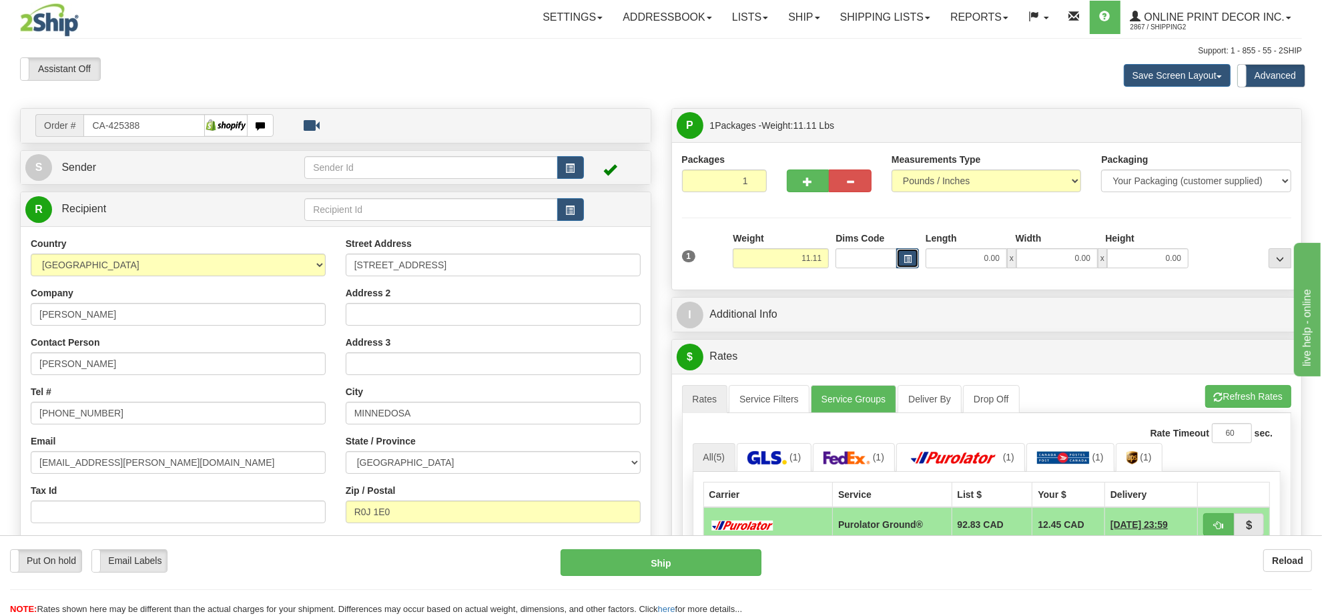
click at [908, 262] on span "button" at bounding box center [908, 259] width 8 height 7
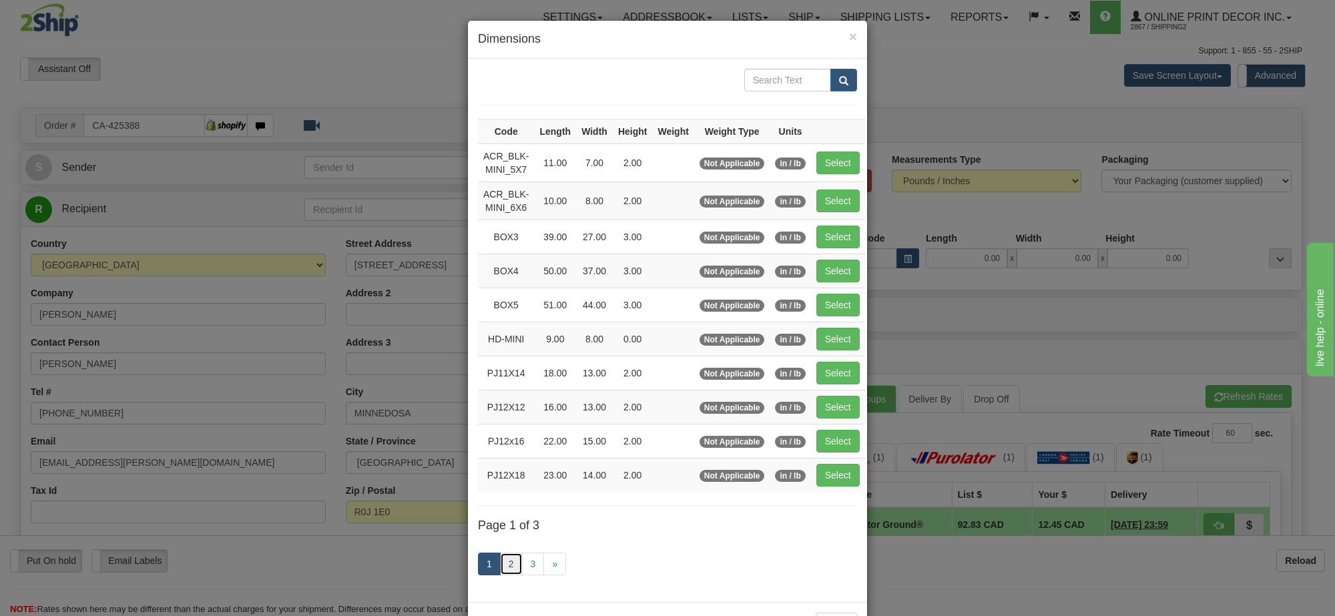
click at [500, 575] on link "2" at bounding box center [511, 564] width 23 height 23
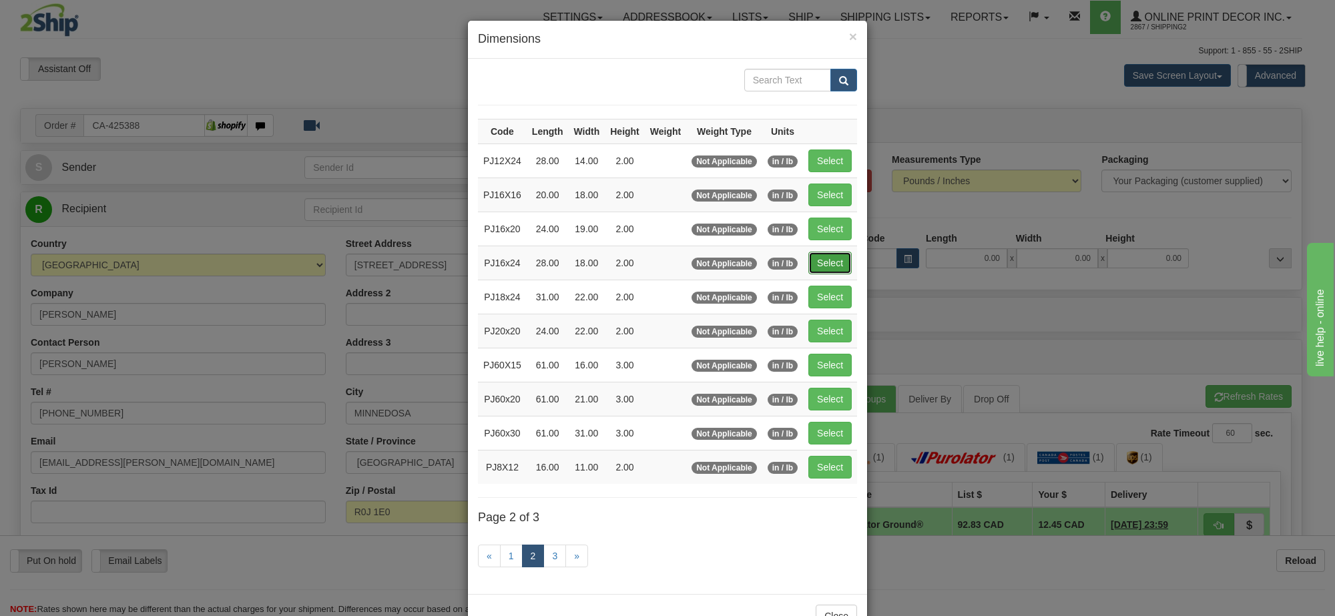
click at [821, 271] on button "Select" at bounding box center [829, 263] width 43 height 23
type input "PJ16x24"
type input "28.00"
type input "18.00"
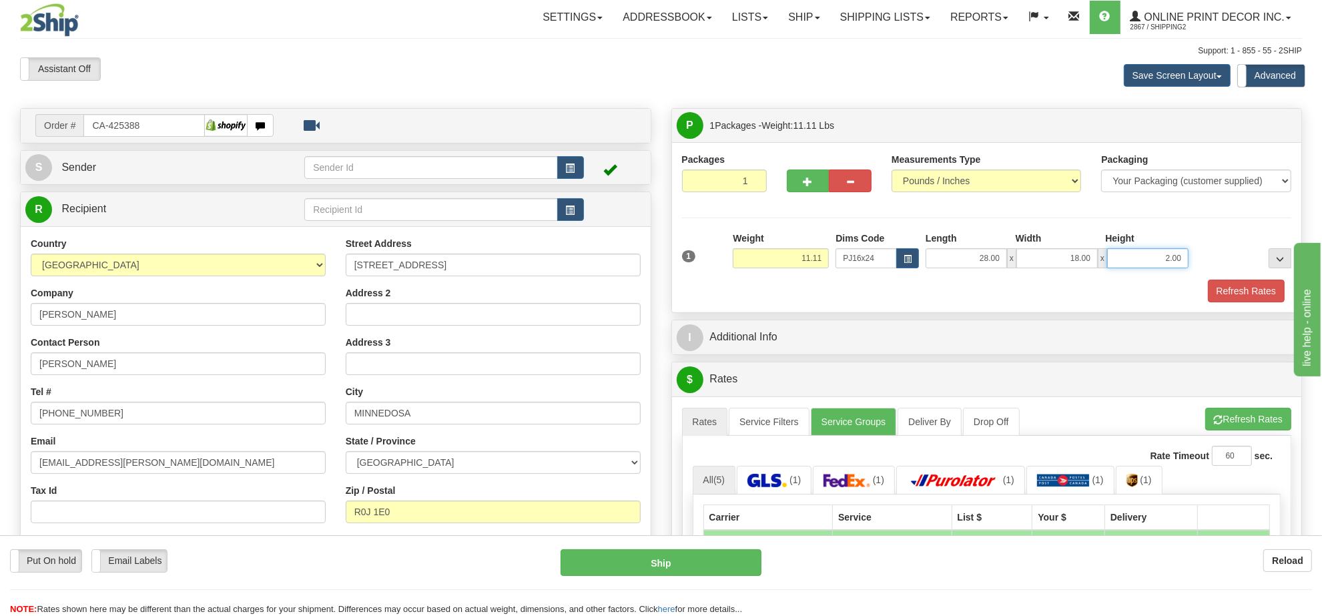
click at [1175, 264] on input "2.00" at bounding box center [1147, 258] width 81 height 20
type input "6.00"
click at [816, 247] on div "Weight 11.11" at bounding box center [781, 250] width 96 height 37
click at [816, 252] on input "11.11" at bounding box center [781, 258] width 96 height 20
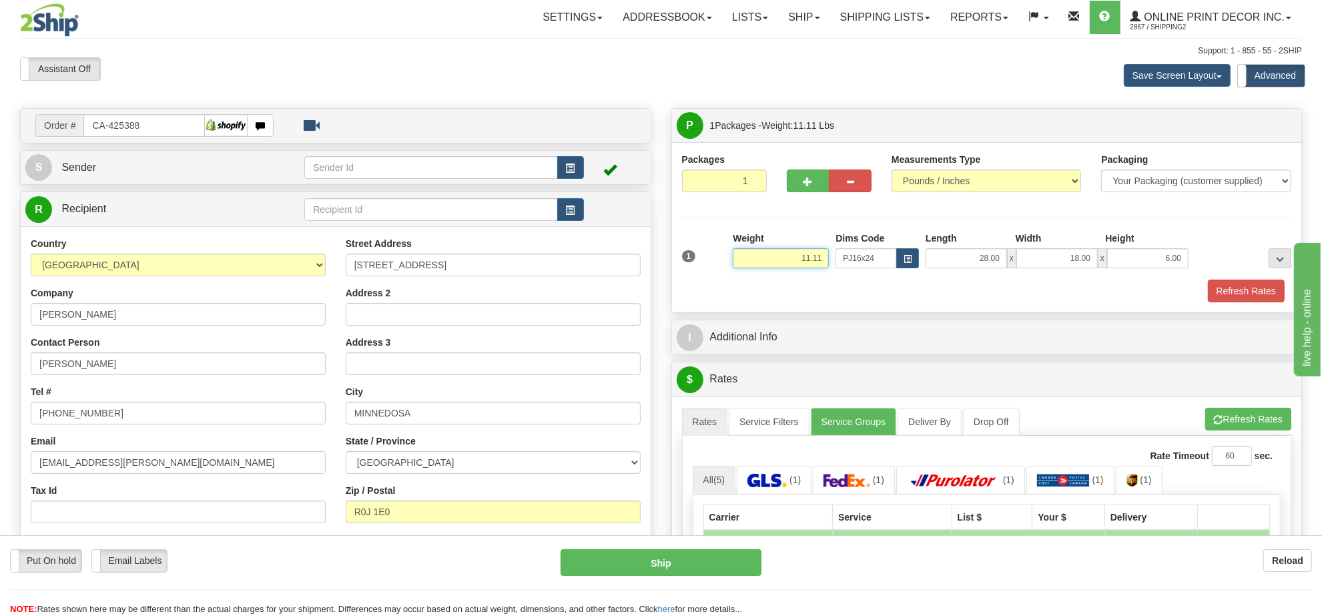
click at [816, 252] on input "11.11" at bounding box center [781, 258] width 96 height 20
click at [1249, 416] on li "Refresh Rates Cancel Rating" at bounding box center [1249, 419] width 86 height 23
type input "9.00"
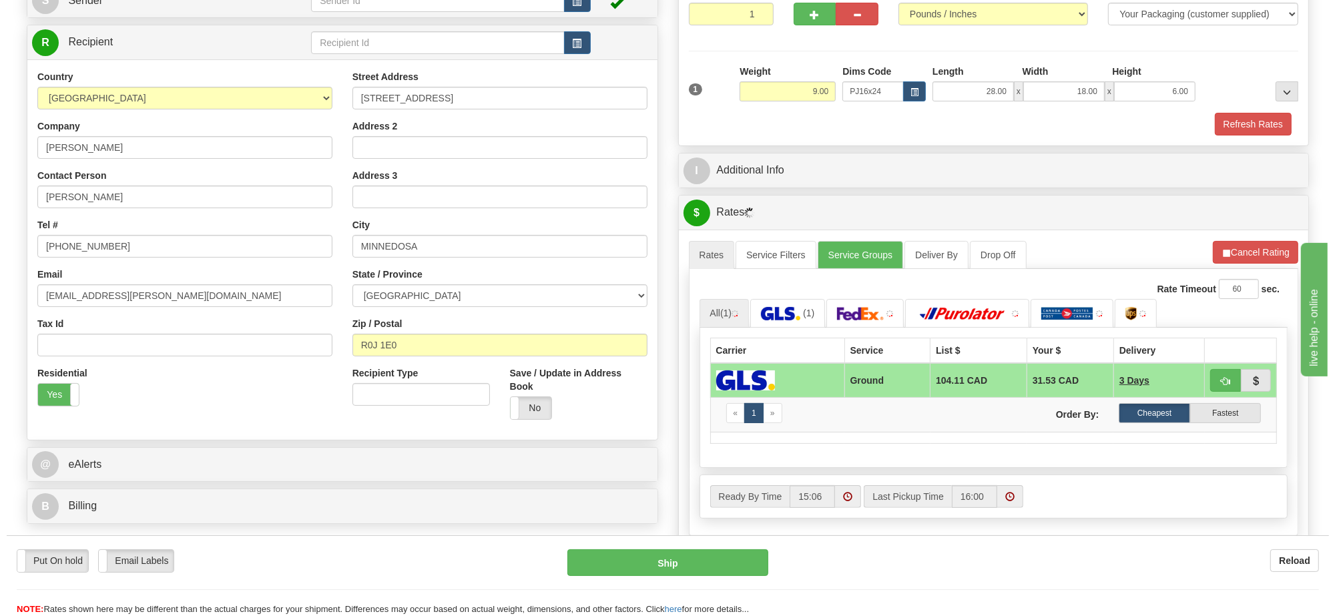
scroll to position [250, 0]
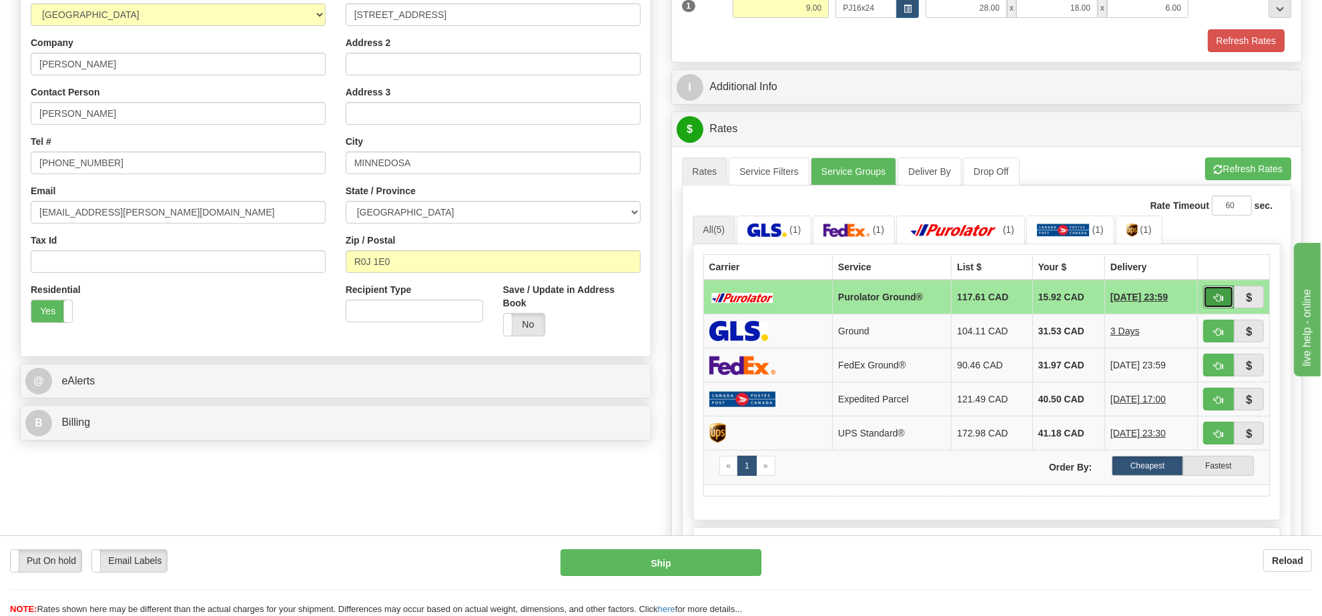
click at [1220, 302] on span "button" at bounding box center [1218, 298] width 9 height 9
type input "260"
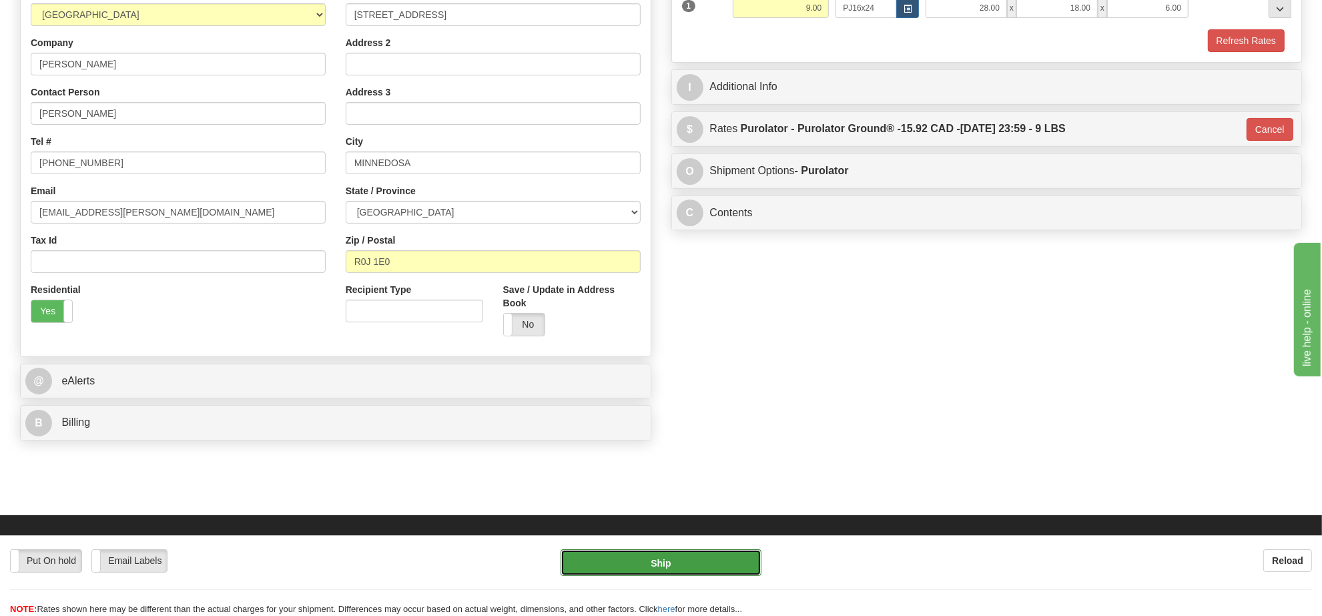
click at [667, 555] on button "Ship" at bounding box center [661, 562] width 200 height 27
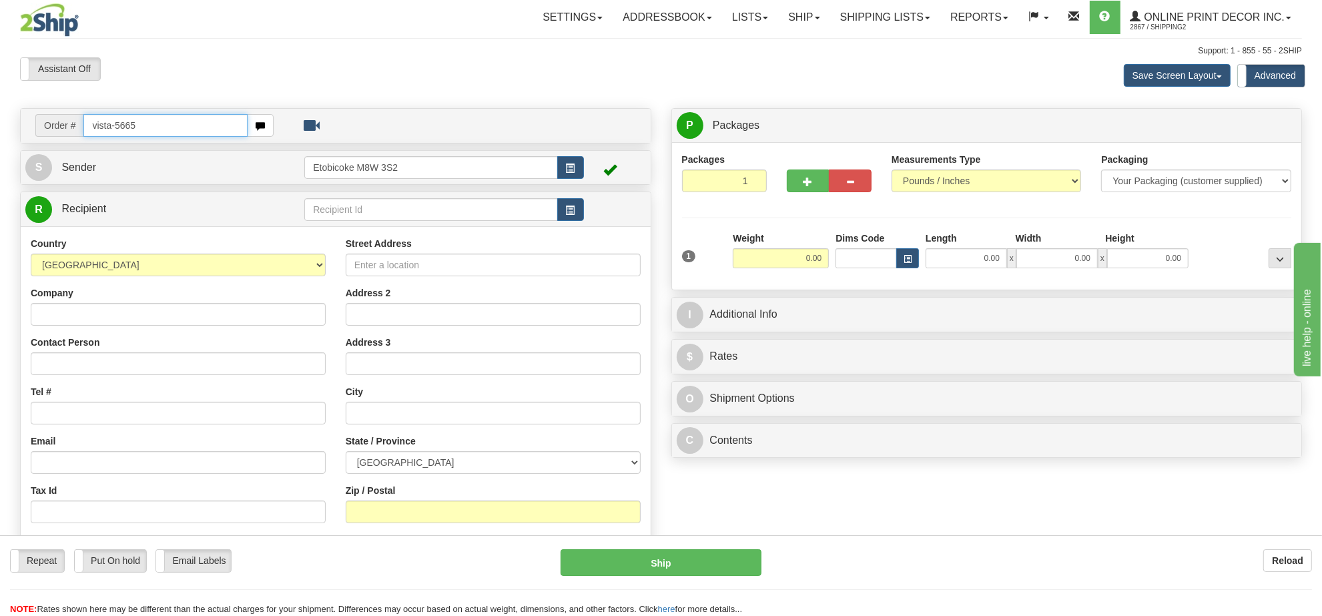
type input "vista-5665"
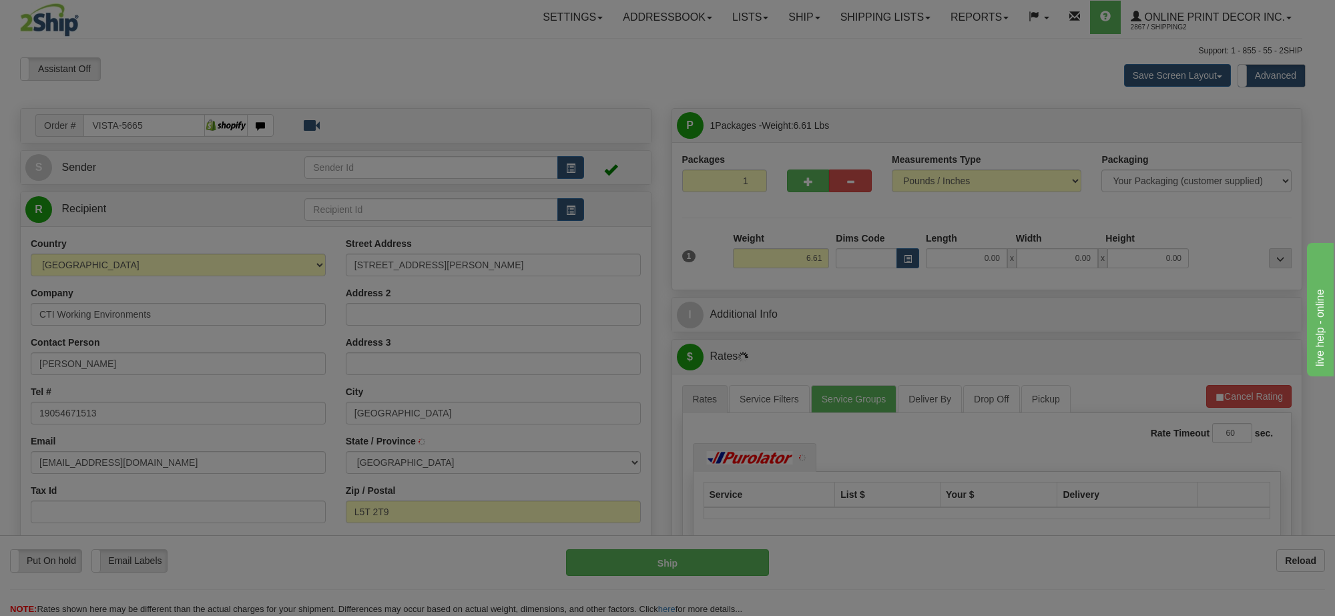
type input "[GEOGRAPHIC_DATA]"
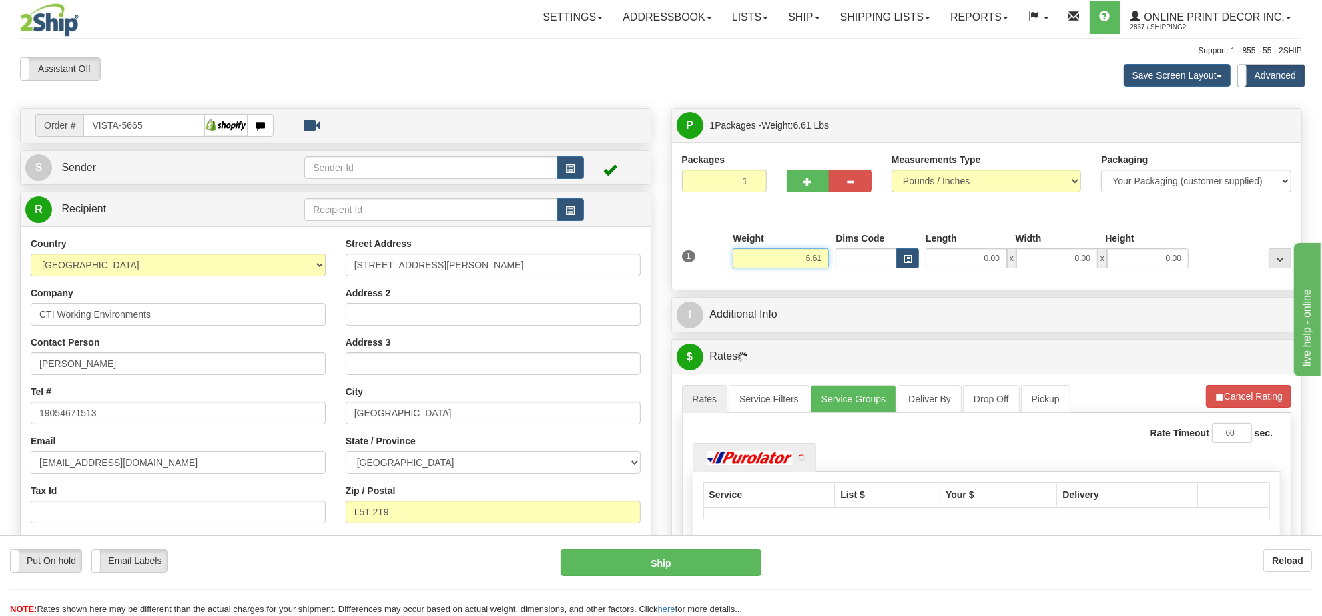
click at [801, 255] on input "6.61" at bounding box center [781, 258] width 96 height 20
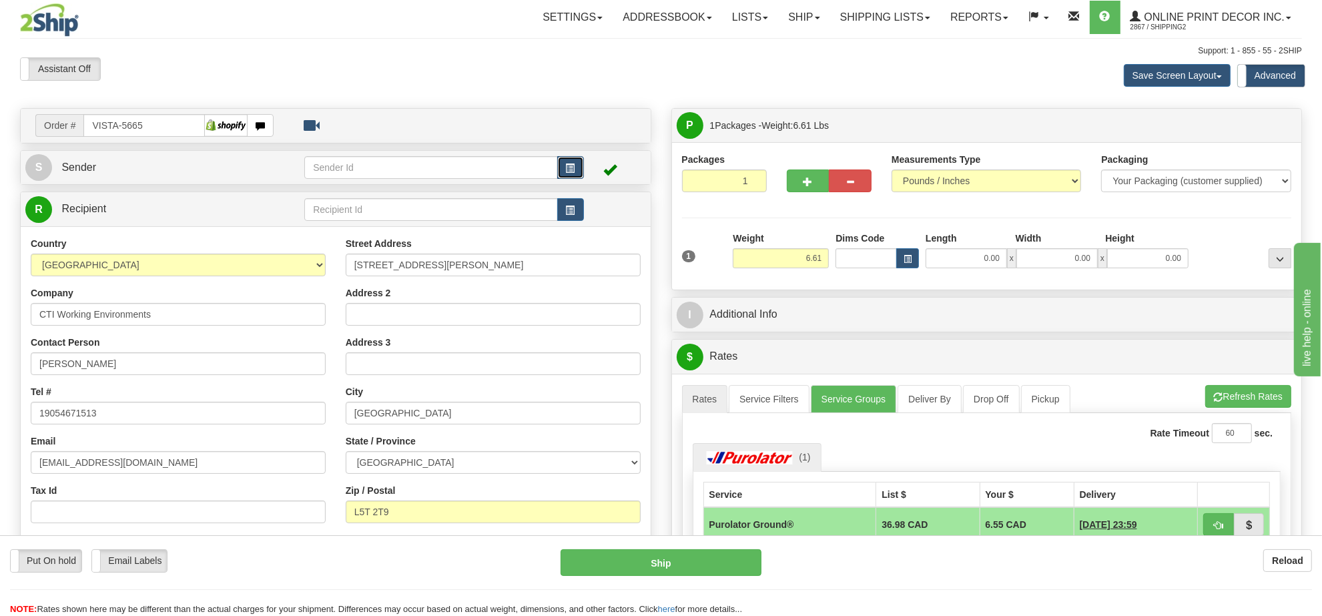
click at [575, 170] on button "button" at bounding box center [570, 167] width 27 height 23
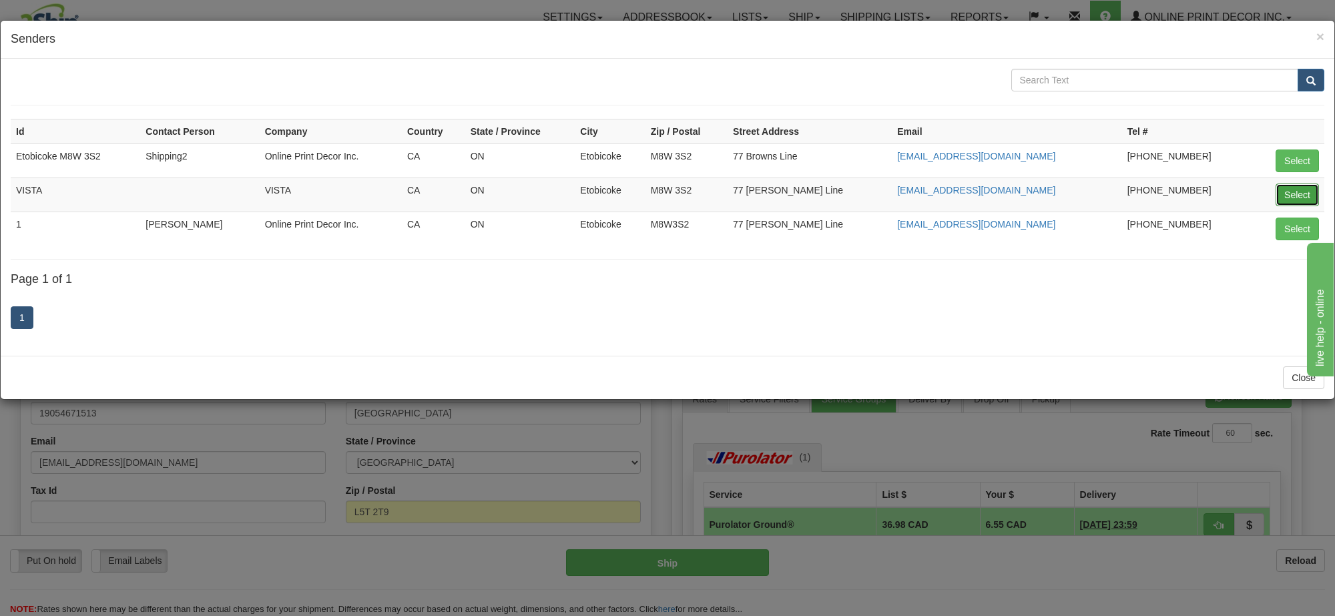
click at [1280, 192] on button "Select" at bounding box center [1297, 195] width 43 height 23
type input "VISTA"
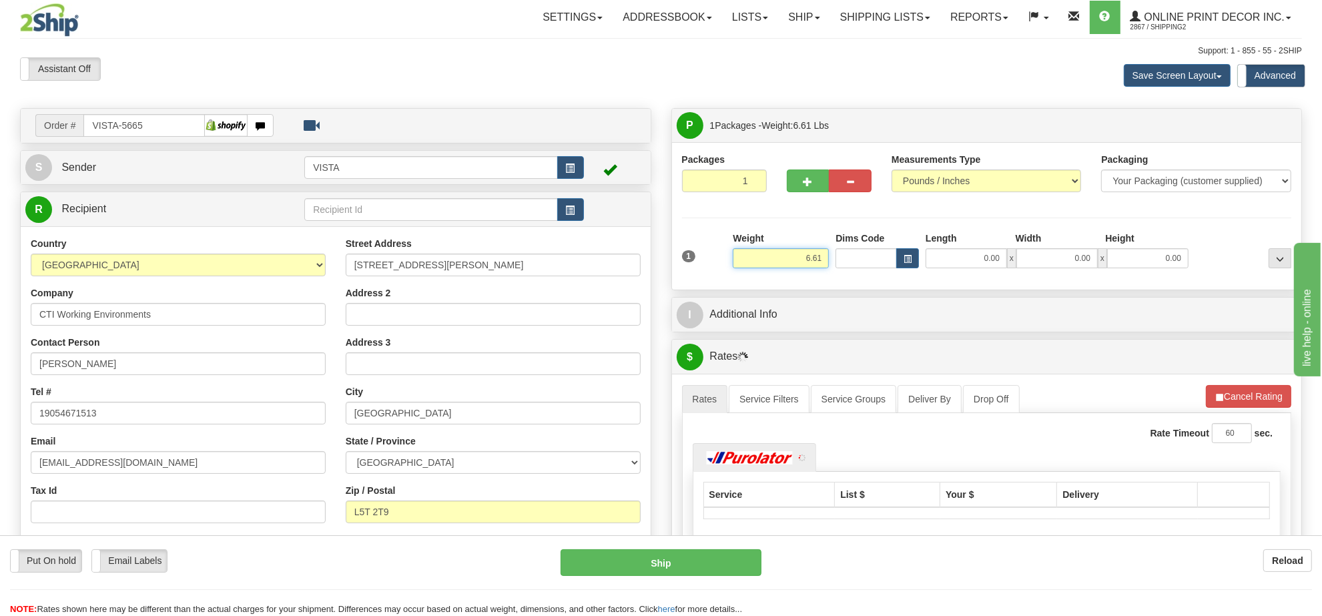
click at [800, 256] on input "6.61" at bounding box center [781, 258] width 96 height 20
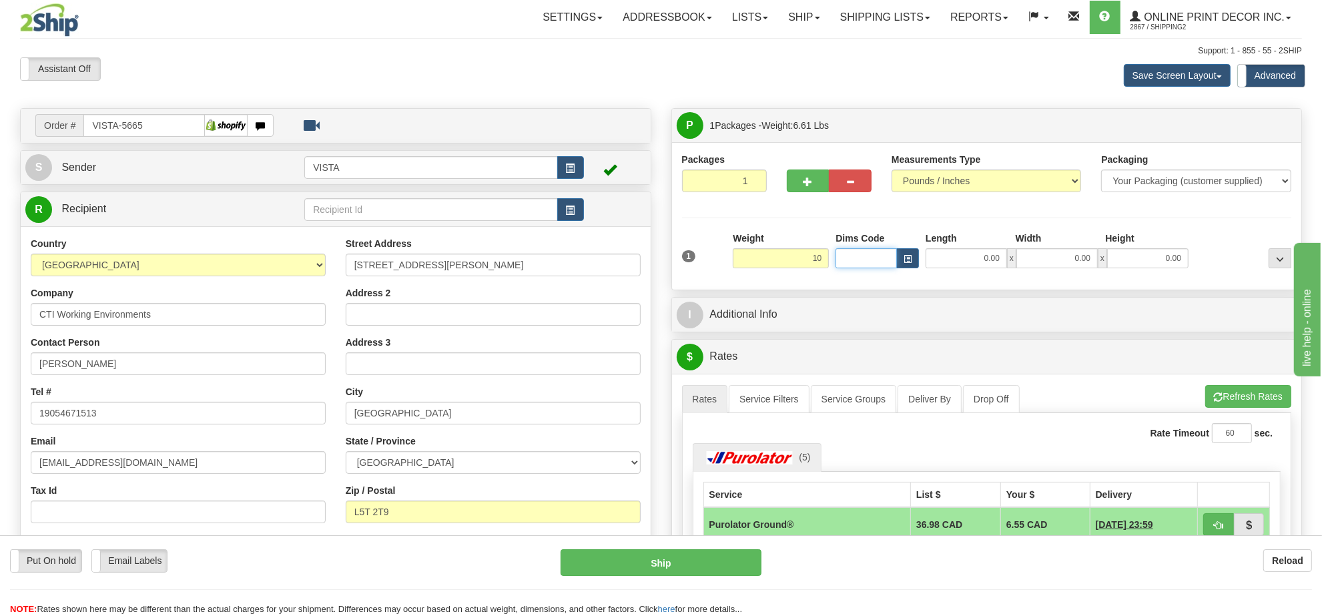
type input "10.00"
click at [882, 268] on input "Dims Code" at bounding box center [866, 258] width 61 height 20
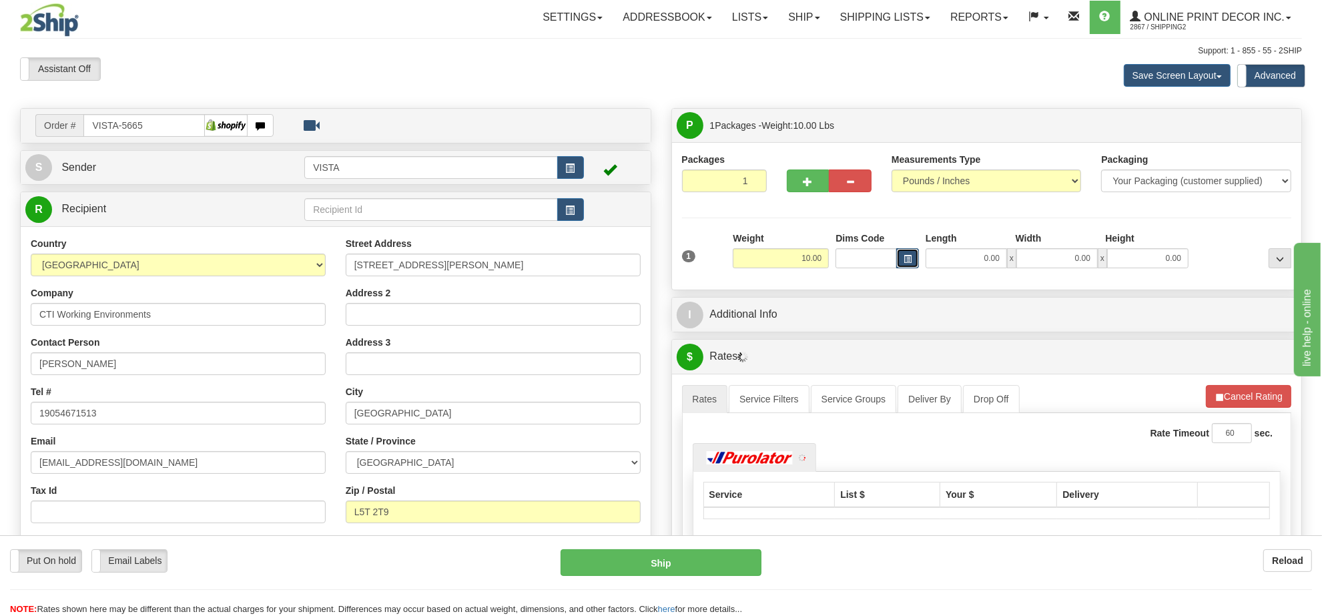
click at [899, 266] on button "button" at bounding box center [907, 258] width 23 height 20
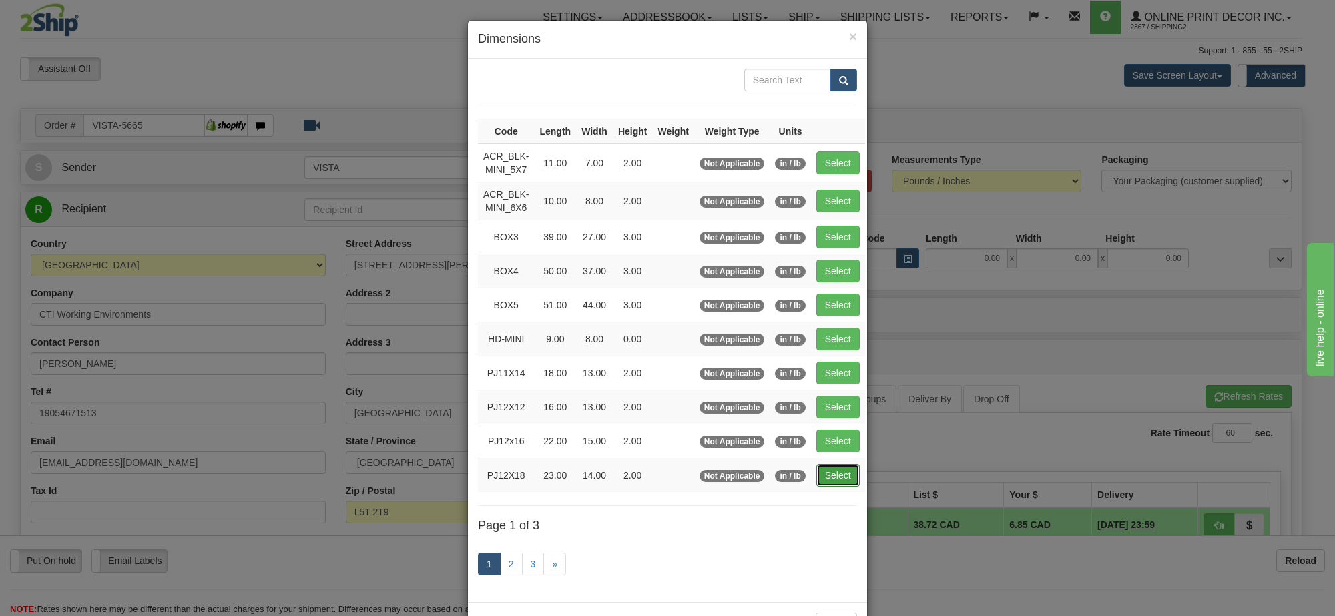
click at [841, 483] on button "Select" at bounding box center [837, 475] width 43 height 23
type input "PJ12X18"
type input "23.00"
type input "14.00"
type input "2.00"
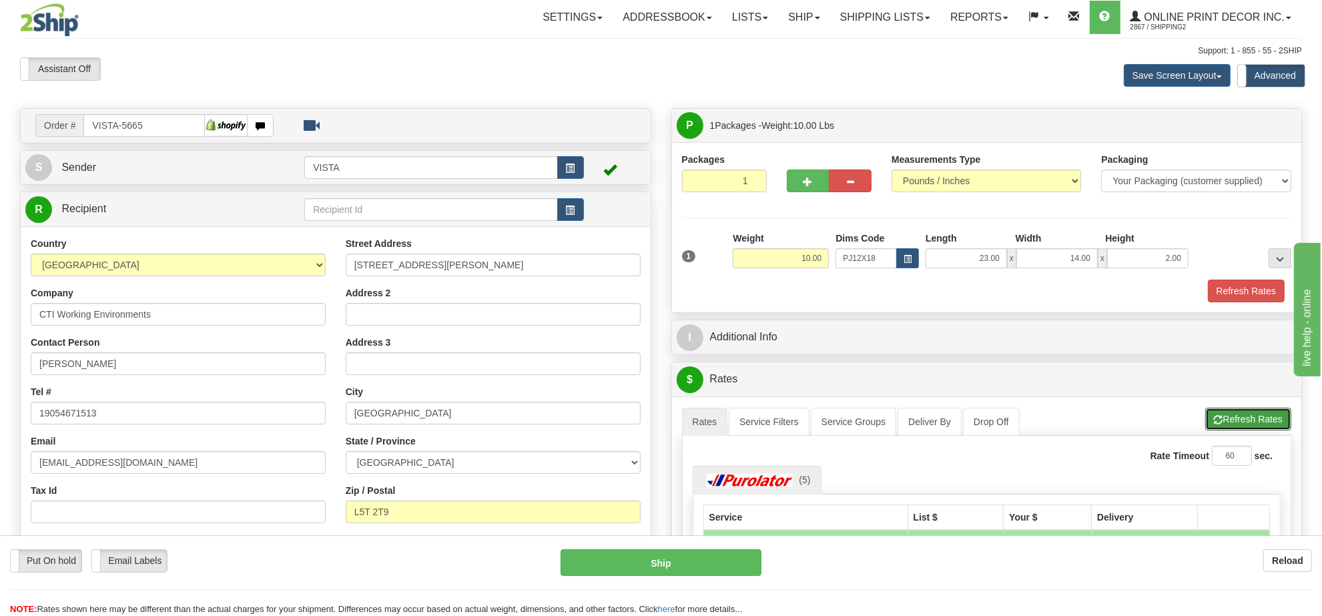
drag, startPoint x: 1250, startPoint y: 428, endPoint x: 1242, endPoint y: 423, distance: 10.2
click at [1248, 427] on button "Refresh Rates" at bounding box center [1249, 419] width 86 height 23
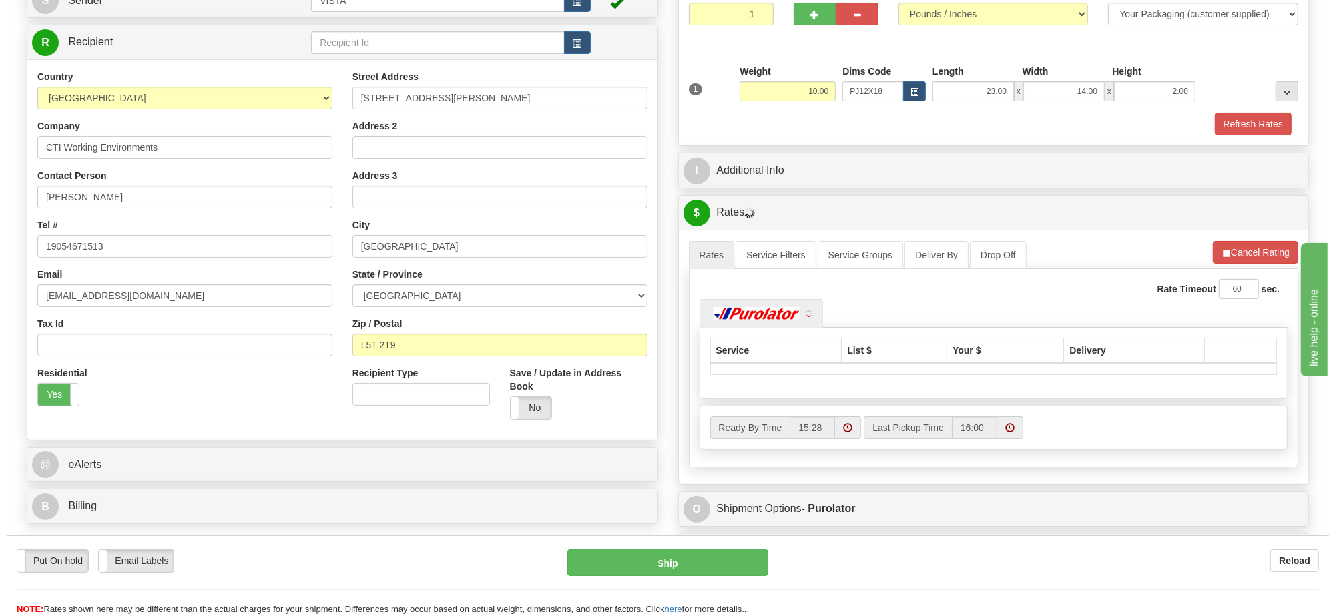
scroll to position [250, 0]
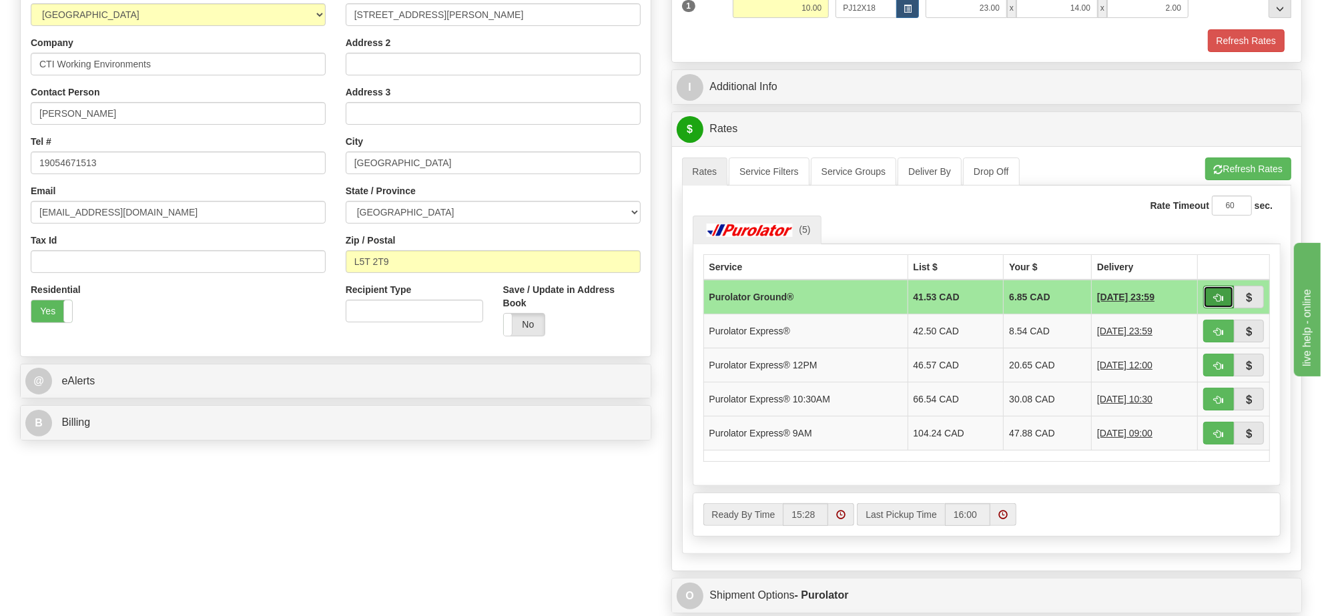
click at [1222, 302] on span "button" at bounding box center [1218, 298] width 9 height 9
type input "260"
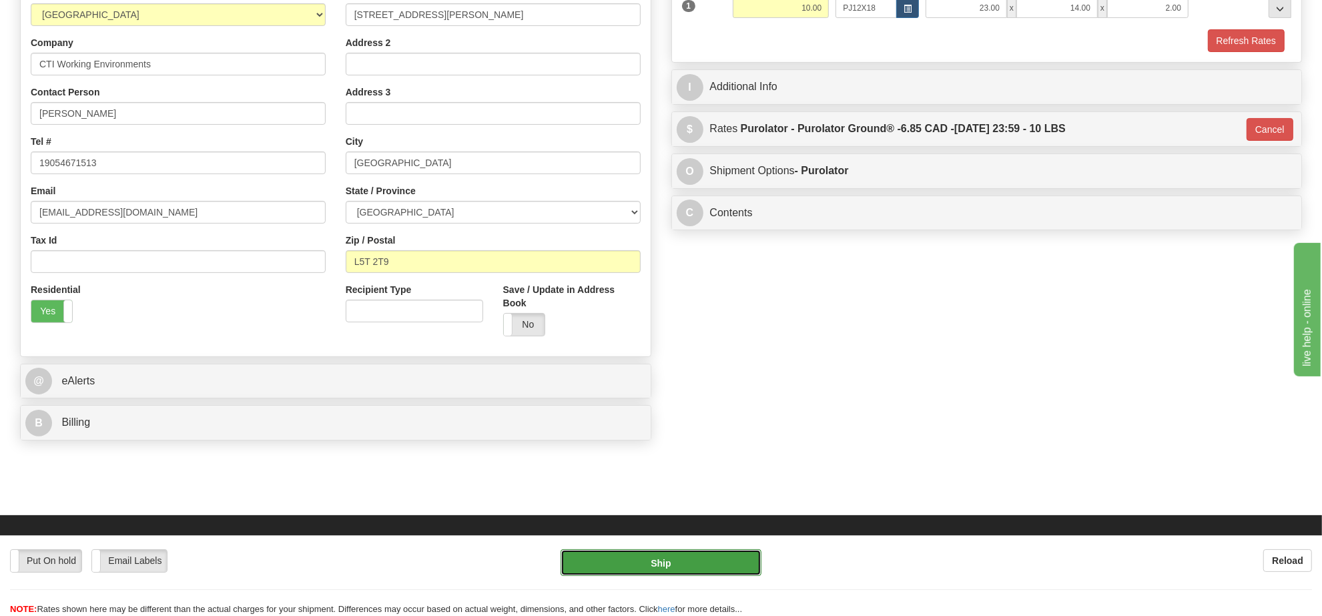
click at [682, 557] on button "Ship" at bounding box center [661, 562] width 200 height 27
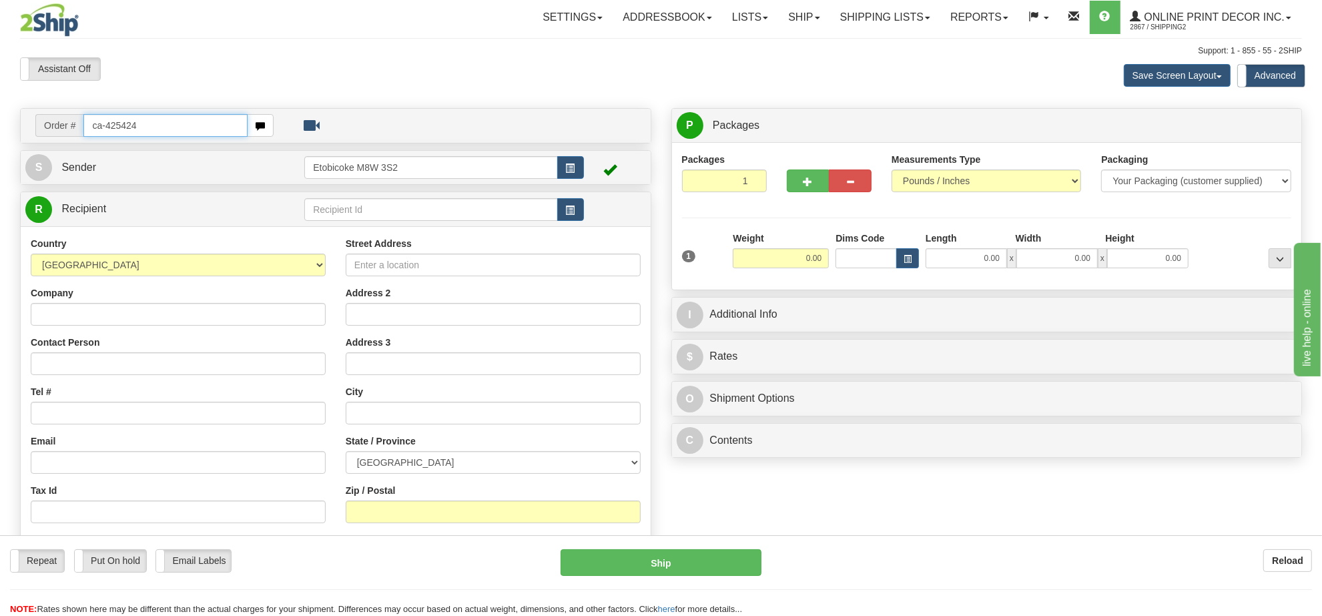
type input "ca-425424"
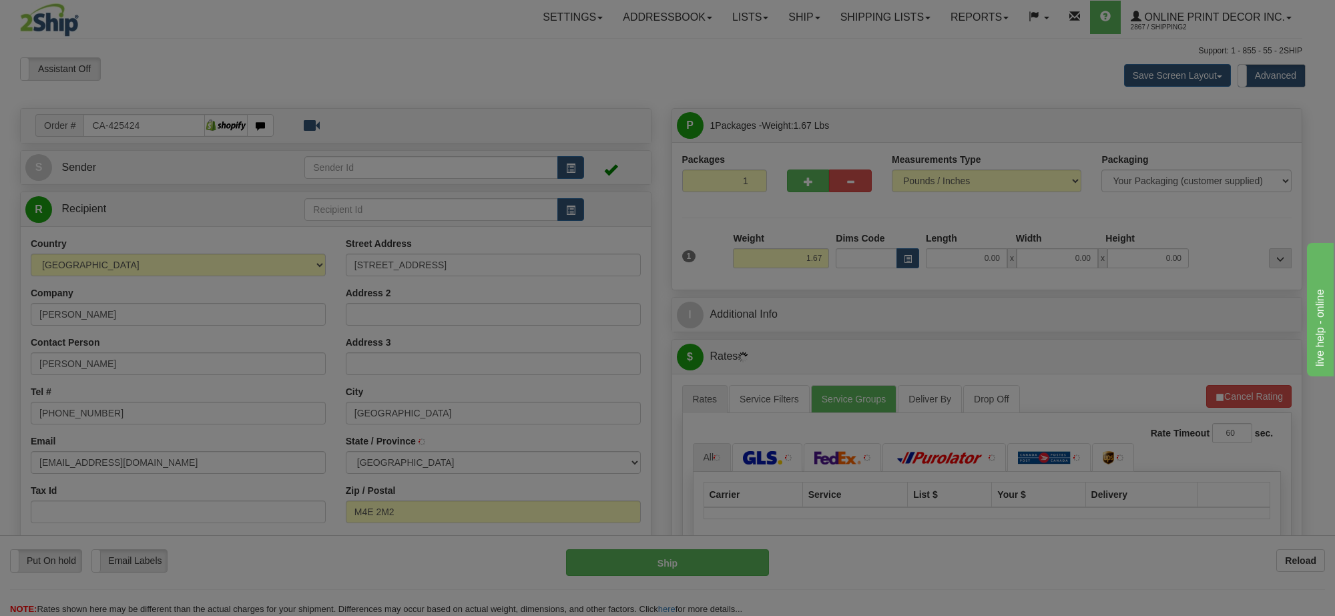
type input "TORONTO"
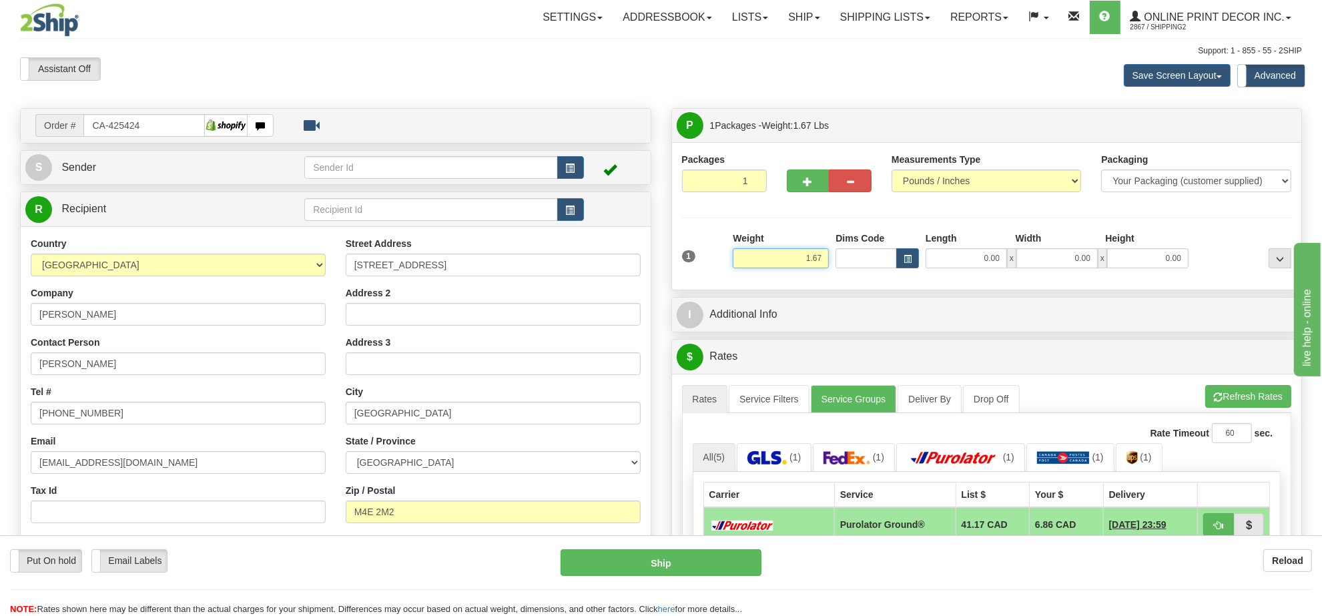
click at [811, 257] on input "1.67" at bounding box center [781, 258] width 96 height 20
type input "2.00"
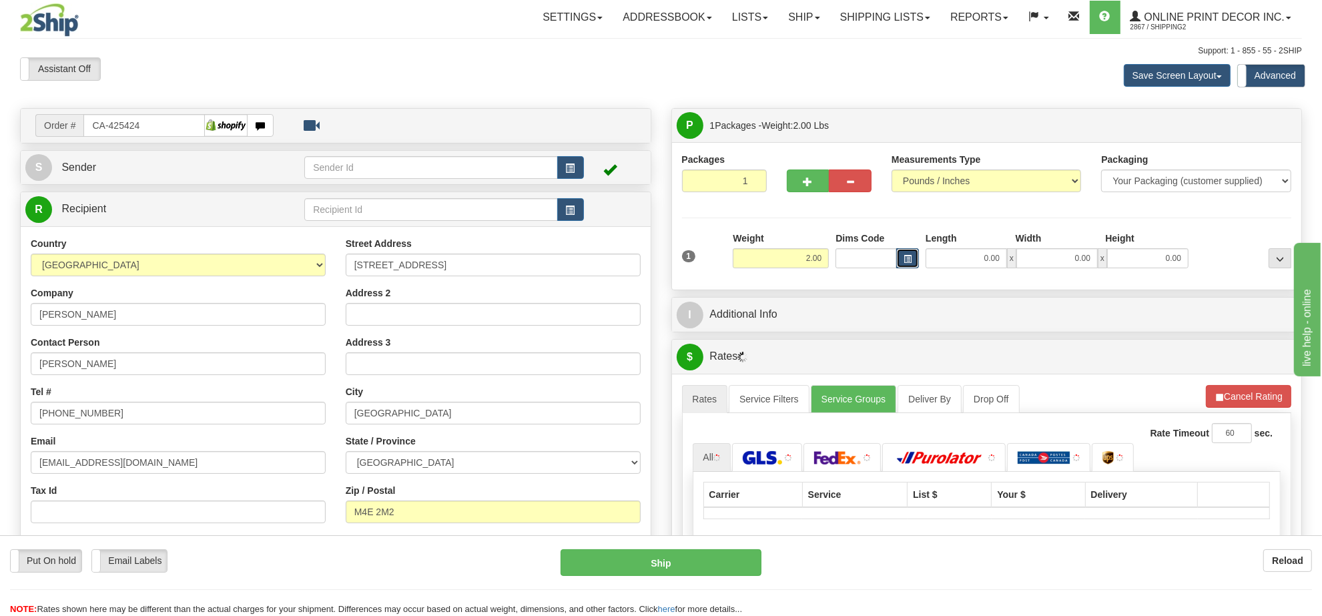
click at [904, 256] on span "button" at bounding box center [908, 259] width 8 height 7
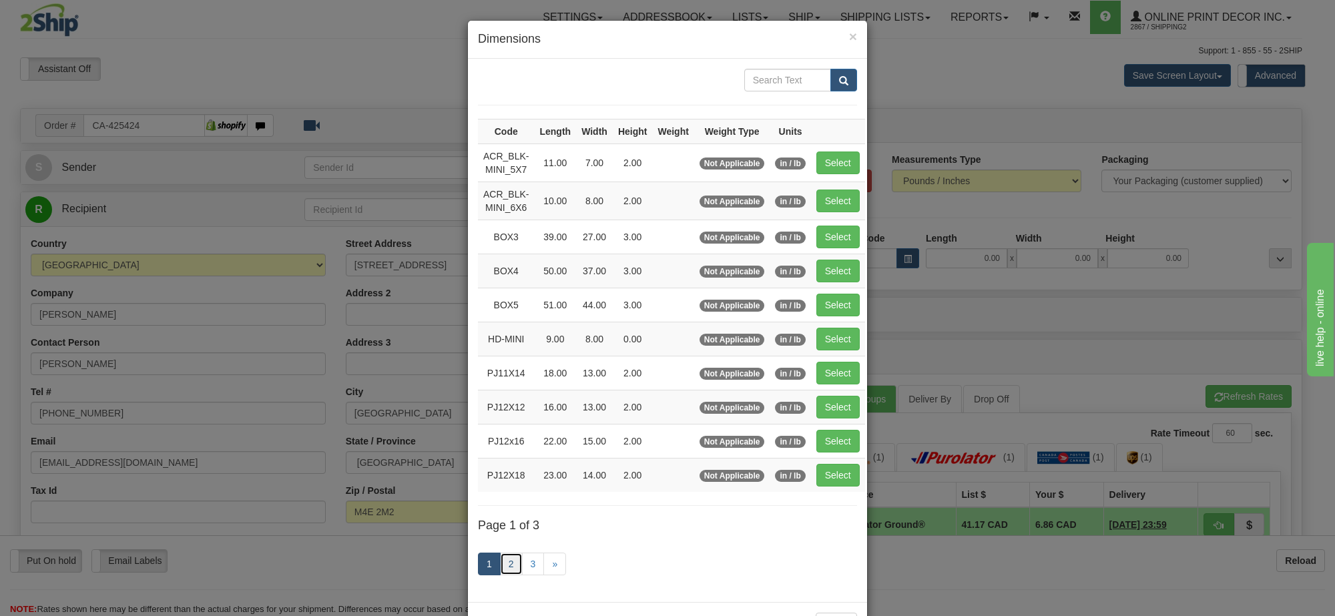
click at [501, 562] on link "2" at bounding box center [511, 564] width 23 height 23
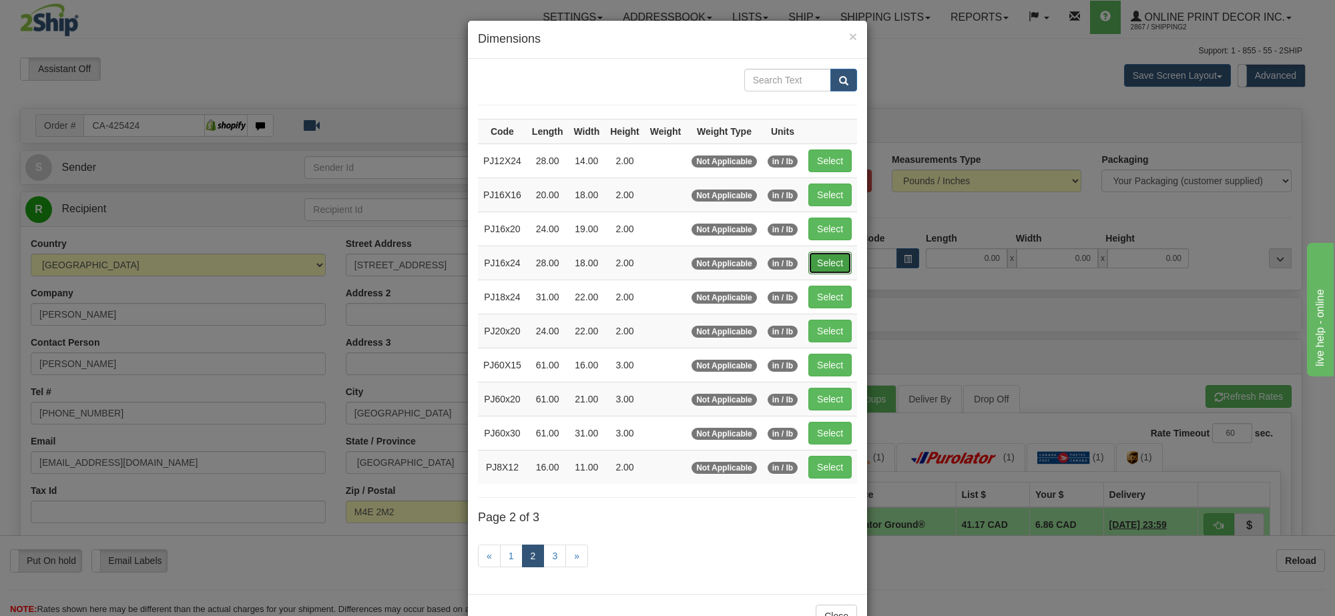
click at [826, 262] on button "Select" at bounding box center [829, 263] width 43 height 23
type input "PJ16x24"
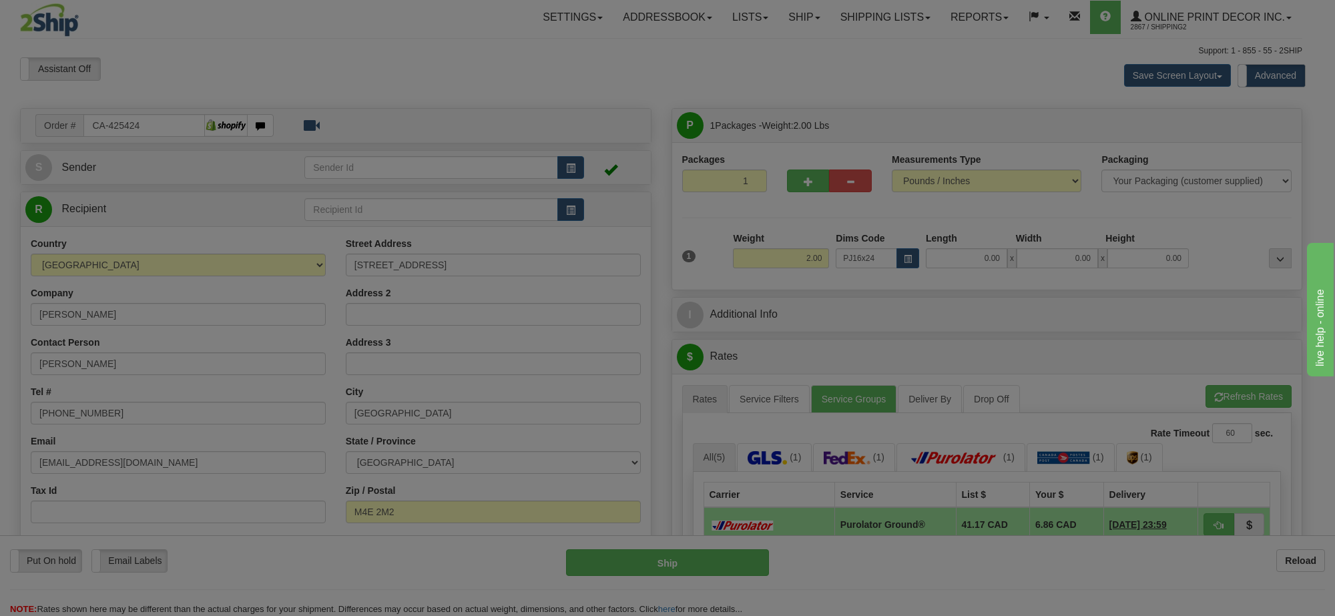
type input "28.00"
type input "18.00"
type input "2.00"
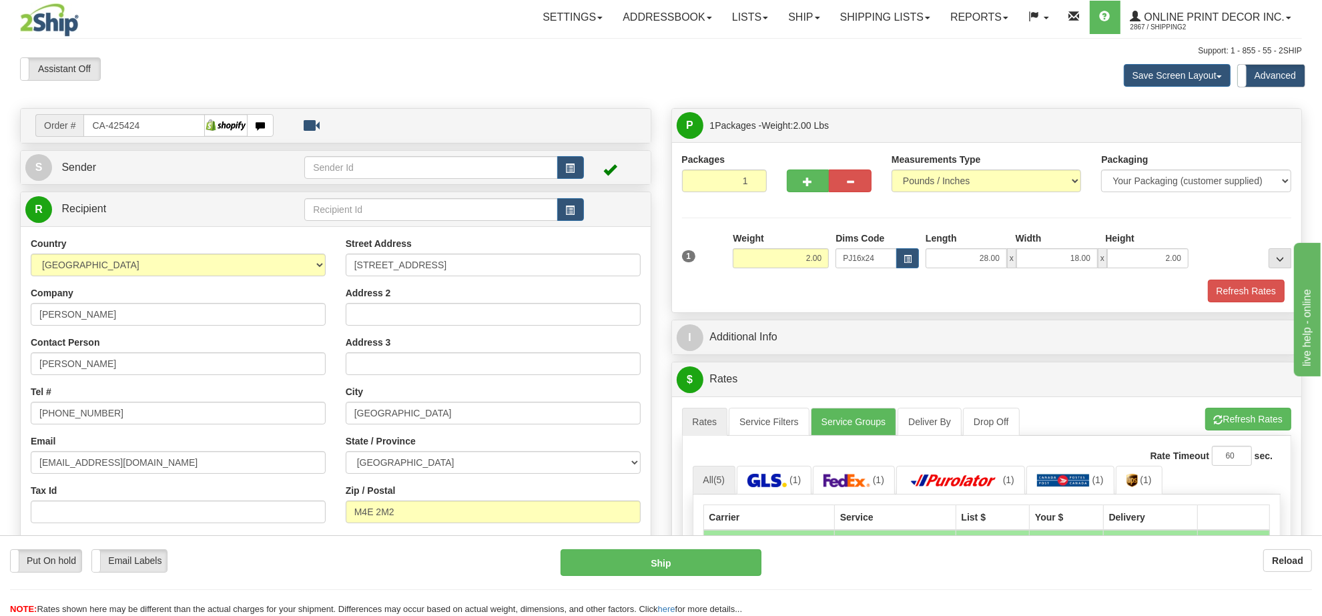
click at [1223, 408] on div "A change has been made which could impact your rate estimate. To ensure the est…" at bounding box center [987, 625] width 630 height 459
click at [1226, 413] on button "Refresh Rates" at bounding box center [1249, 419] width 86 height 23
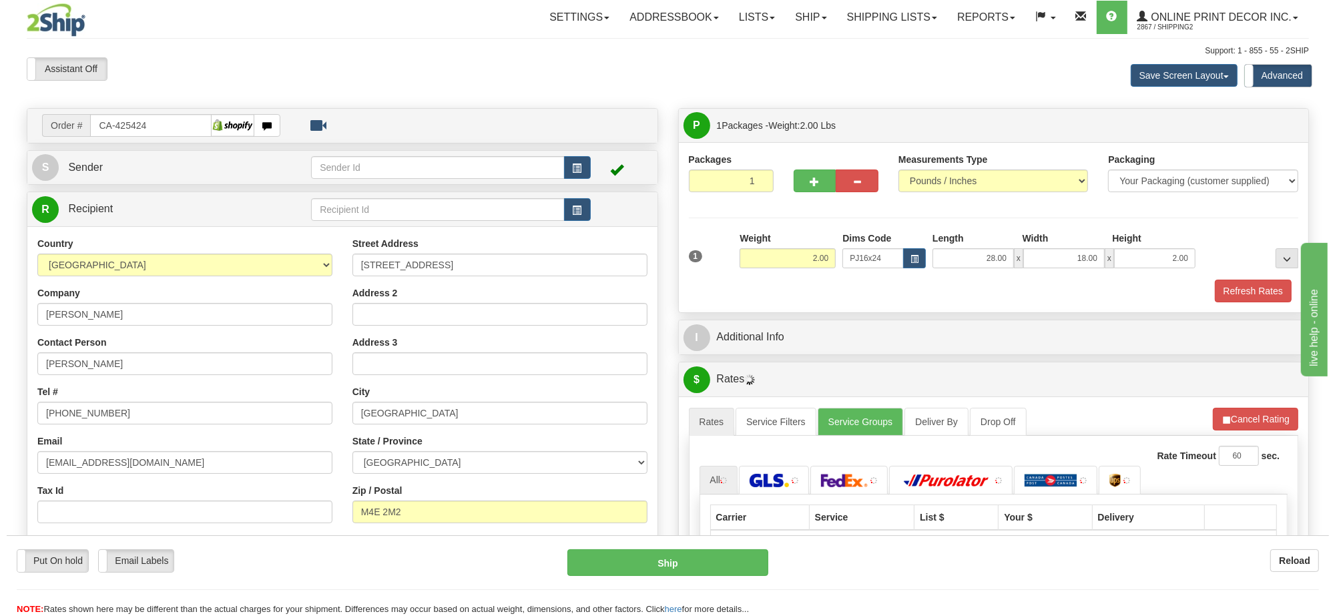
scroll to position [167, 0]
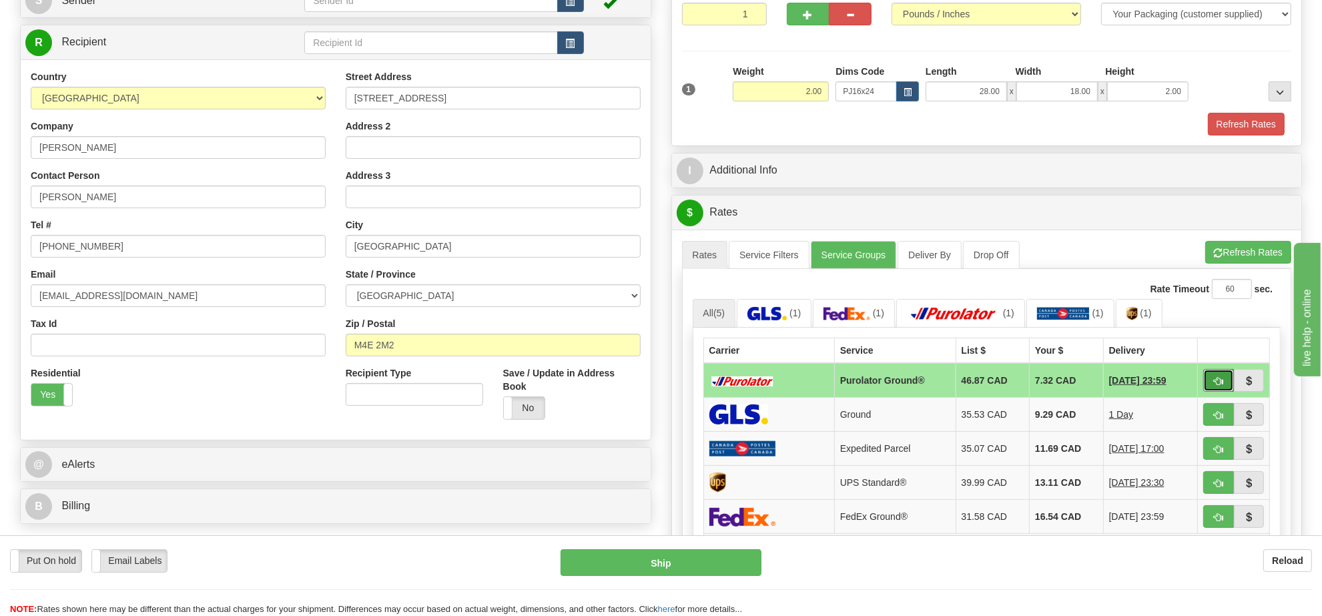
click at [1222, 386] on span "button" at bounding box center [1218, 381] width 9 height 9
type input "260"
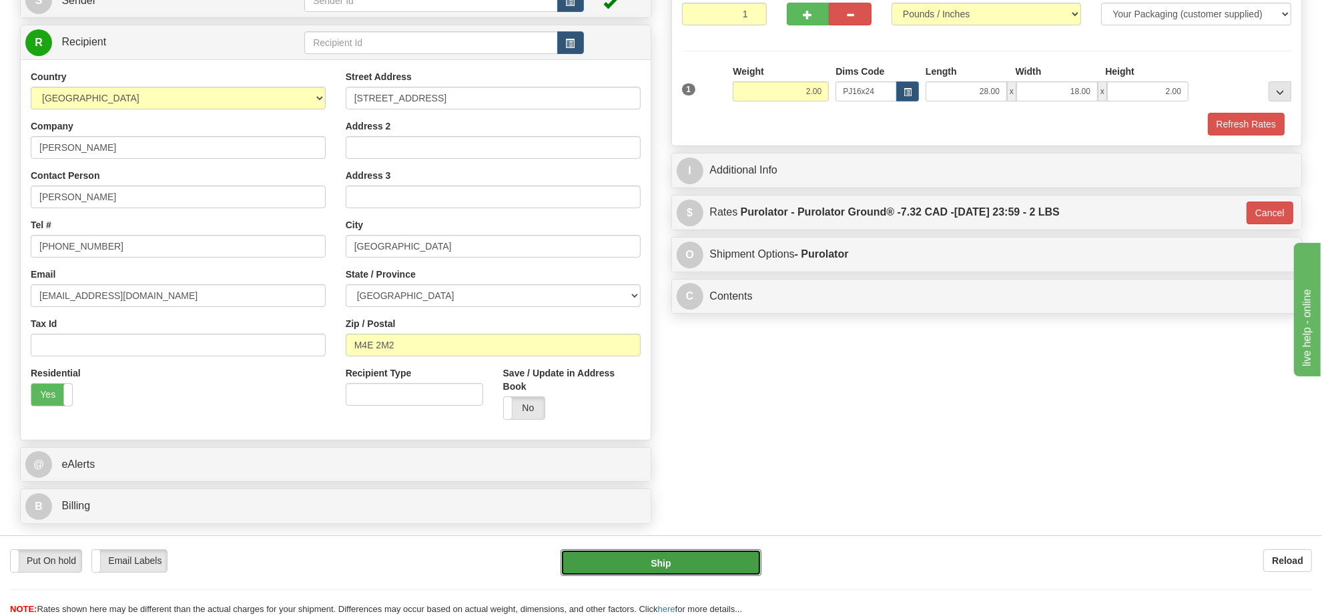
click at [738, 565] on button "Ship" at bounding box center [661, 562] width 200 height 27
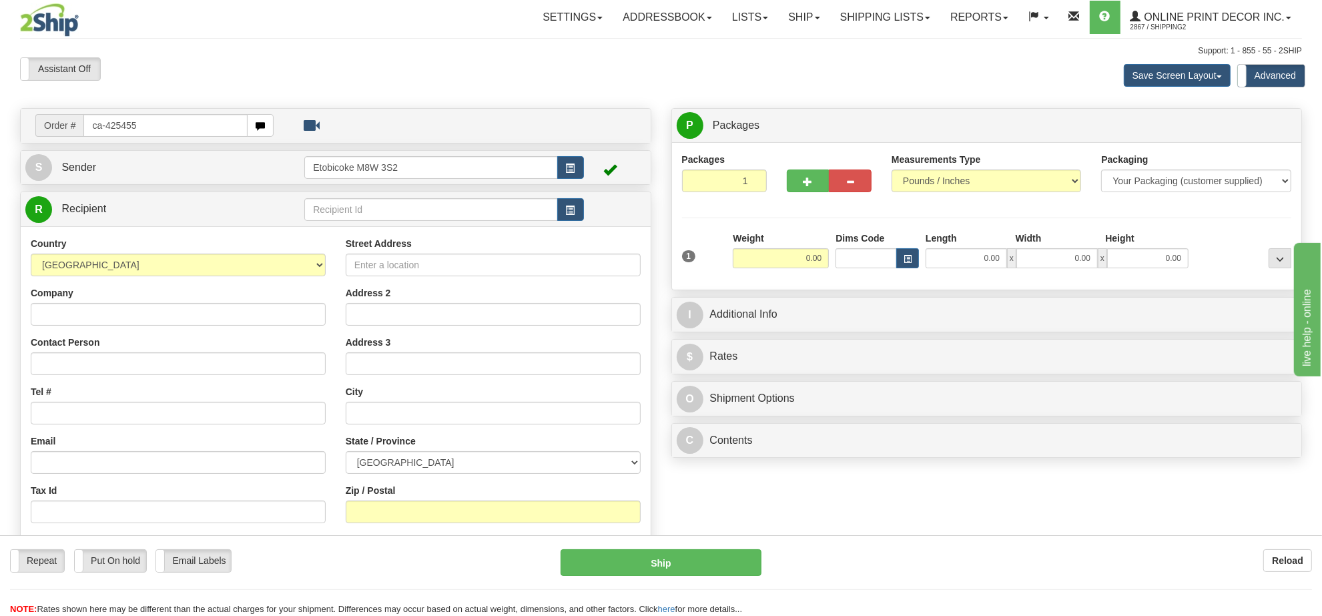
type input "ca-425455"
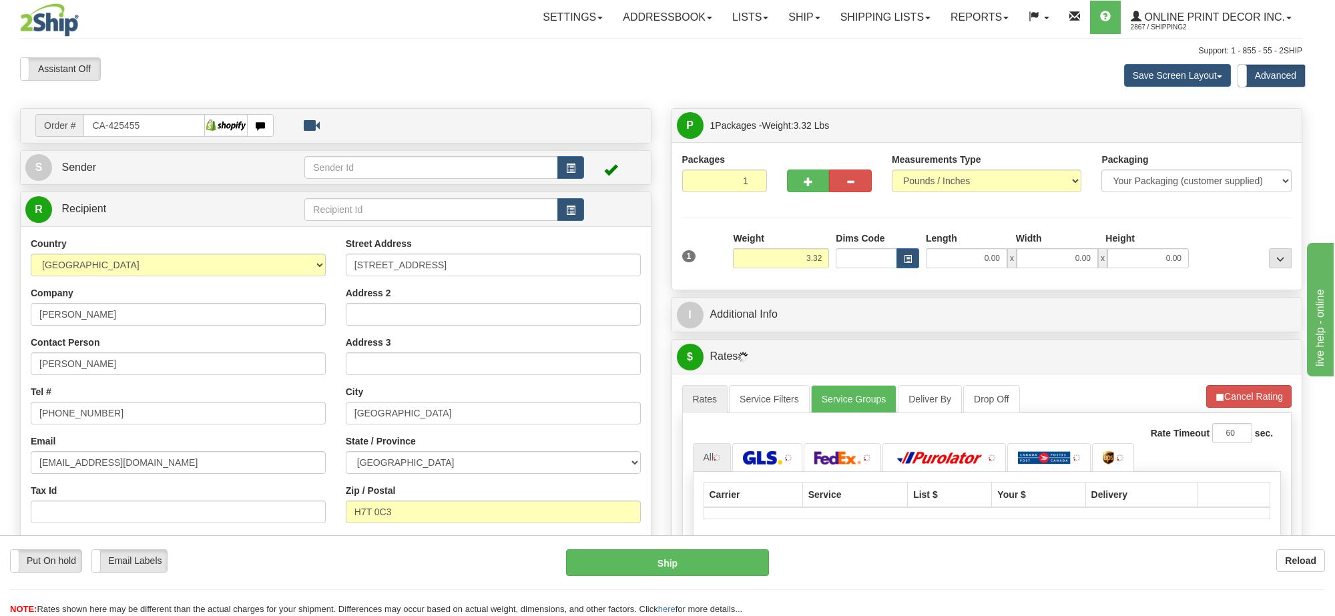
type input "LAVAL"
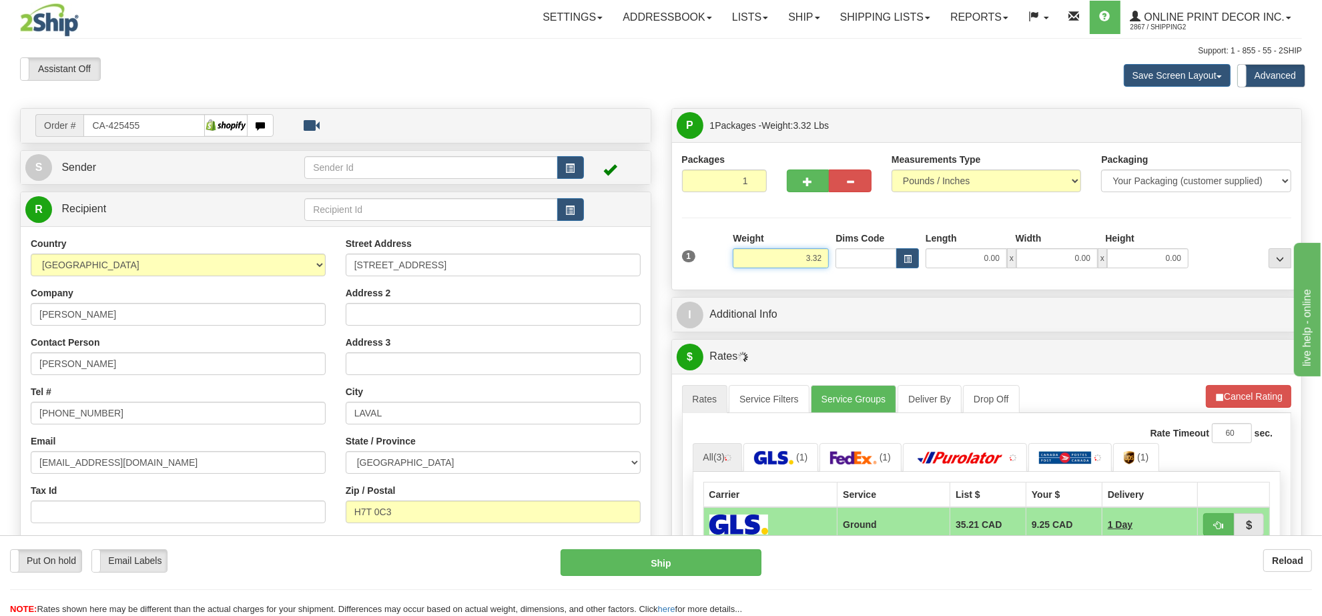
click at [811, 264] on input "3.32" at bounding box center [781, 258] width 96 height 20
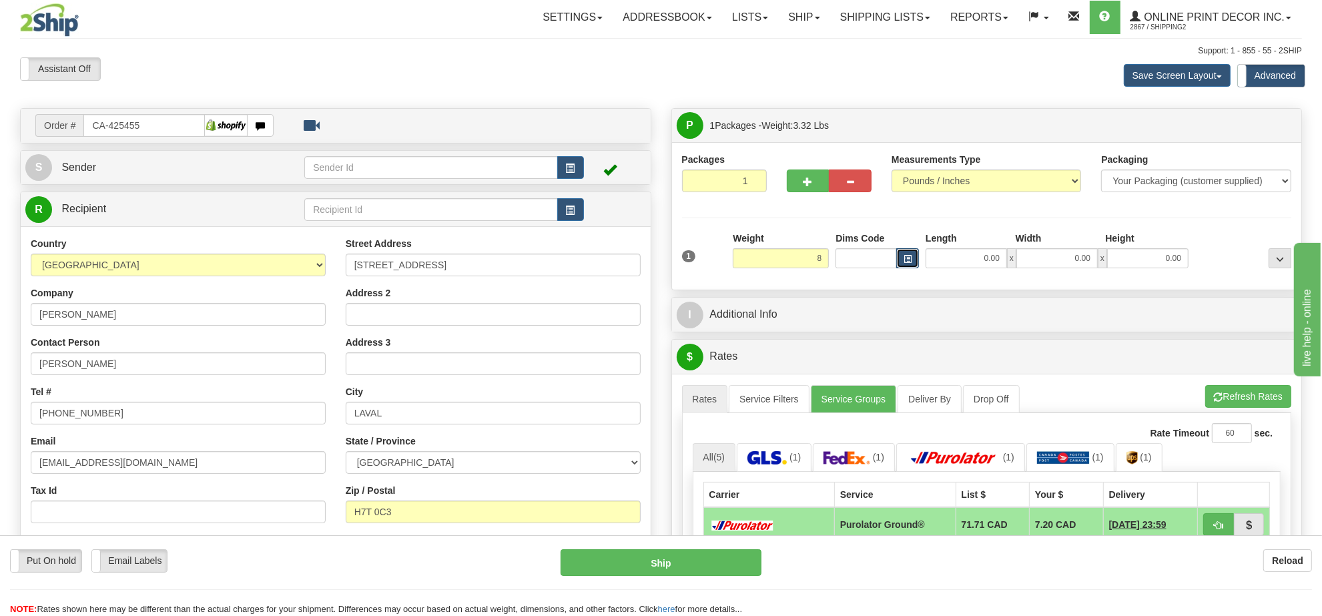
type input "8.00"
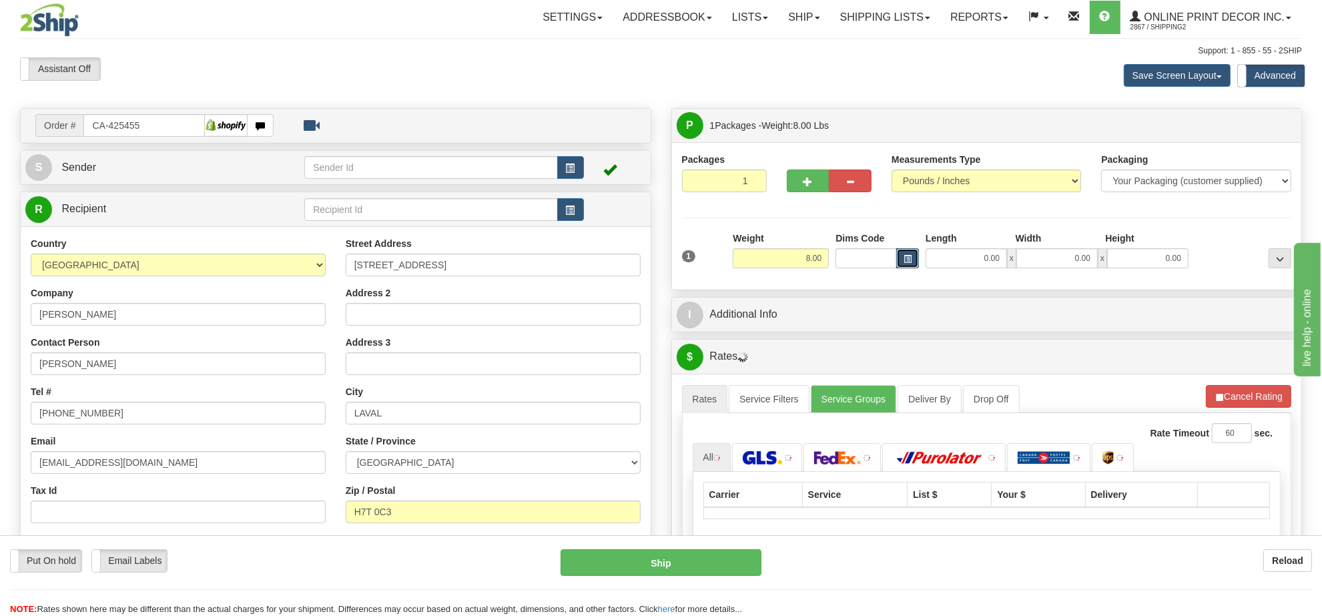
click at [911, 256] on span "button" at bounding box center [908, 259] width 8 height 7
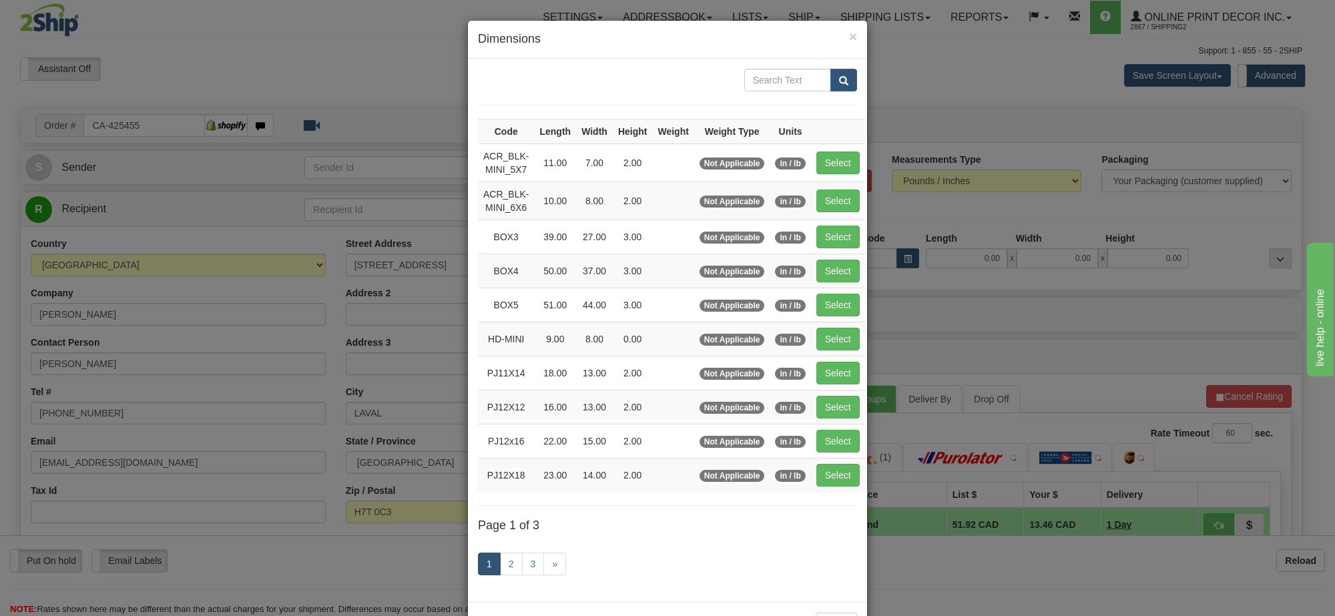
click at [832, 288] on td "Select" at bounding box center [838, 271] width 54 height 34
click at [836, 275] on button "Select" at bounding box center [837, 271] width 43 height 23
type input "BOX4"
type input "50.00"
type input "37.00"
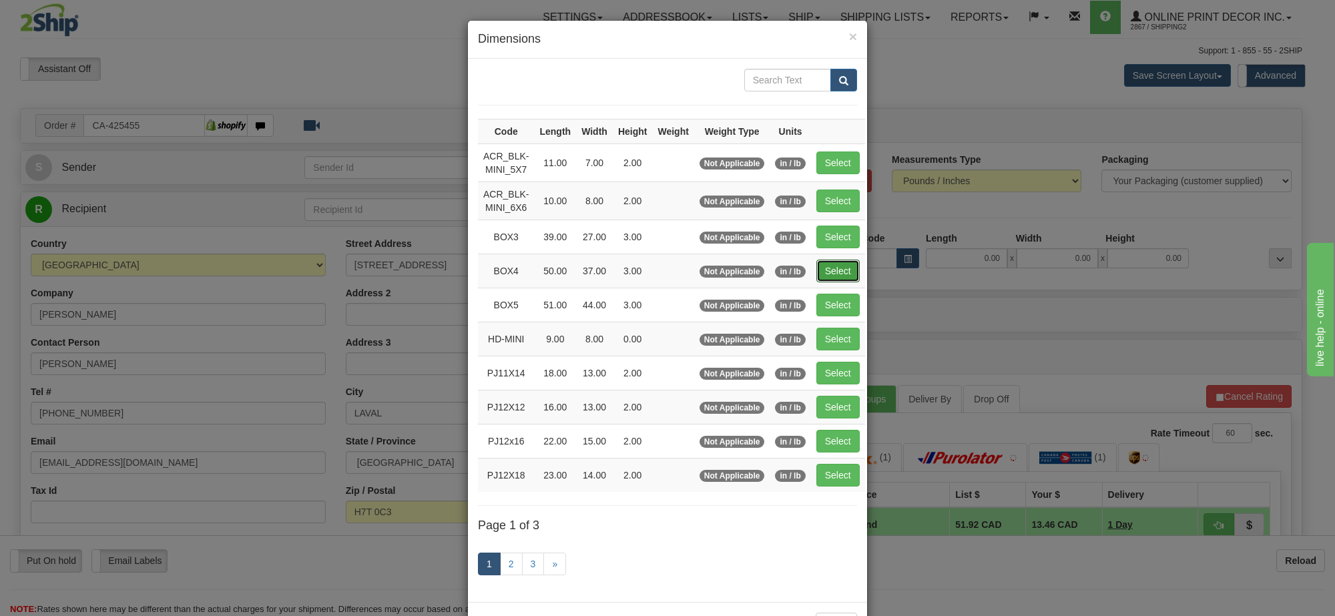
type input "3.00"
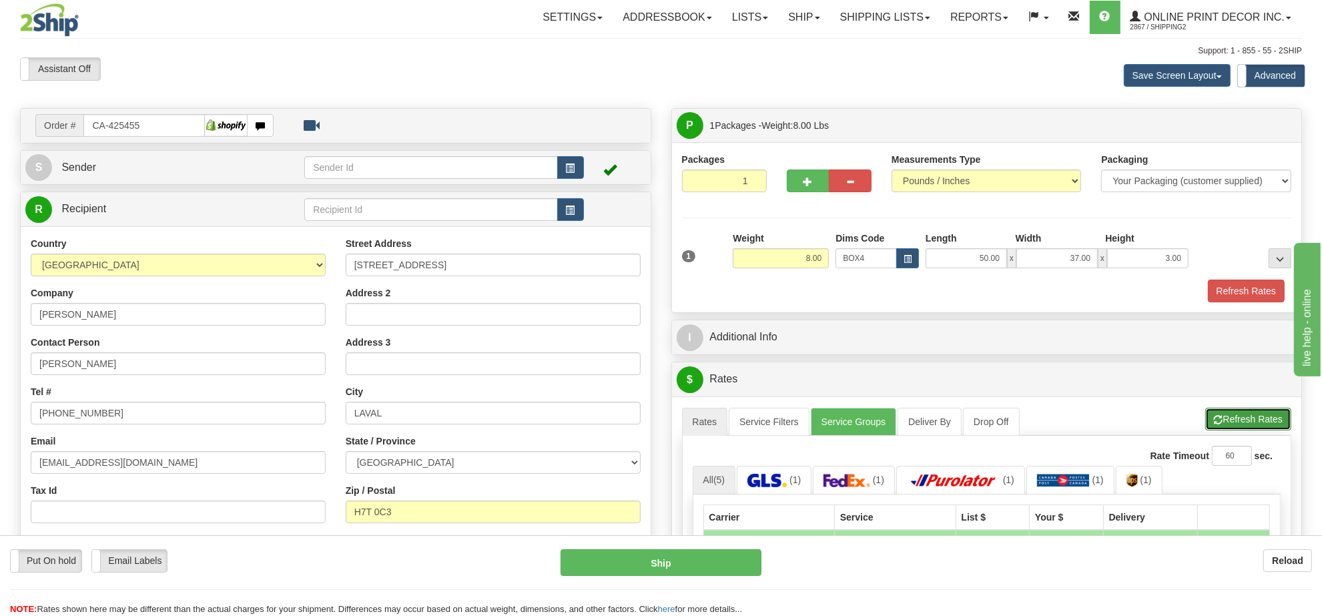
click at [1235, 424] on button "Refresh Rates" at bounding box center [1249, 419] width 86 height 23
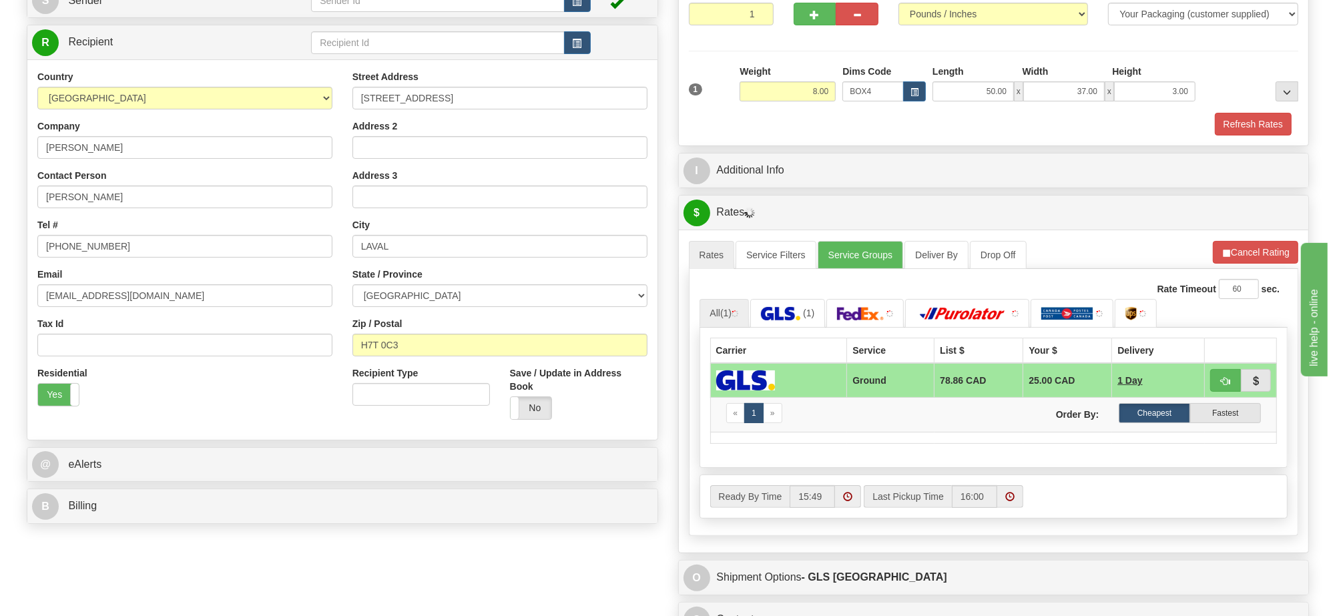
scroll to position [250, 0]
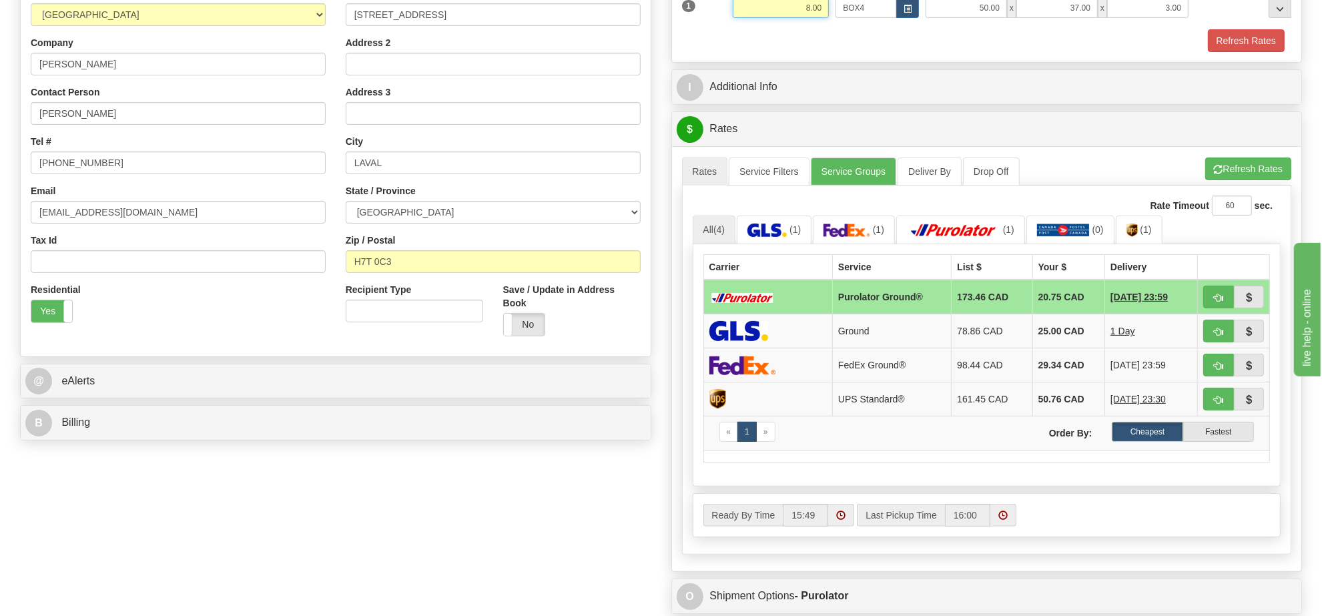
click at [778, 15] on input "8.00" at bounding box center [781, 8] width 96 height 20
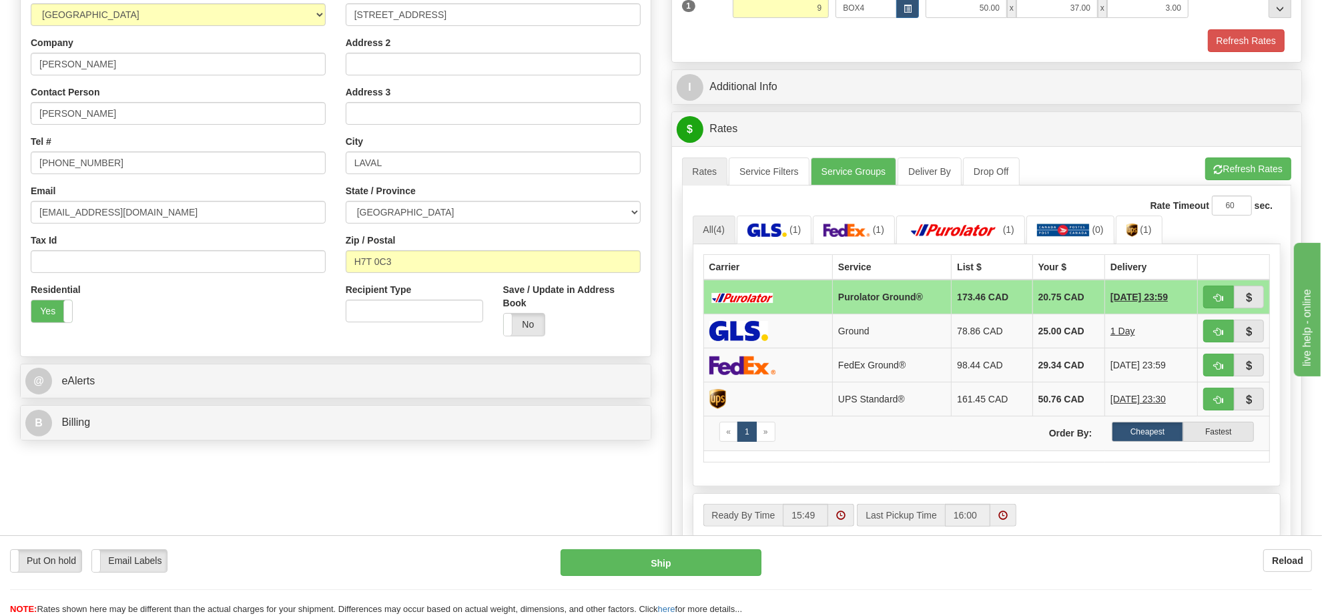
type input "9.00"
click at [1218, 179] on li "Refresh Rates Cancel Rating" at bounding box center [1249, 169] width 86 height 23
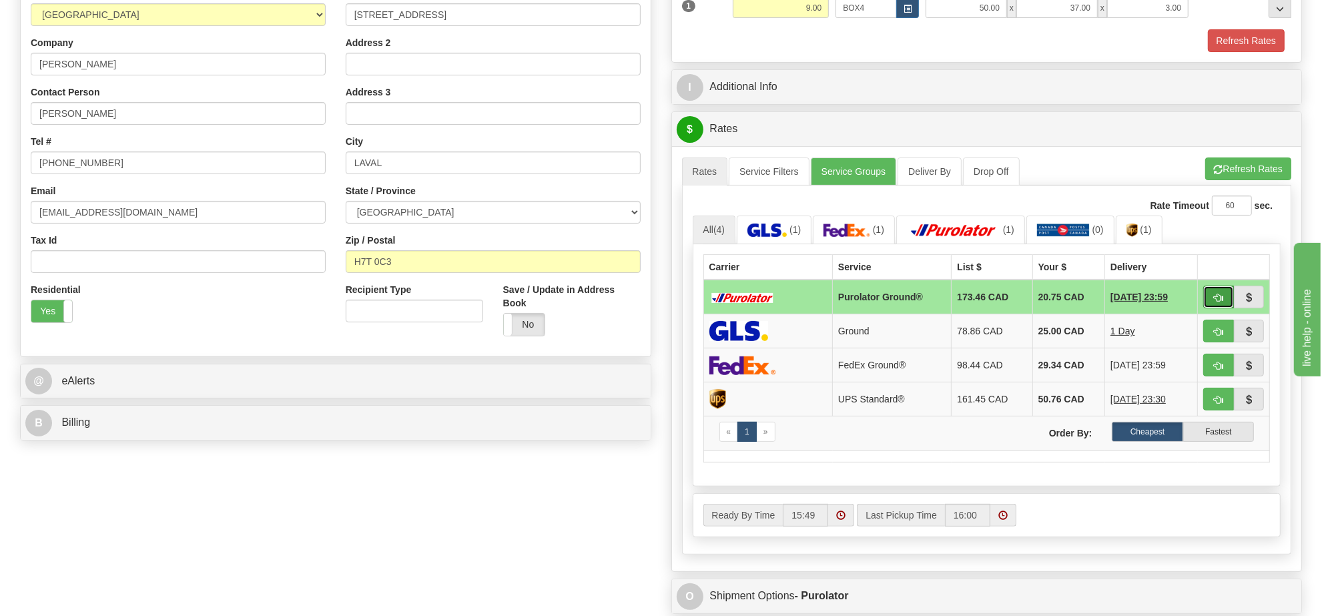
click at [1208, 302] on button "button" at bounding box center [1219, 297] width 31 height 23
type input "260"
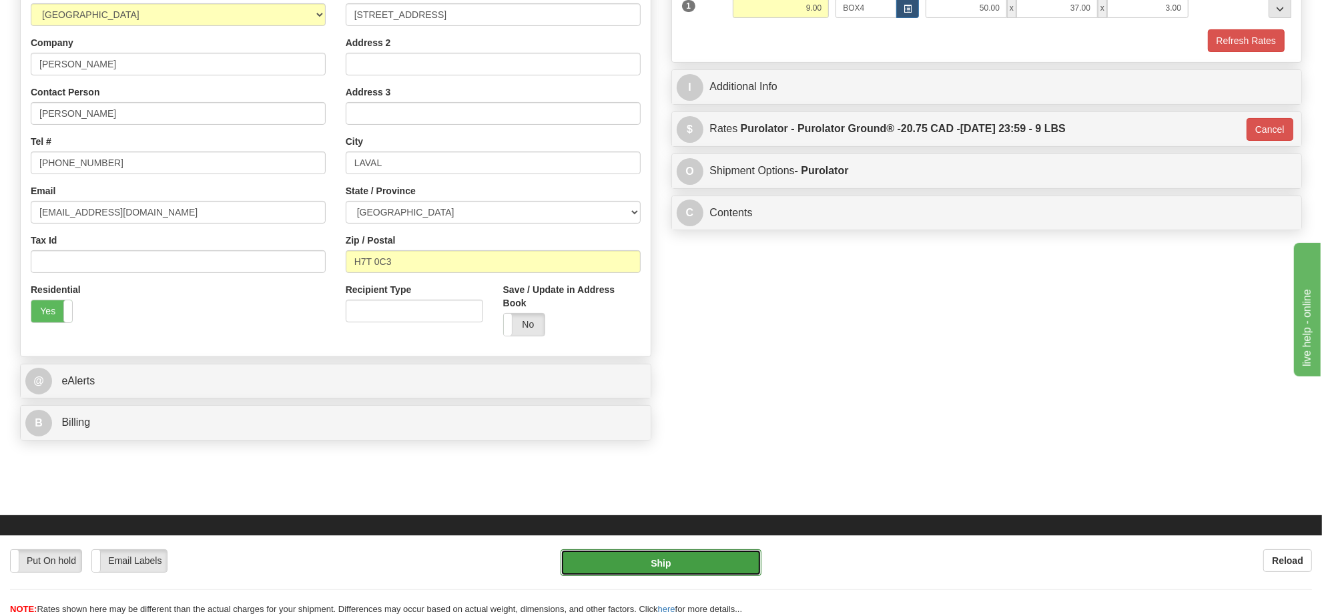
click at [706, 565] on button "Ship" at bounding box center [661, 562] width 200 height 27
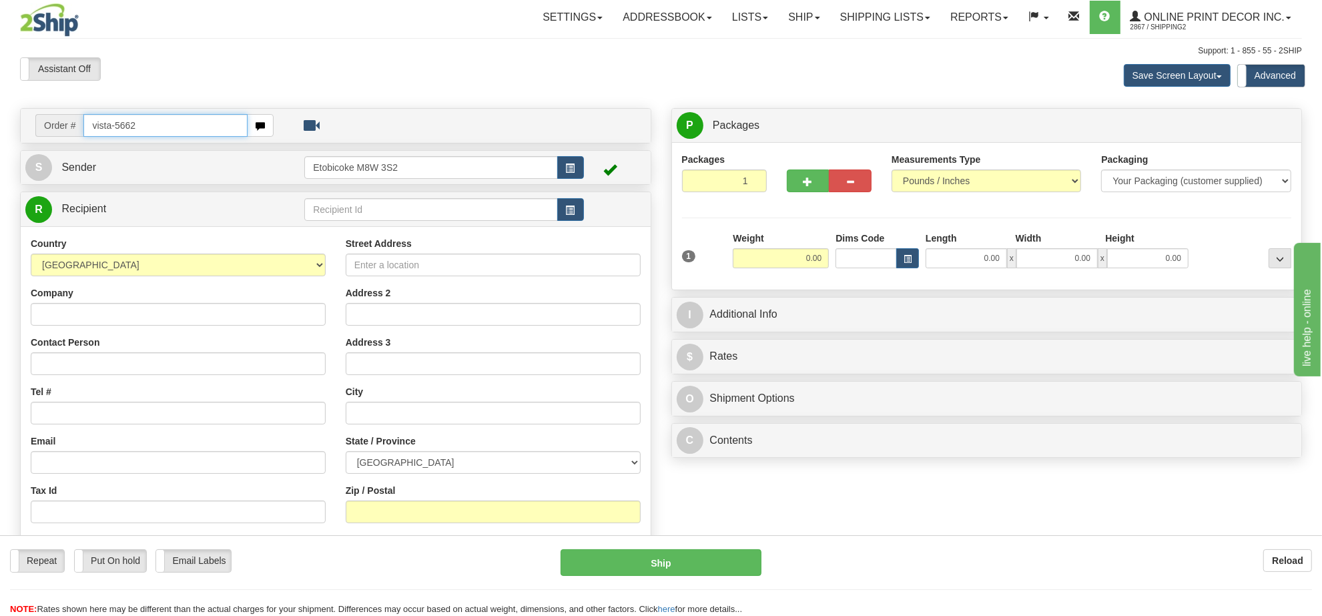
type input "vista-5662"
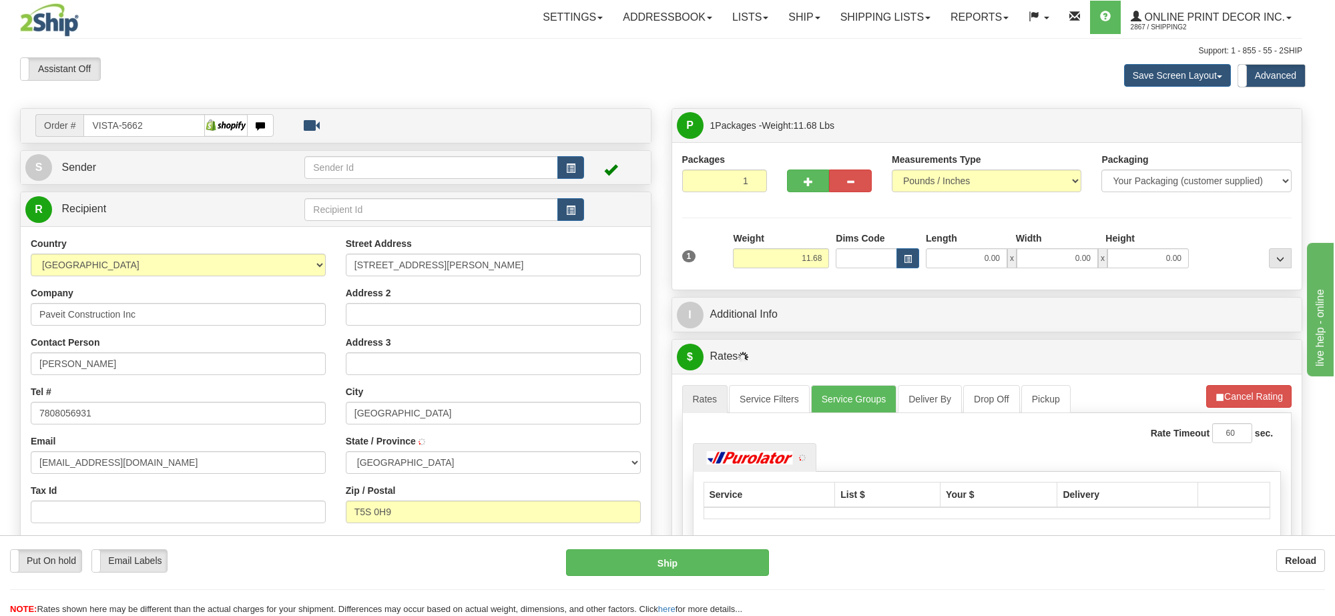
type input "[GEOGRAPHIC_DATA]"
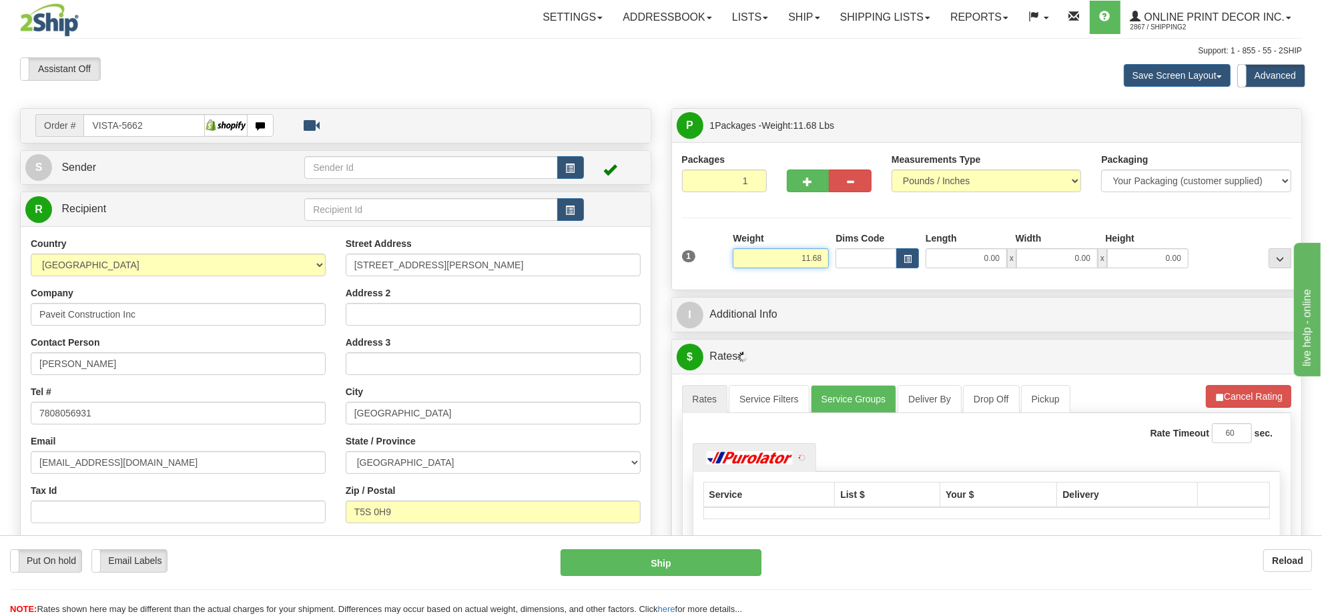
click at [791, 262] on input "11.68" at bounding box center [781, 258] width 96 height 20
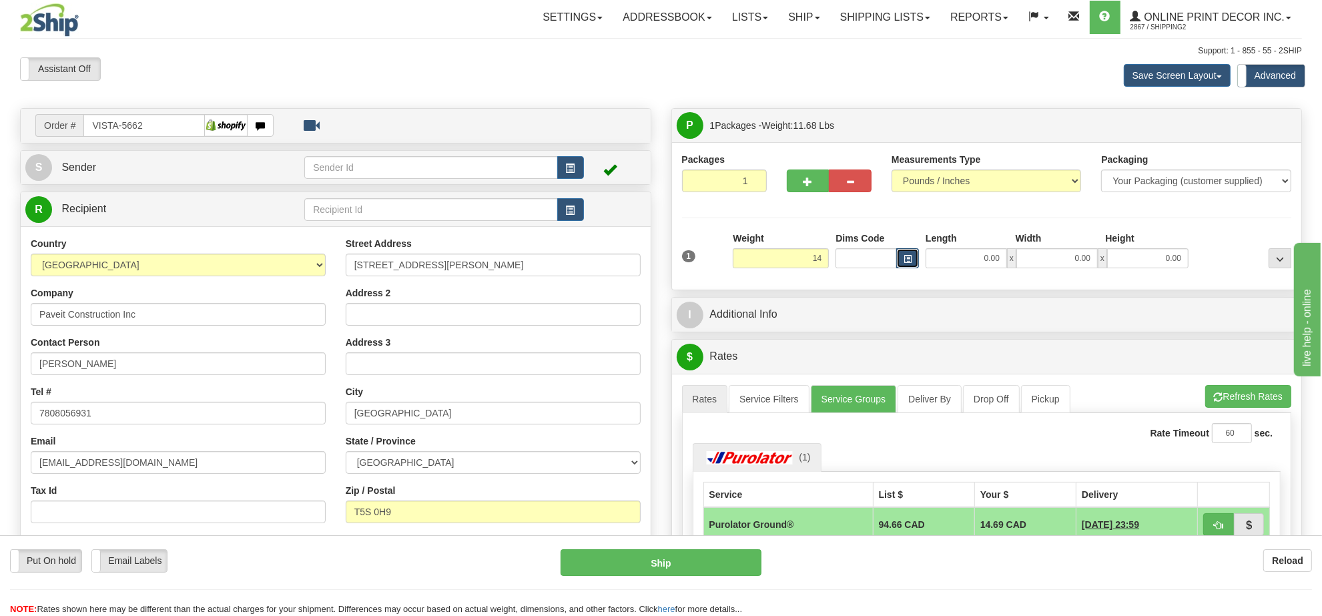
type input "14.00"
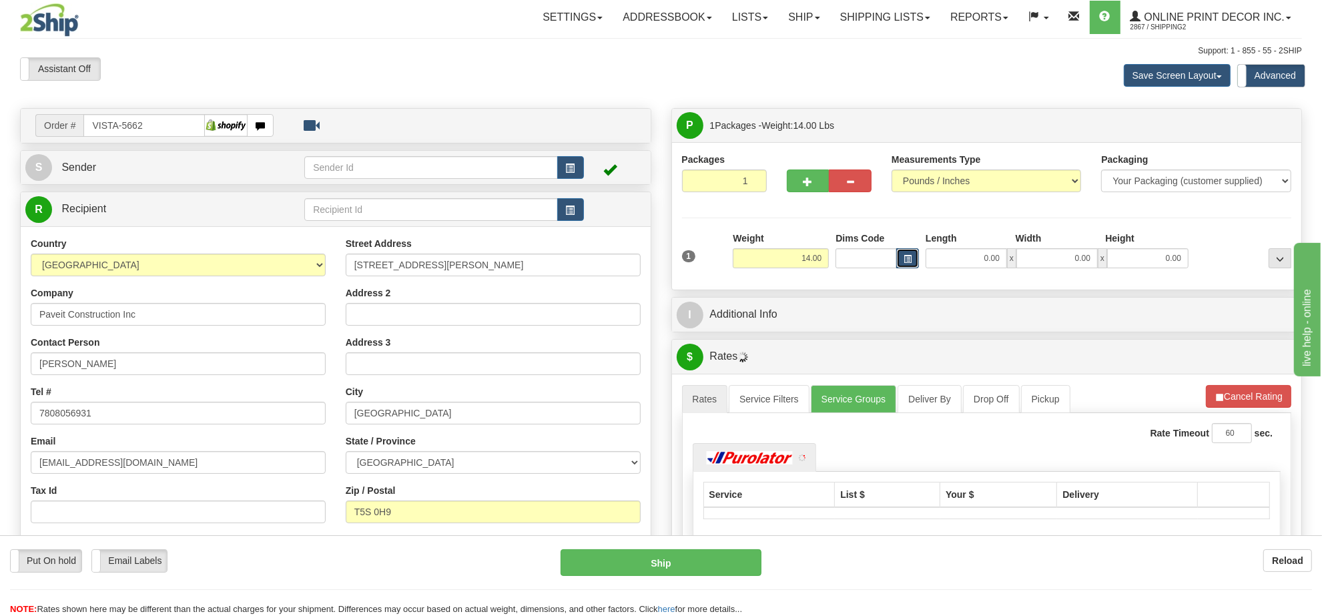
click at [912, 257] on button "button" at bounding box center [907, 258] width 23 height 20
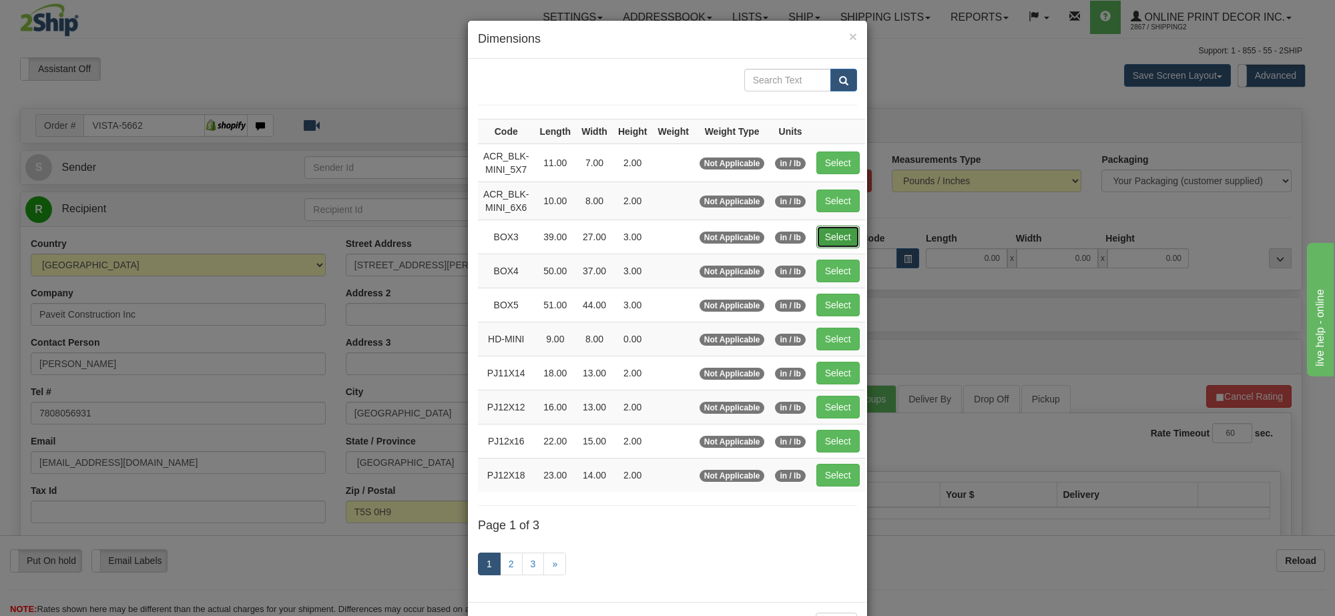
click at [846, 230] on button "Select" at bounding box center [837, 237] width 43 height 23
type input "BOX3"
type input "39.00"
type input "27.00"
type input "3.00"
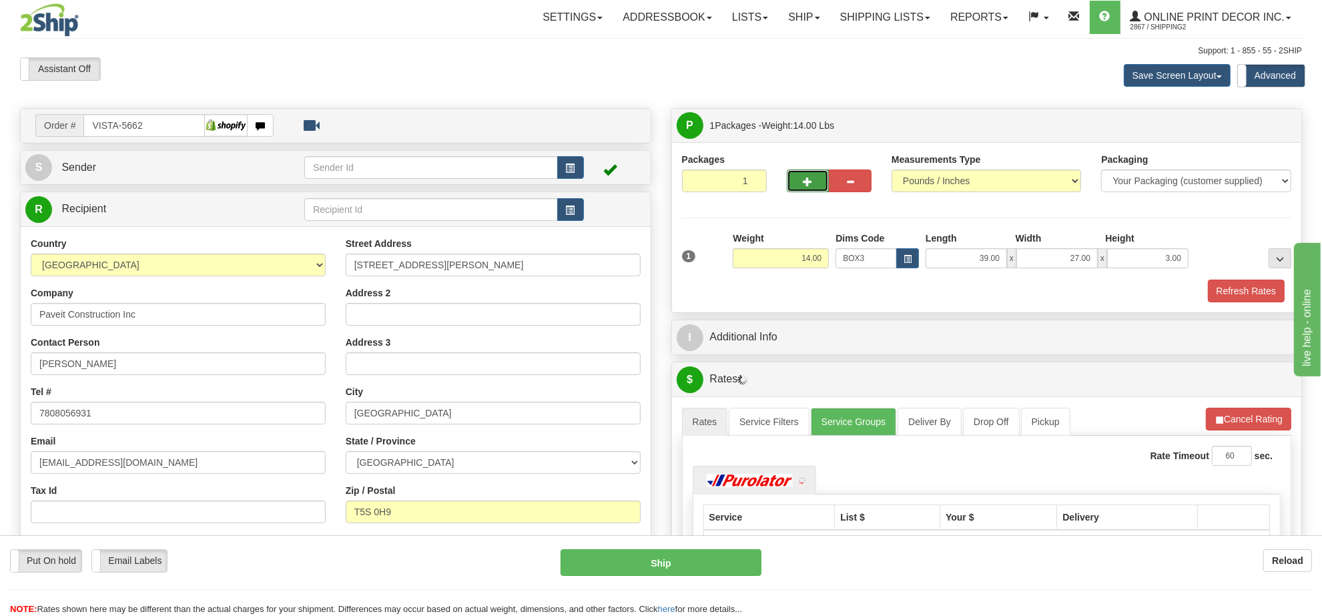
click at [810, 174] on button "button" at bounding box center [808, 181] width 43 height 23
radio input "true"
type input "2"
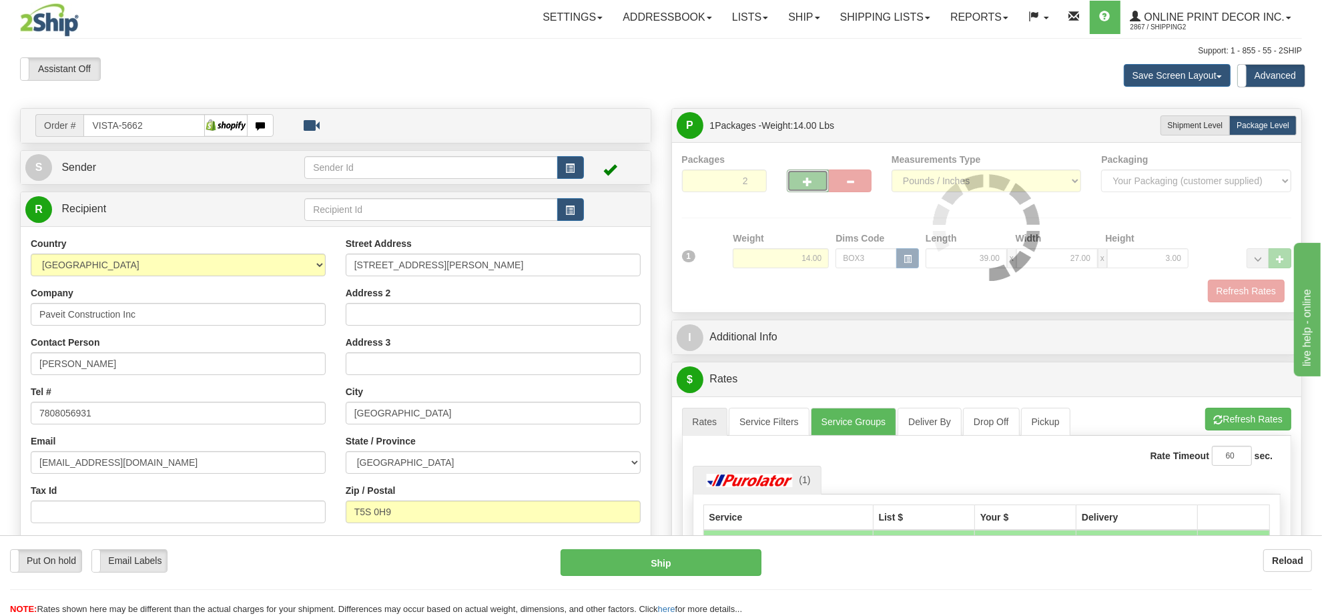
click at [812, 182] on div at bounding box center [987, 228] width 610 height 150
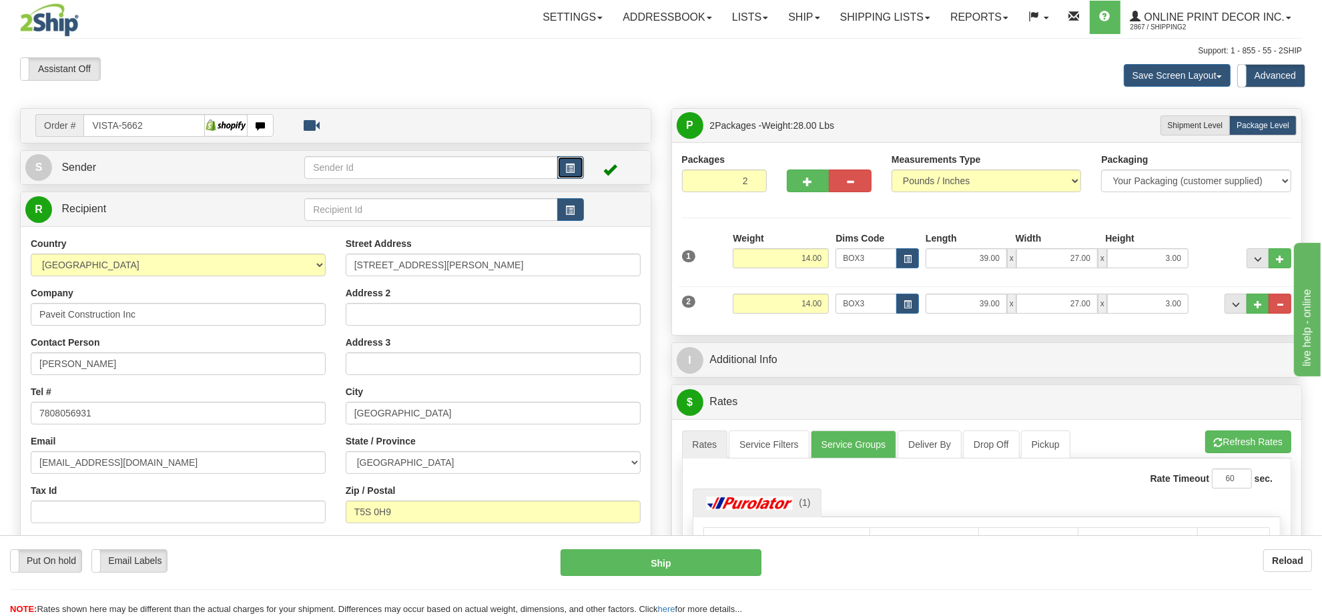
click at [569, 159] on button "button" at bounding box center [570, 167] width 27 height 23
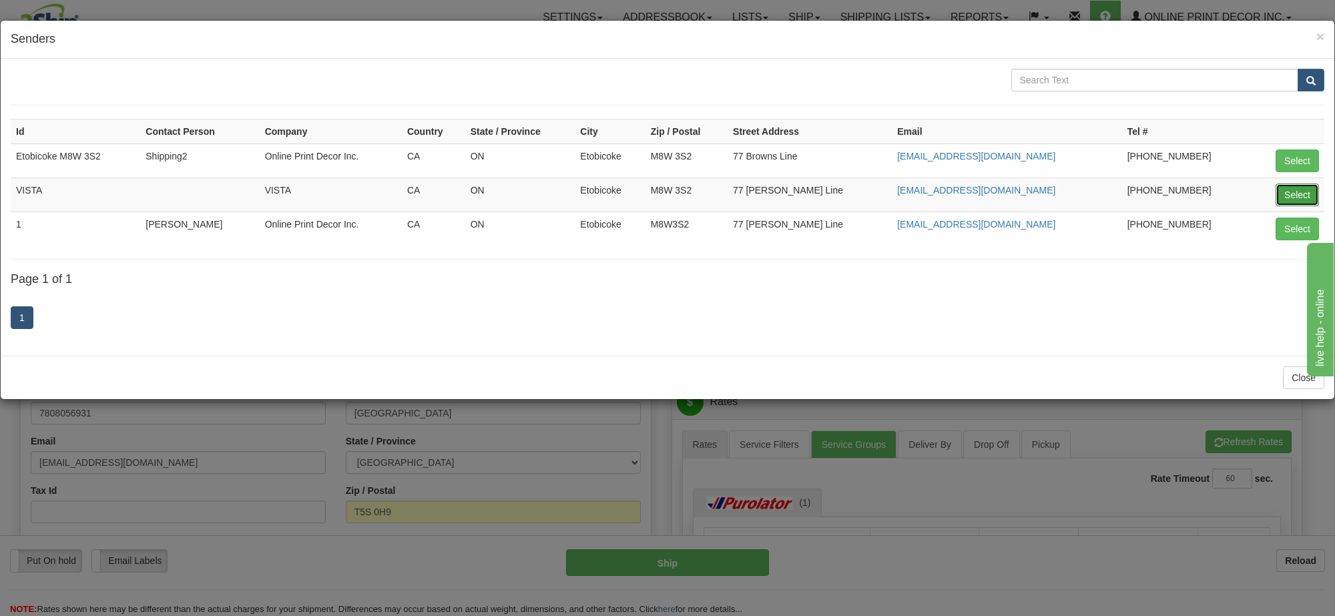
click at [1293, 201] on button "Select" at bounding box center [1297, 195] width 43 height 23
type input "VISTA"
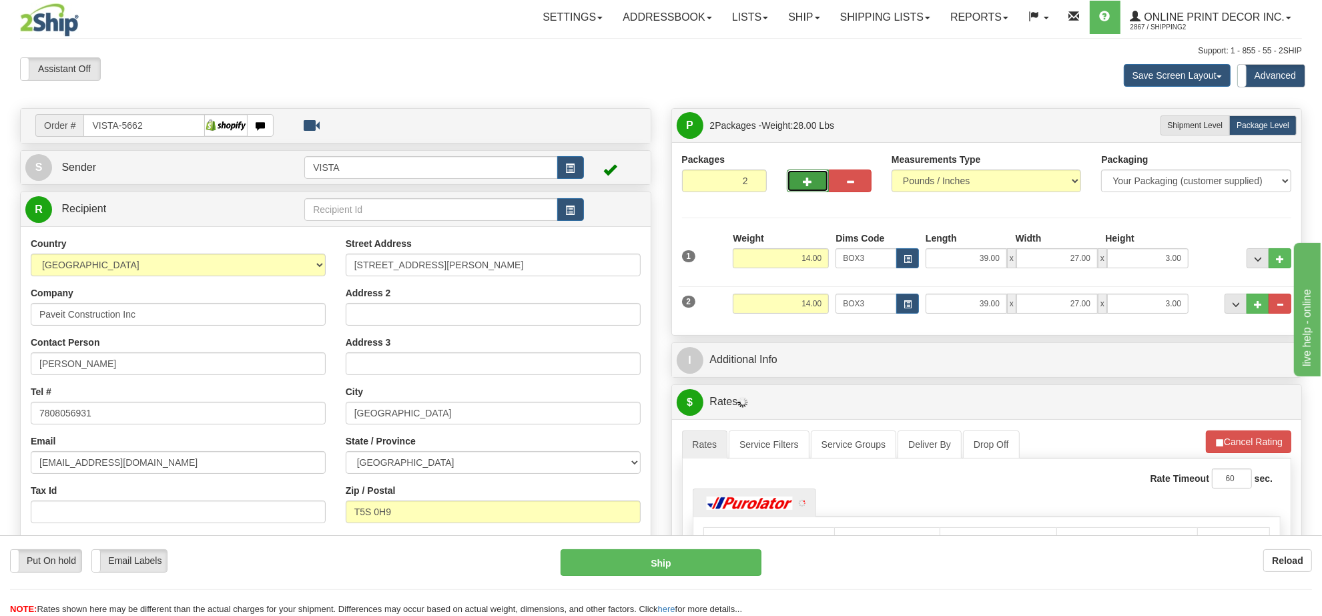
click at [802, 182] on button "button" at bounding box center [808, 181] width 43 height 23
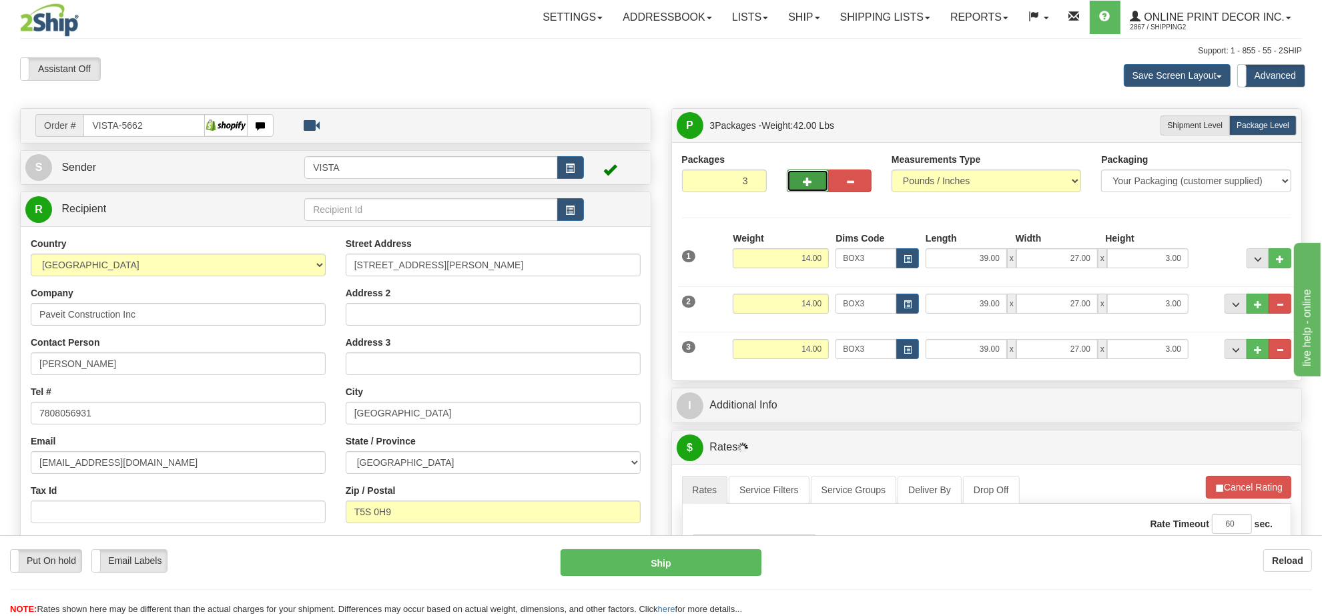
click at [804, 182] on span "button" at bounding box center [808, 182] width 9 height 9
type input "4"
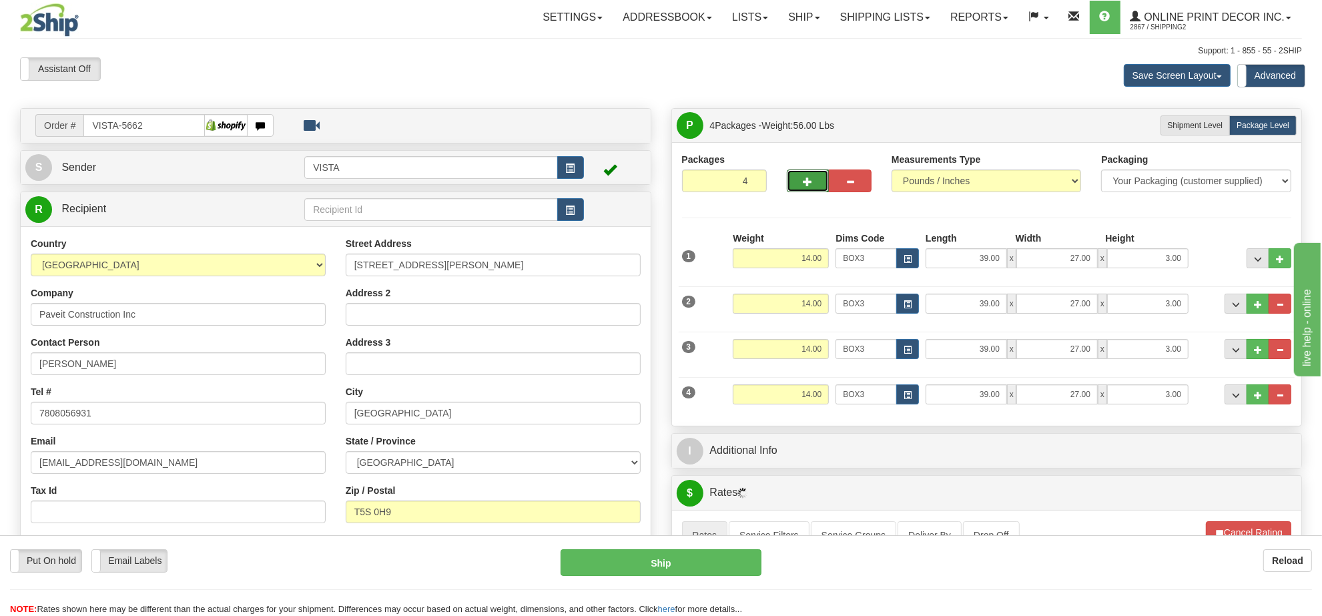
drag, startPoint x: 809, startPoint y: 378, endPoint x: 812, endPoint y: 390, distance: 13.1
click at [811, 382] on div "4 Weight 14.00 Dims Code BOX3 Length Width x" at bounding box center [987, 392] width 617 height 45
click at [812, 390] on input "14.00" at bounding box center [781, 394] width 96 height 20
click at [812, 391] on input "14.00" at bounding box center [781, 394] width 96 height 20
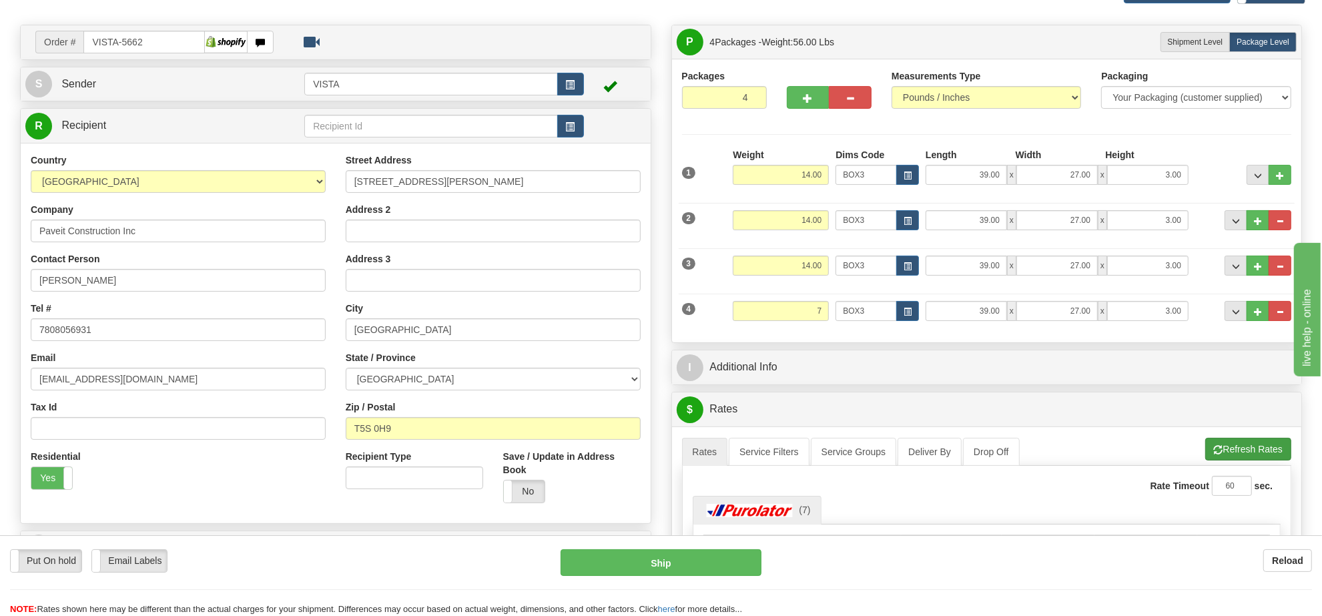
type input "7.00"
click at [1247, 451] on li "Refresh Rates Cancel Rating" at bounding box center [1248, 449] width 85 height 23
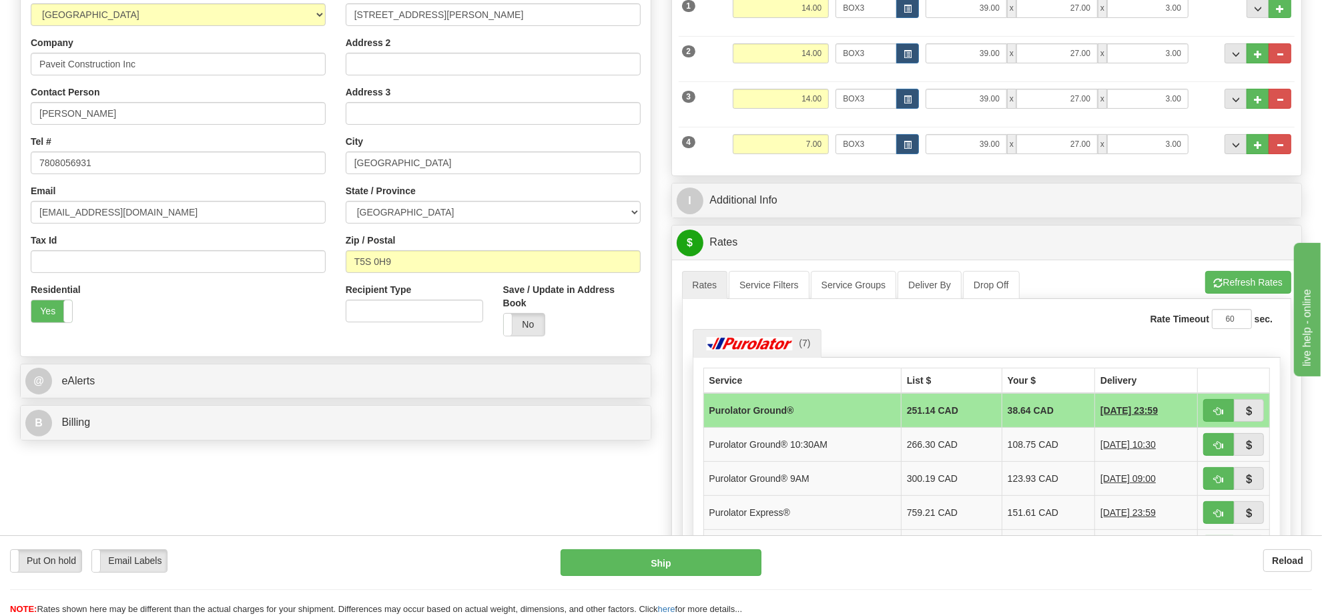
scroll to position [334, 0]
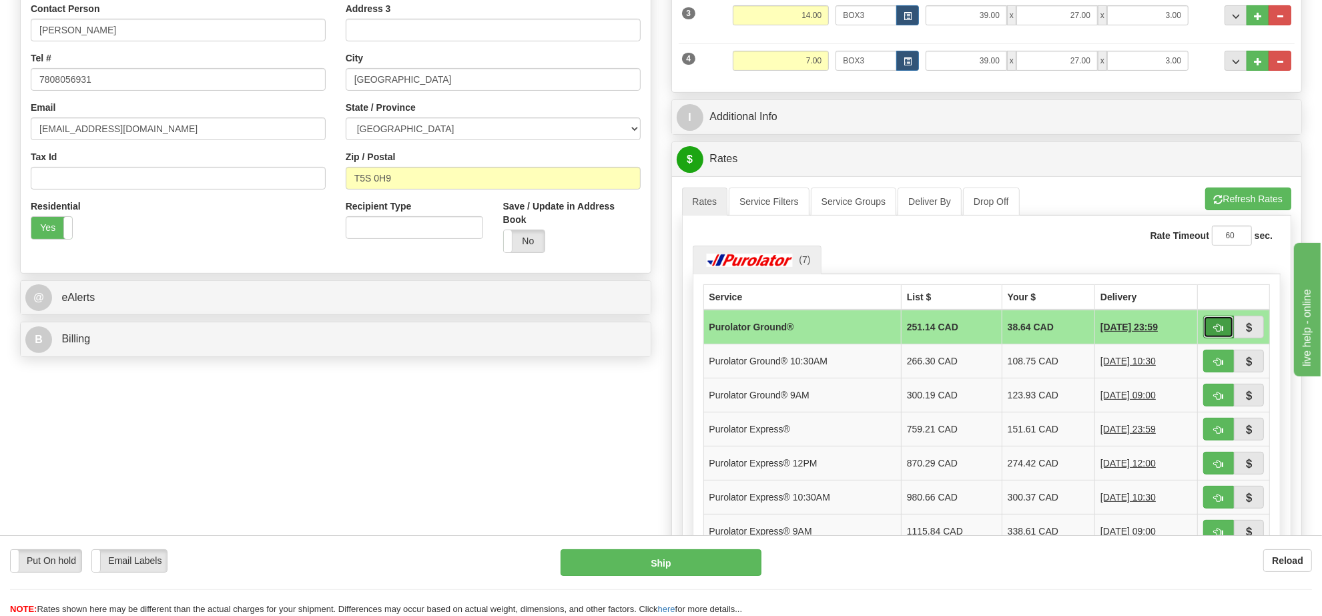
click at [1217, 328] on span "button" at bounding box center [1218, 328] width 9 height 9
type input "260"
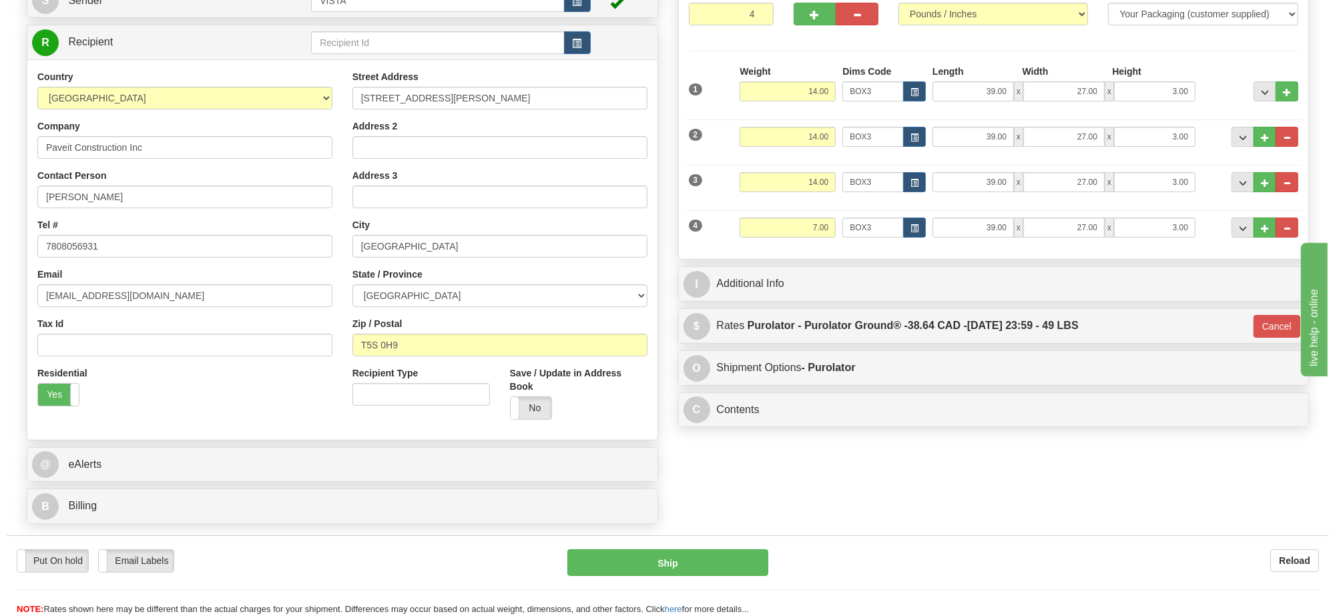
scroll to position [0, 0]
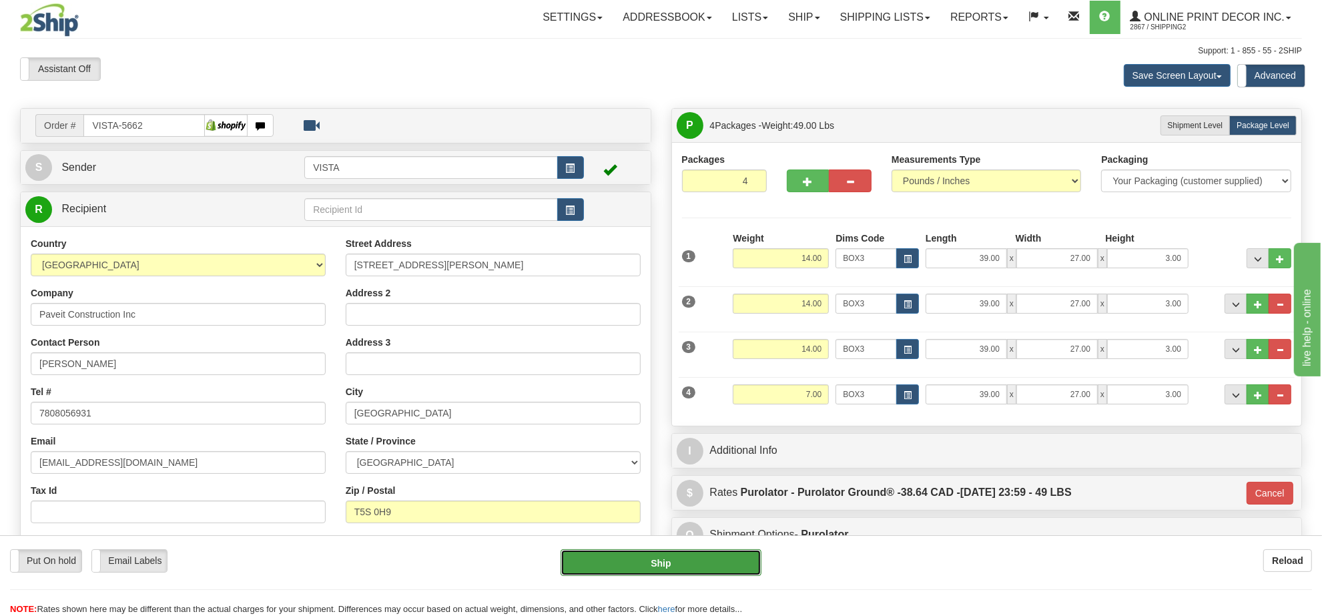
click at [661, 559] on button "Ship" at bounding box center [661, 562] width 200 height 27
